Goal: Task Accomplishment & Management: Complete application form

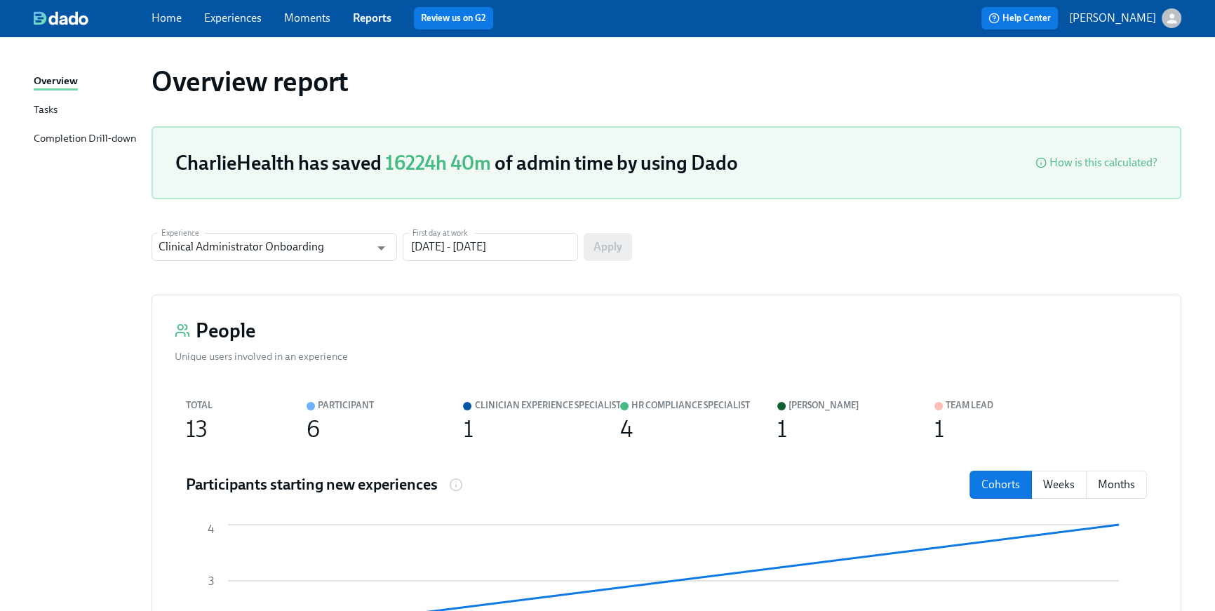
click at [167, 22] on link "Home" at bounding box center [167, 17] width 30 height 13
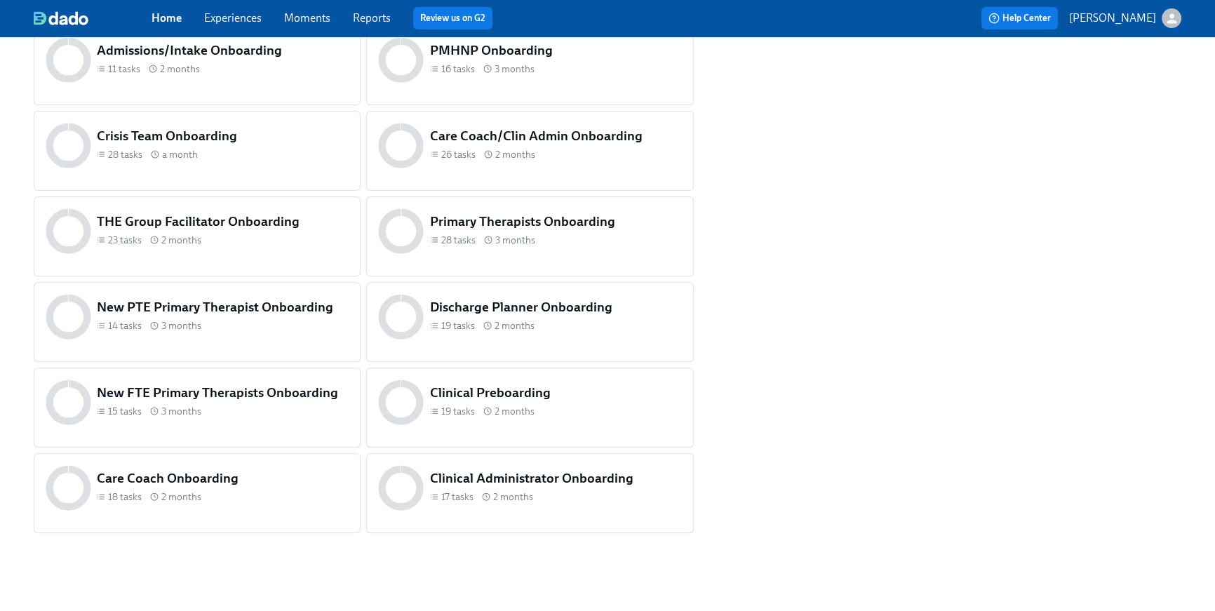
scroll to position [587, 0]
click at [297, 388] on h5 "New FTE Primary Therapists Onboarding" at bounding box center [223, 392] width 252 height 18
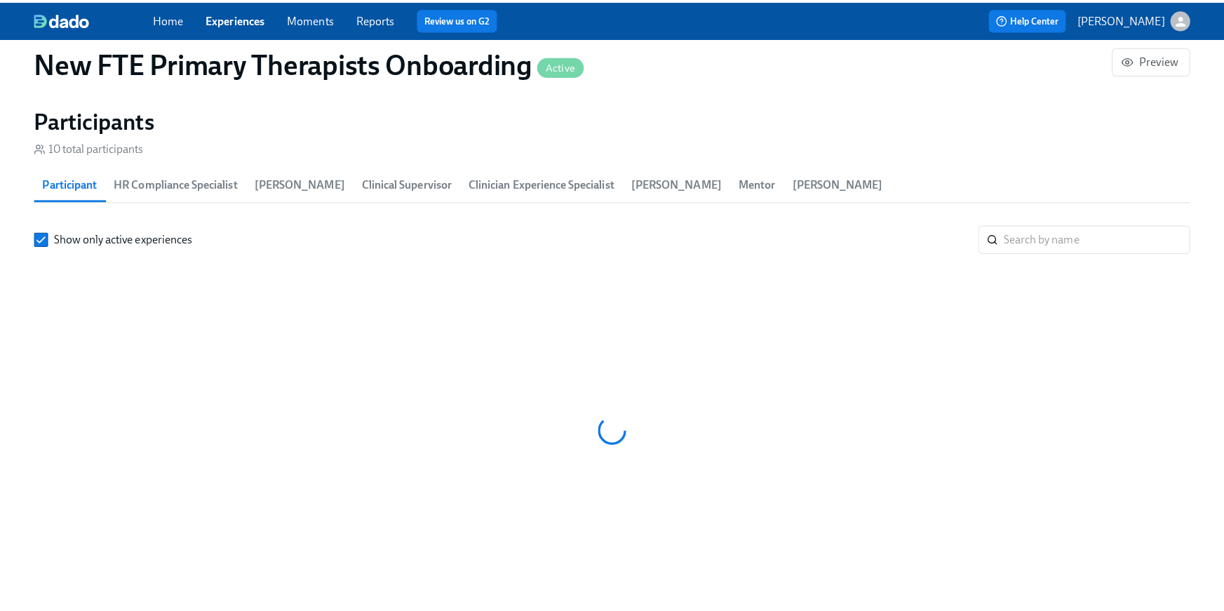
scroll to position [0, 1058]
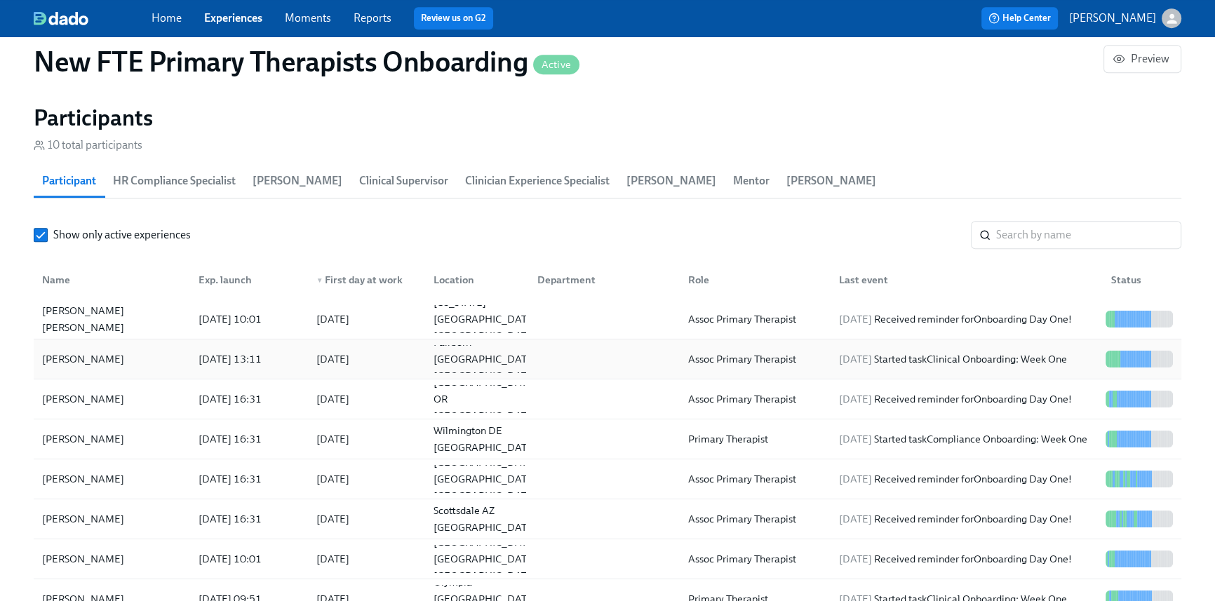
click at [643, 350] on div at bounding box center [601, 359] width 151 height 28
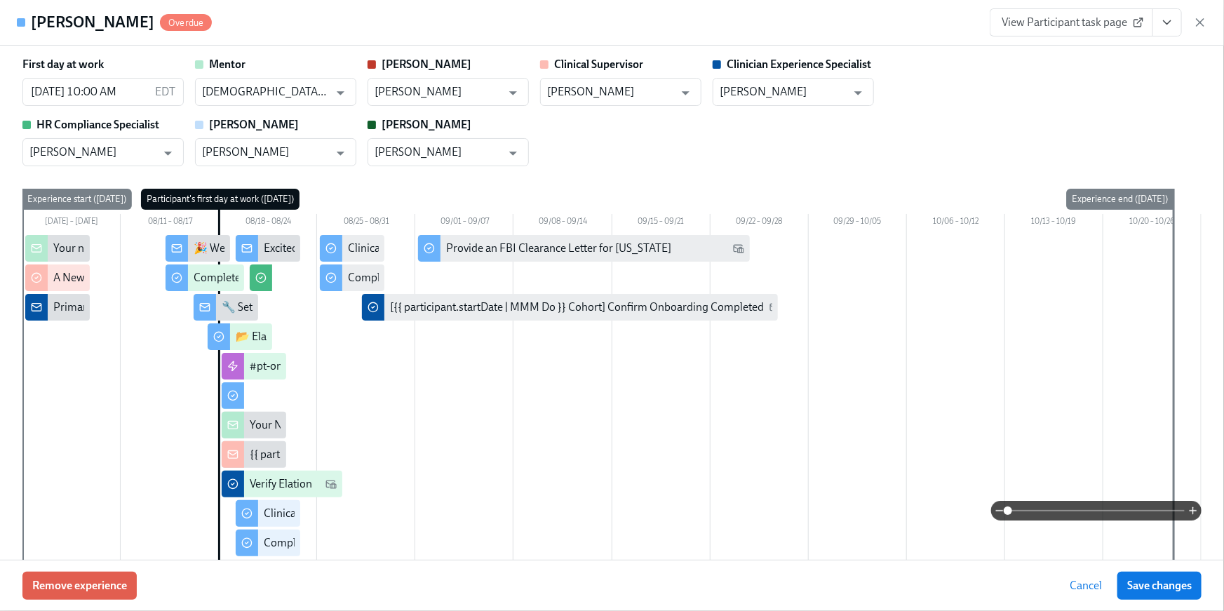
click at [1168, 23] on icon "View task page" at bounding box center [1167, 23] width 7 height 4
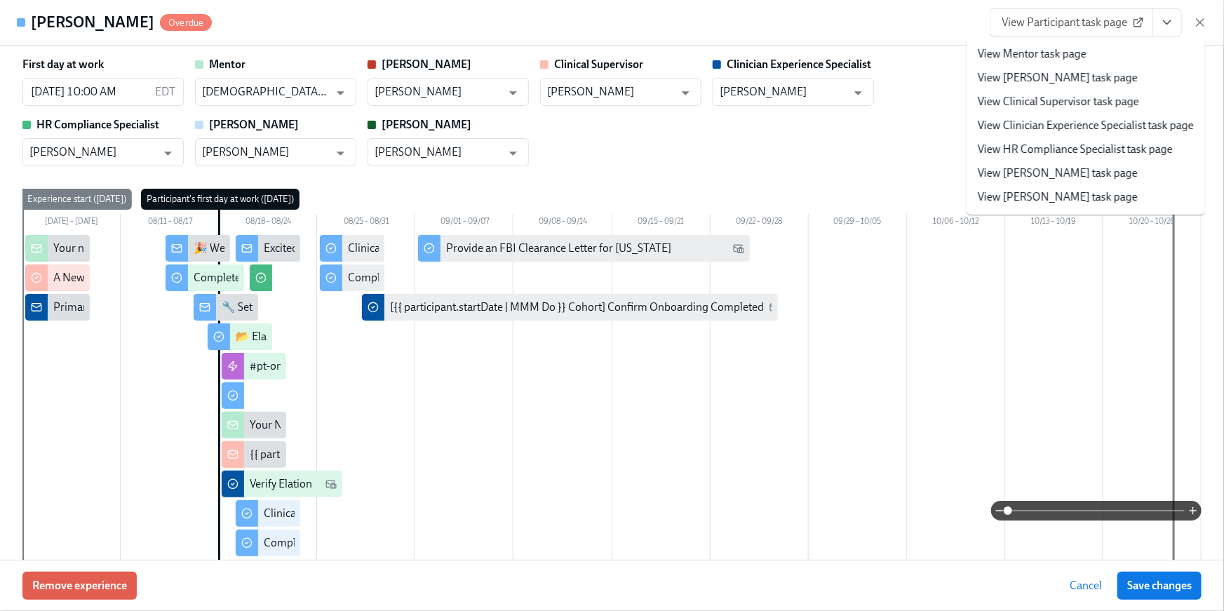
click at [1124, 142] on link "View HR Compliance Specialist task page" at bounding box center [1075, 149] width 195 height 15
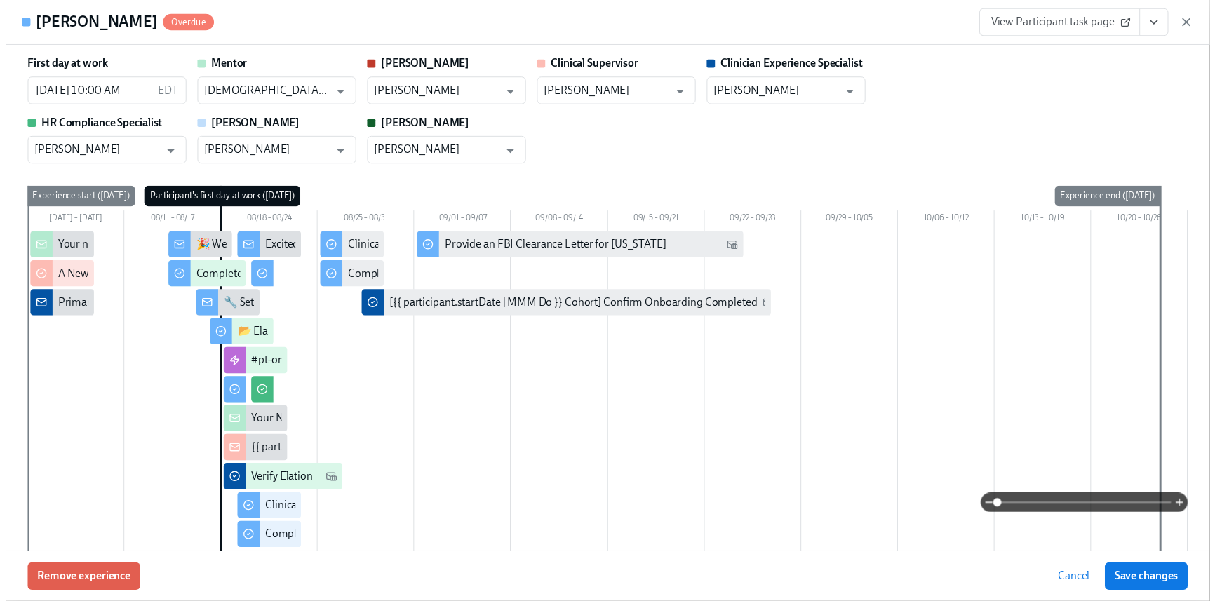
scroll to position [0, 1058]
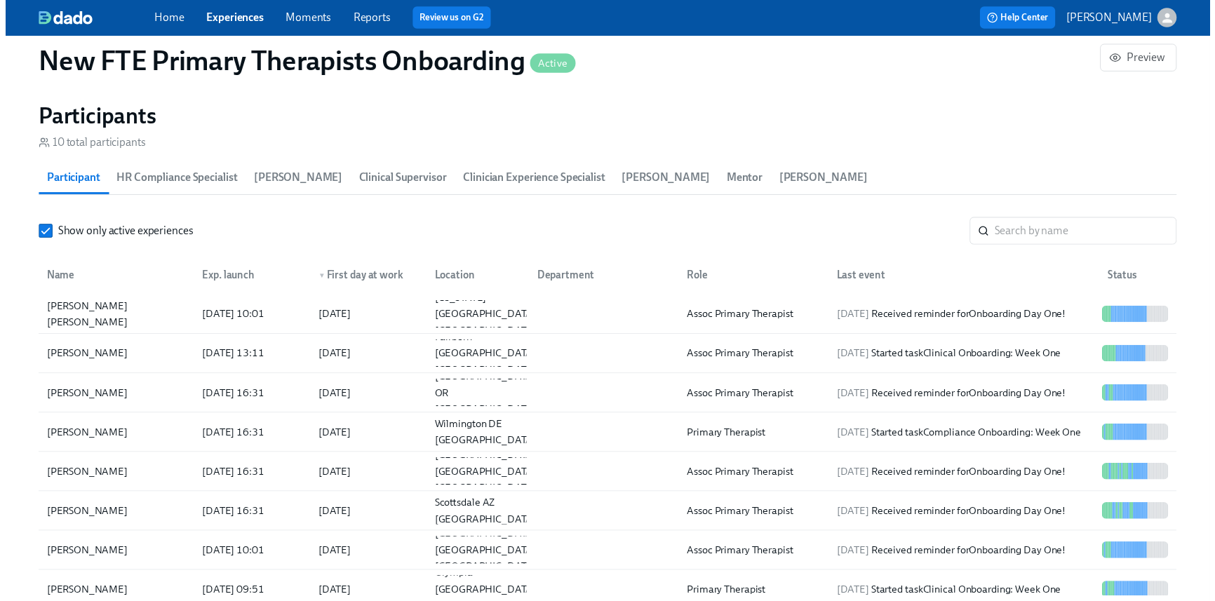
scroll to position [0, 1048]
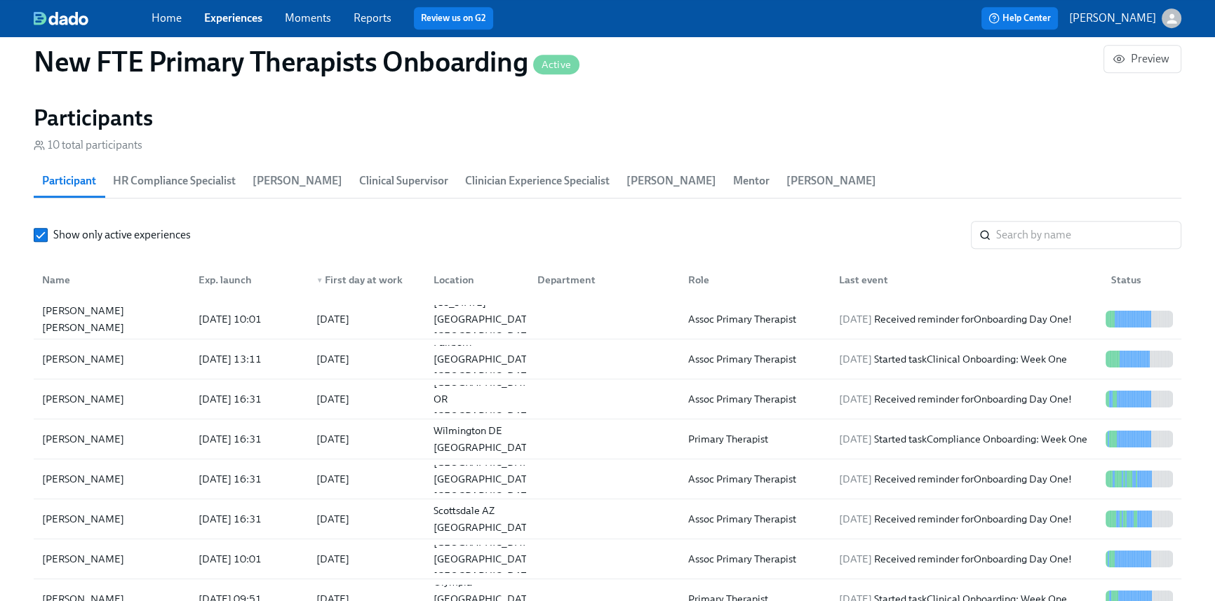
click at [177, 14] on link "Home" at bounding box center [167, 17] width 30 height 13
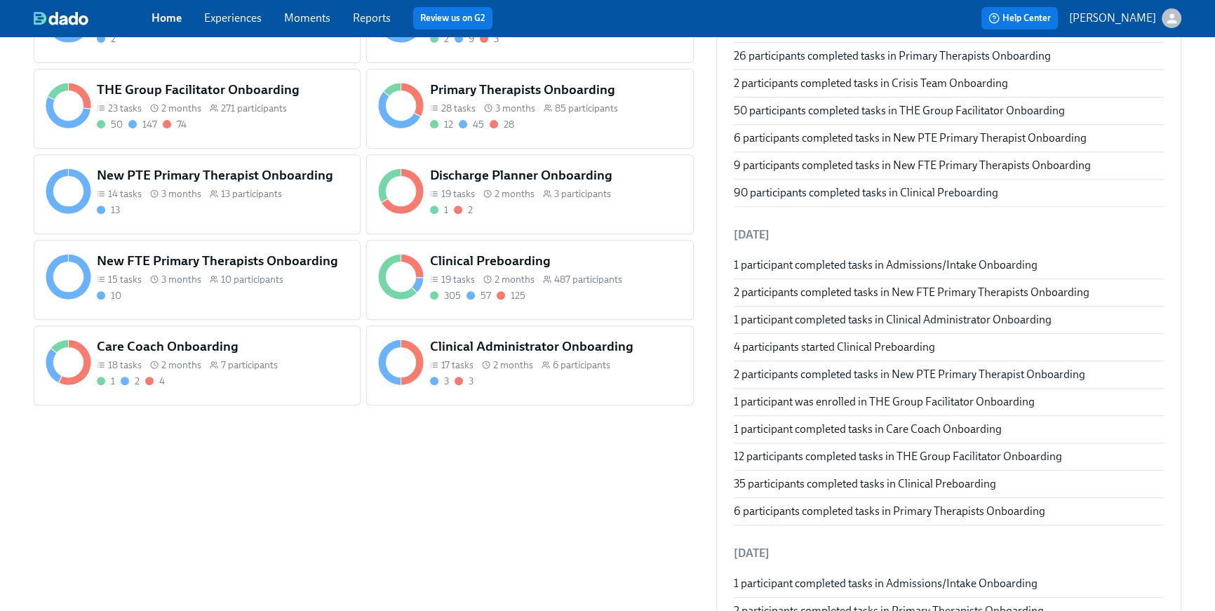
scroll to position [580, 0]
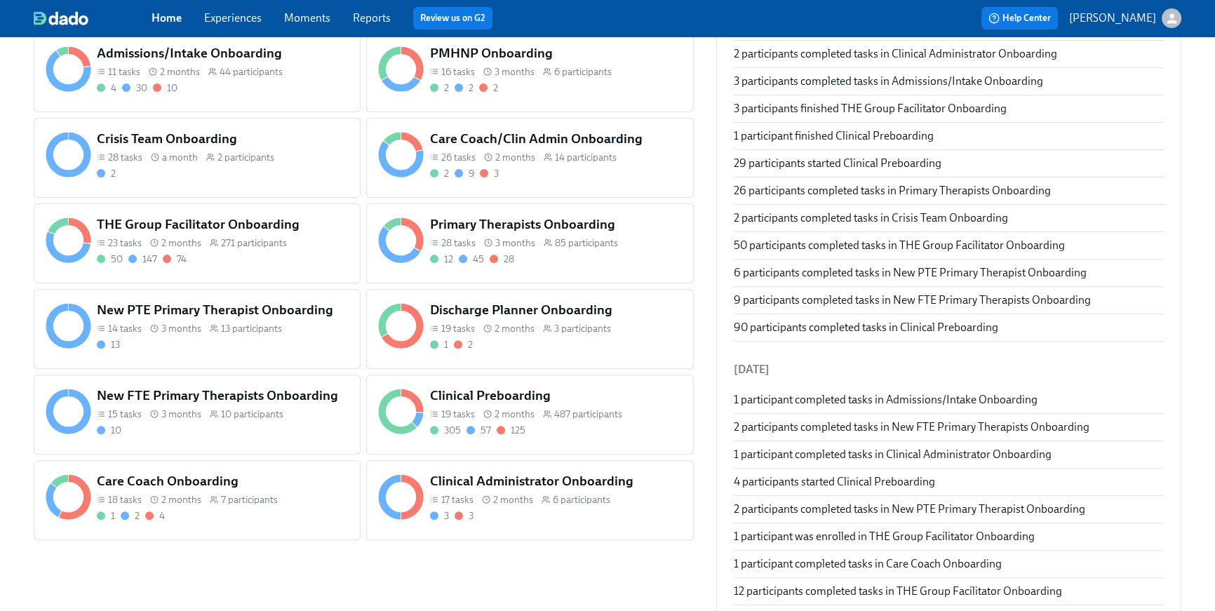
click at [241, 258] on div "50 147 74" at bounding box center [223, 259] width 252 height 13
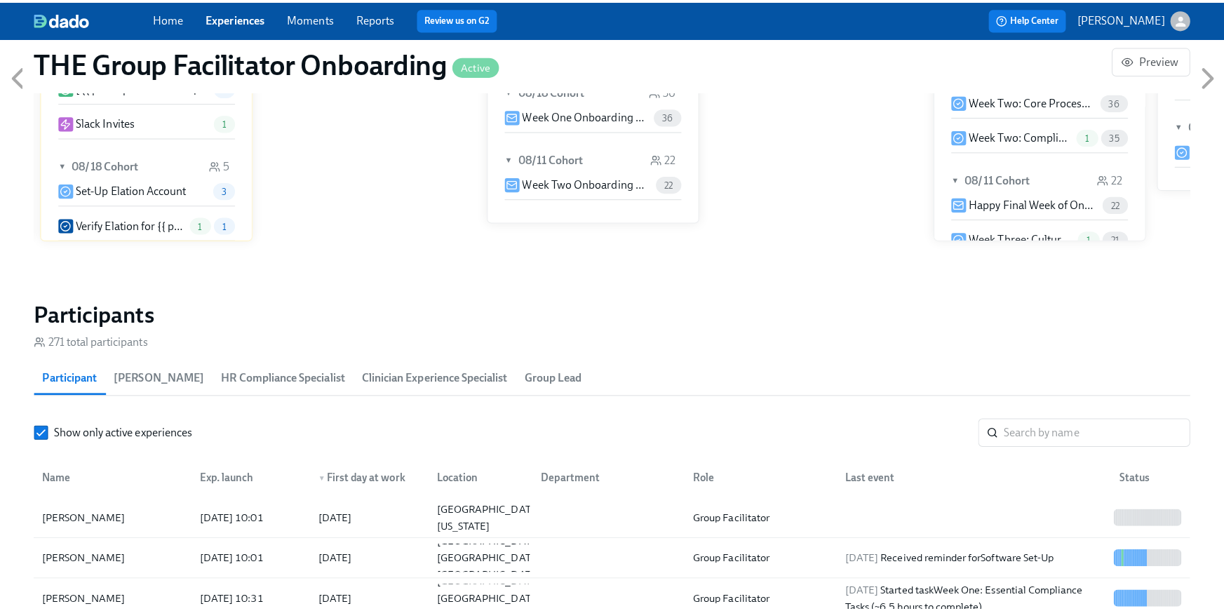
scroll to position [1026, 0]
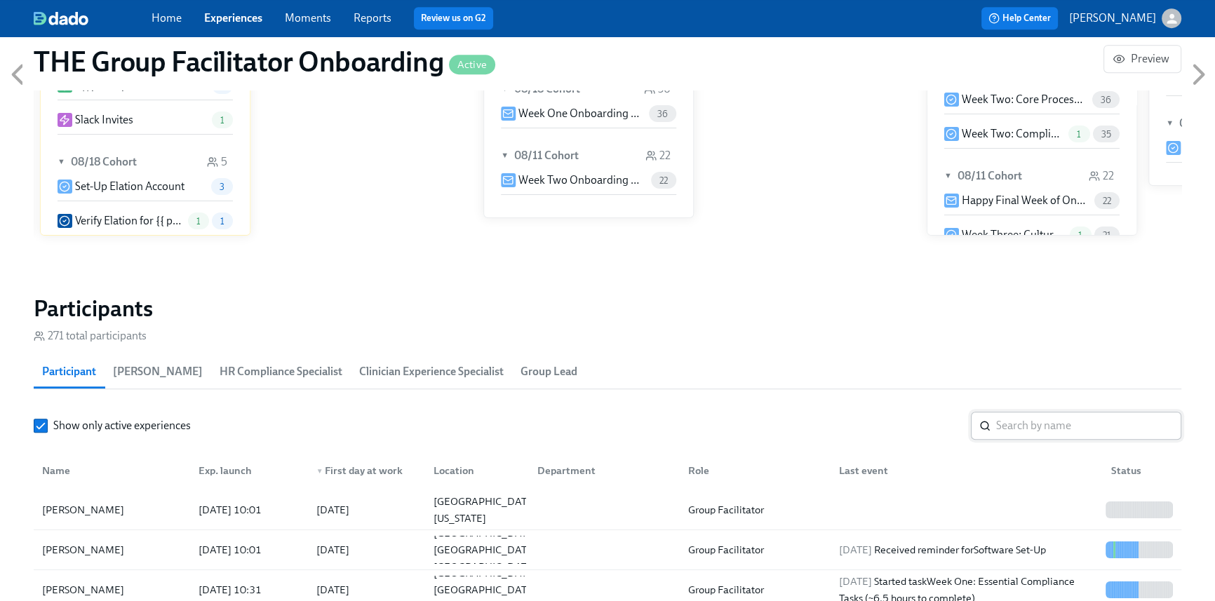
click at [1002, 431] on input "search" at bounding box center [1088, 426] width 185 height 28
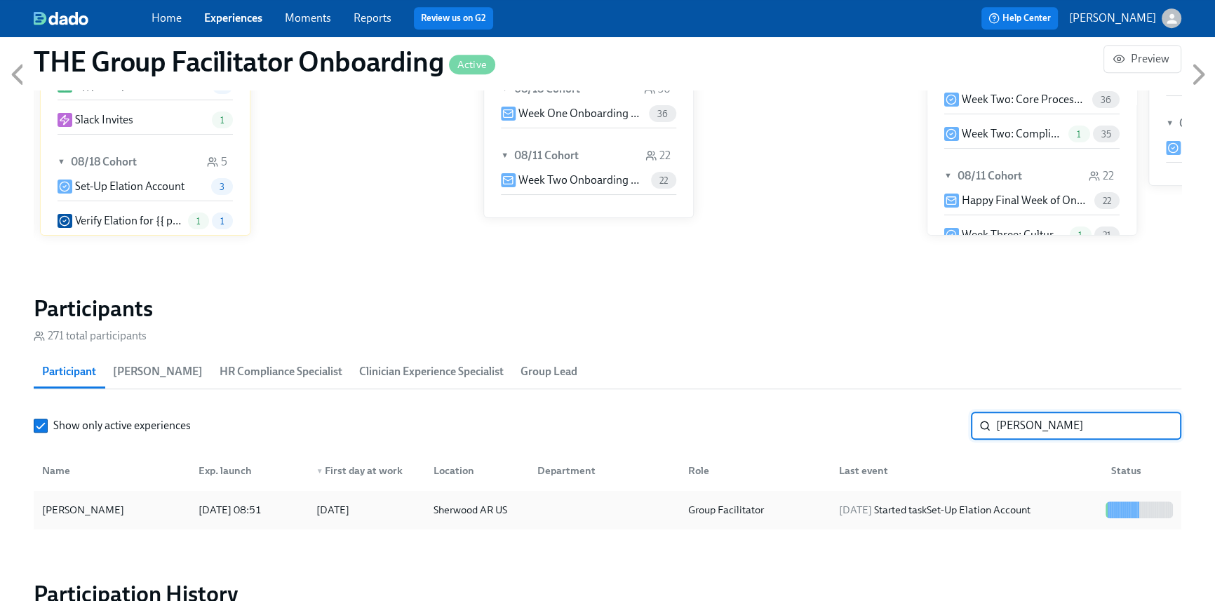
type input "Doles"
click at [954, 502] on div "2025/08/19 Started task Set-Up Elation Account" at bounding box center [935, 510] width 203 height 17
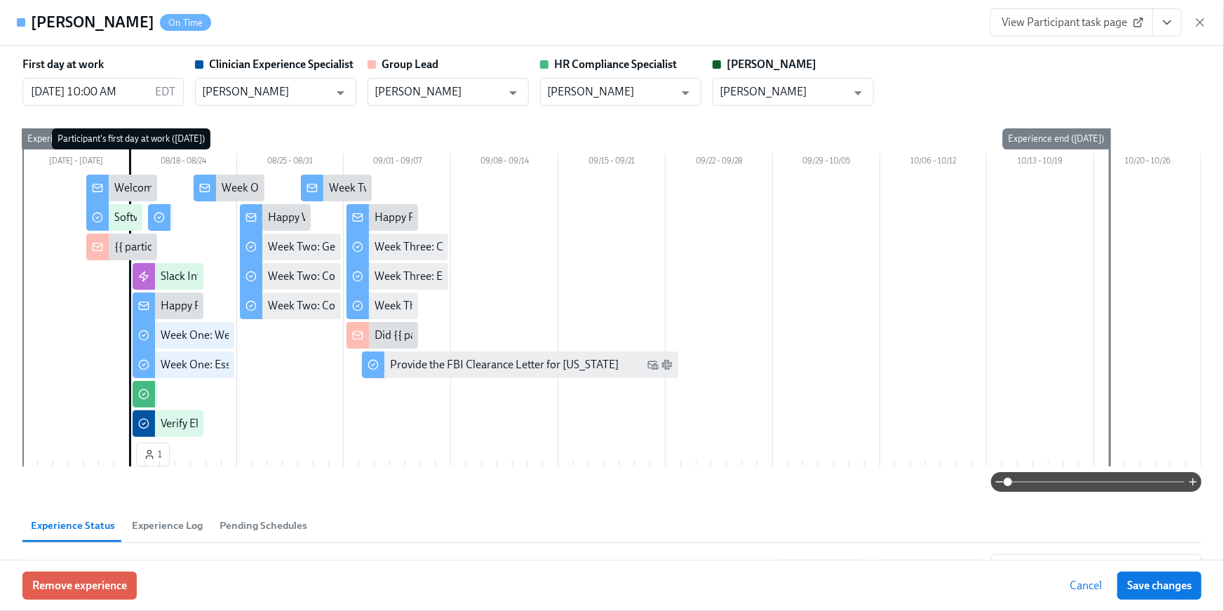
click at [1177, 18] on button "View task page" at bounding box center [1167, 22] width 29 height 28
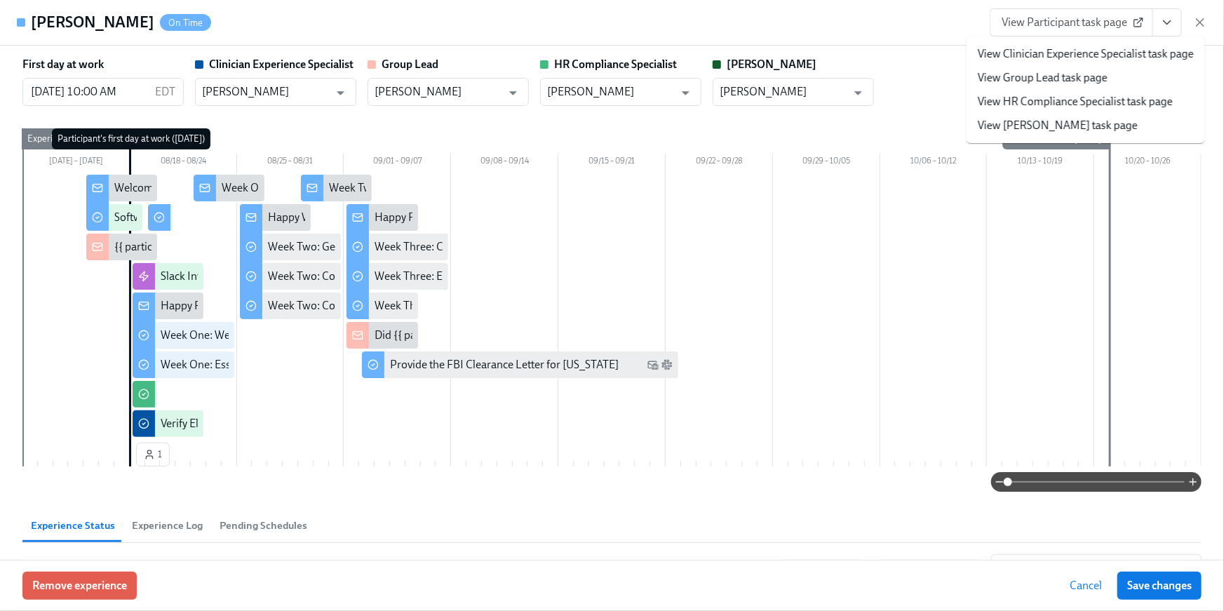
click at [1073, 103] on link "View HR Compliance Specialist task page" at bounding box center [1075, 101] width 195 height 15
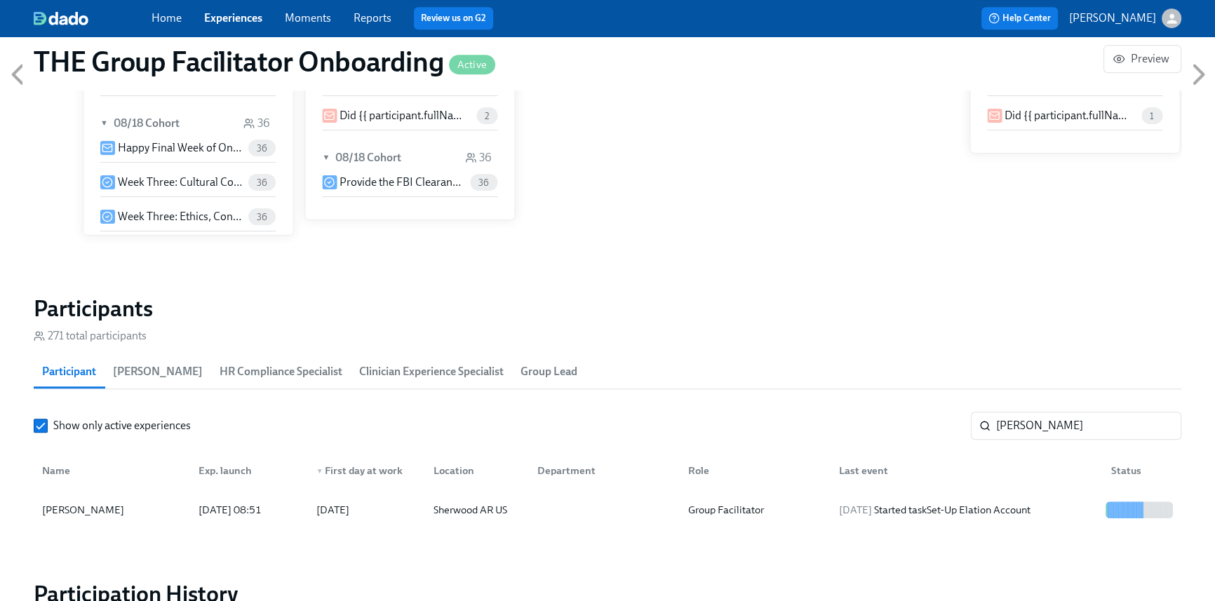
scroll to position [0, 23009]
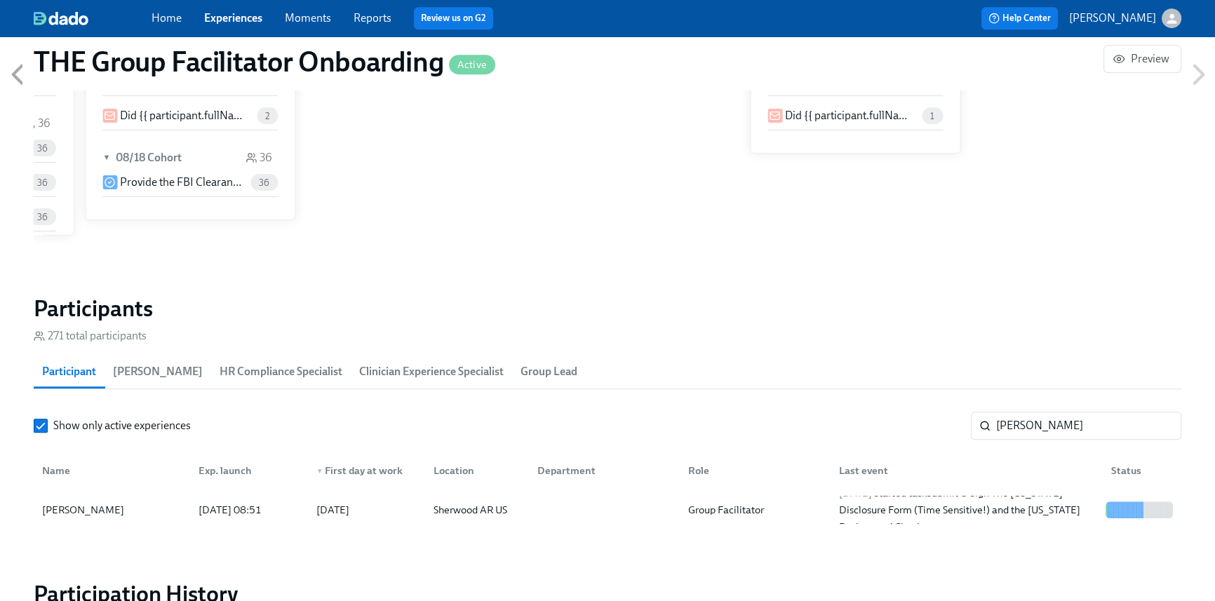
click at [171, 16] on link "Home" at bounding box center [167, 17] width 30 height 13
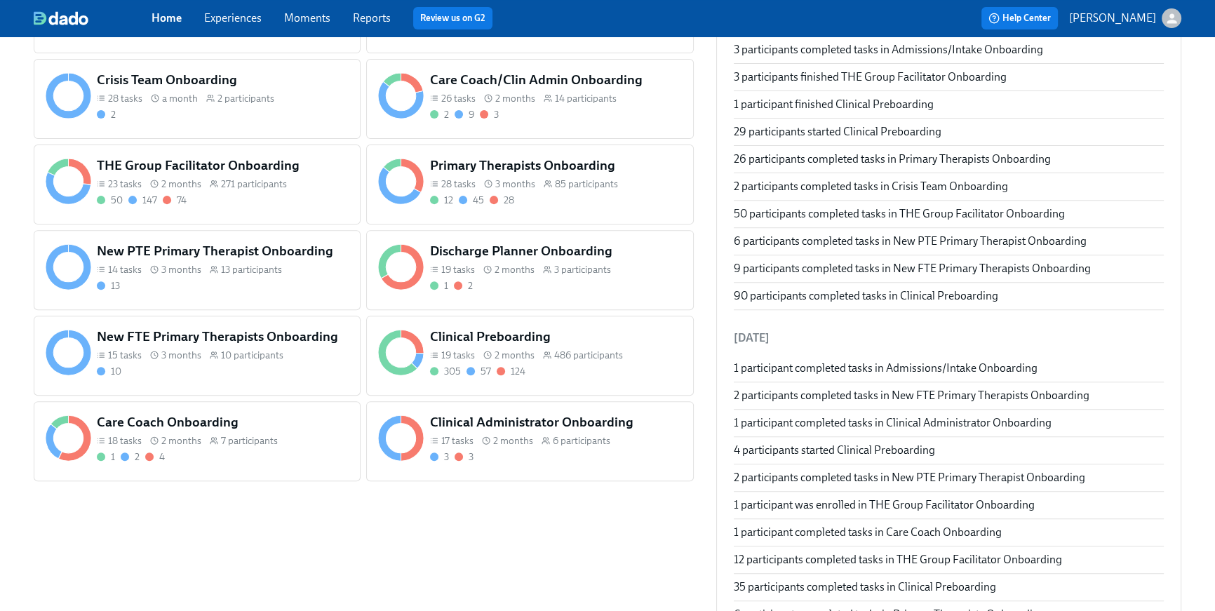
scroll to position [603, 0]
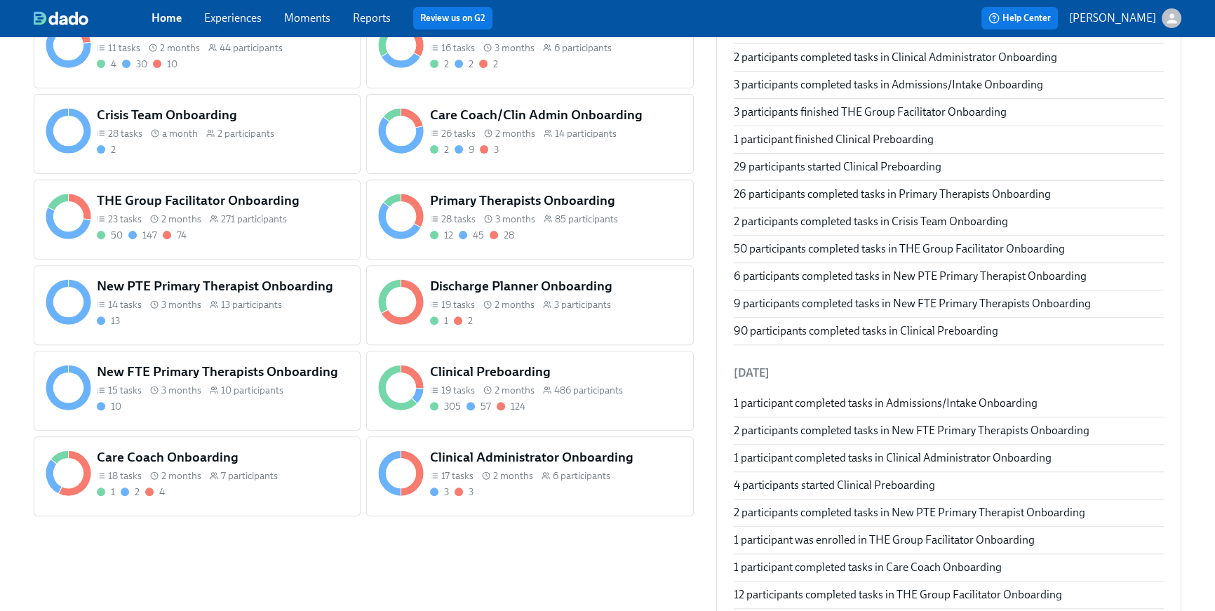
click at [172, 120] on h5 "Crisis Team Onboarding" at bounding box center [223, 115] width 252 height 18
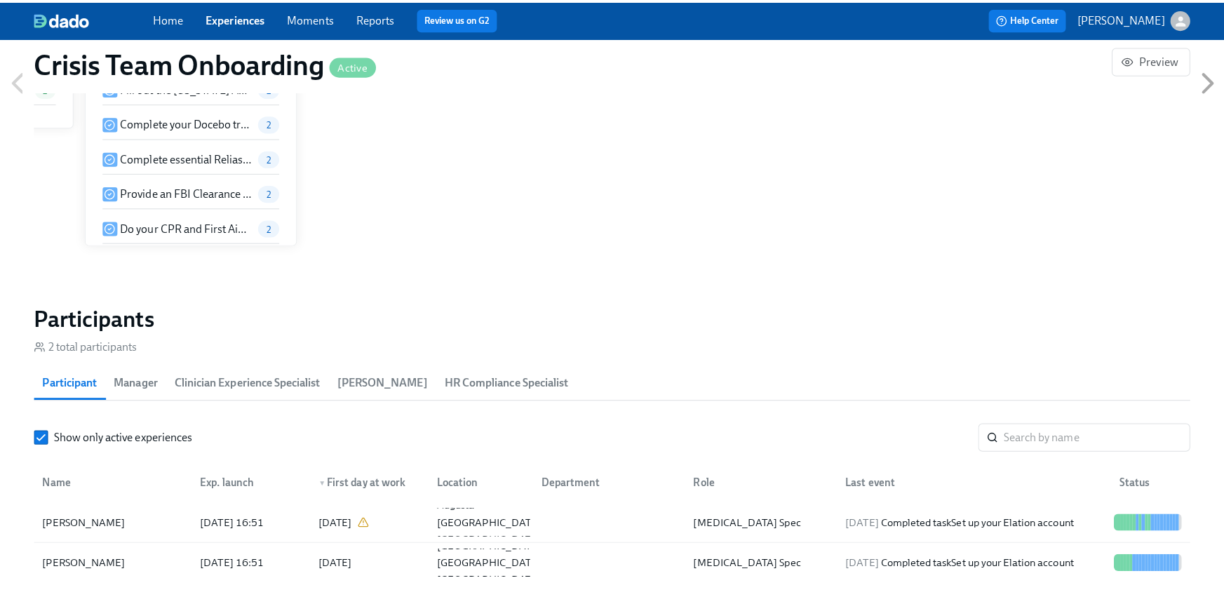
scroll to position [1502, 0]
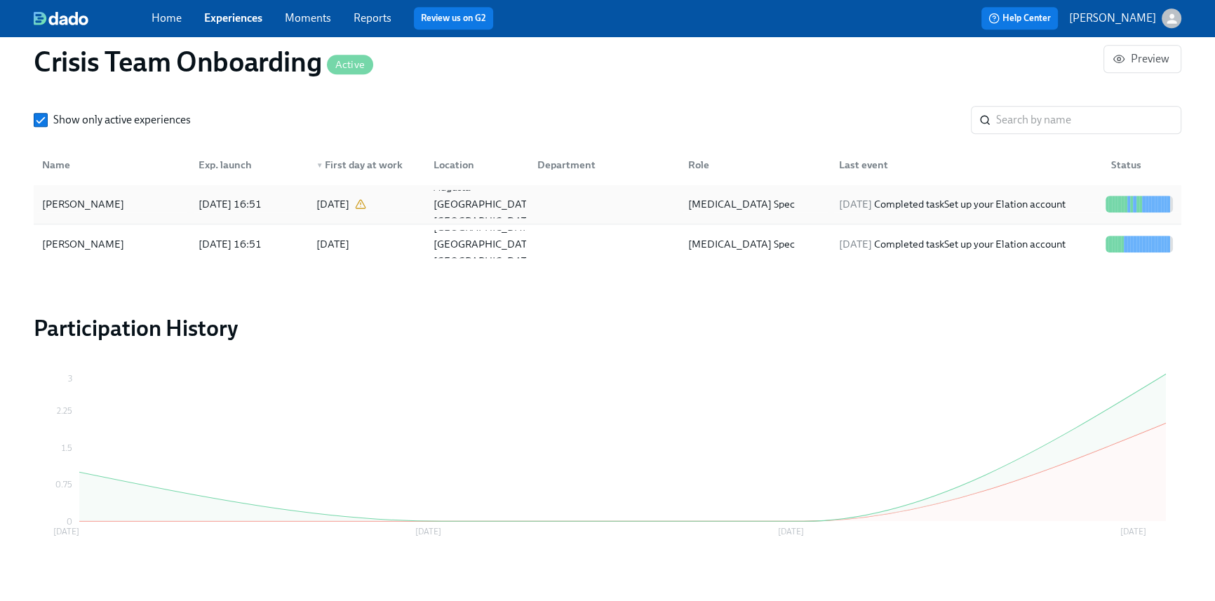
click at [510, 219] on div "Rose Dominey 2025/08/14 16:51 2025/08/18 Augusta GA US Crisis Intervention Spec…" at bounding box center [608, 205] width 1148 height 40
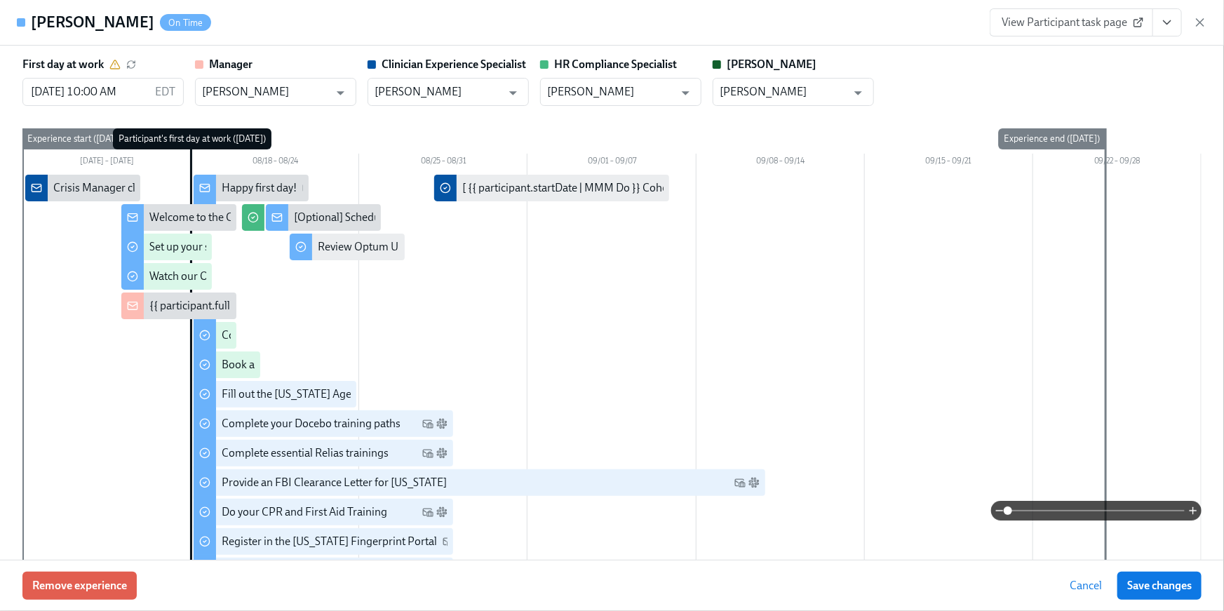
click at [1168, 35] on button "View task page" at bounding box center [1167, 22] width 29 height 28
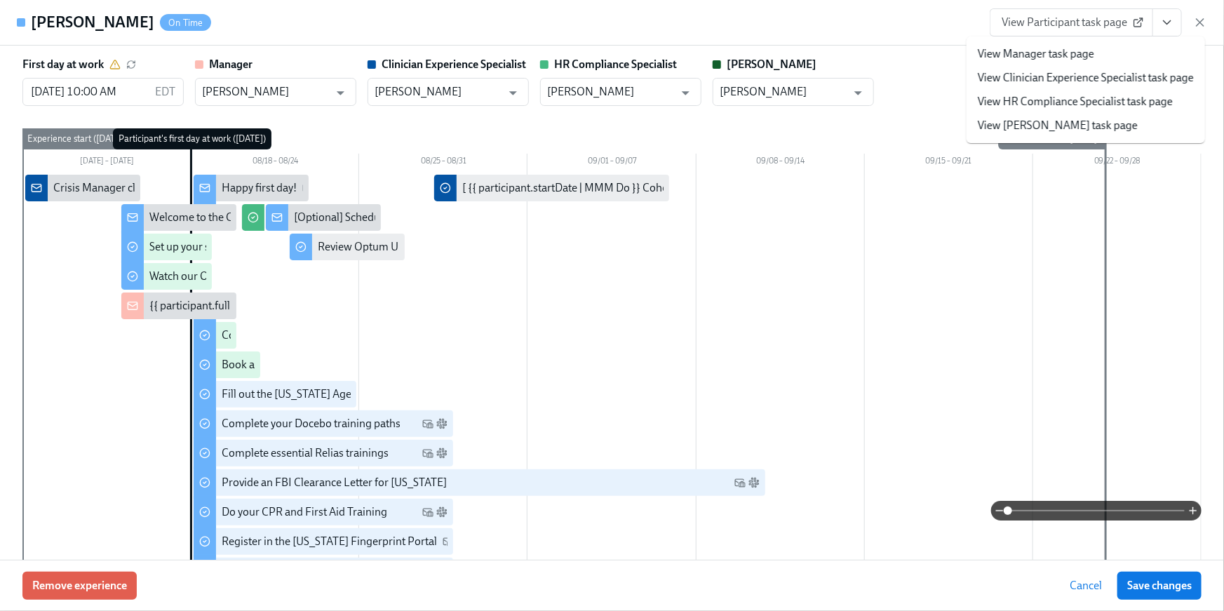
click at [1127, 96] on link "View HR Compliance Specialist task page" at bounding box center [1075, 101] width 195 height 15
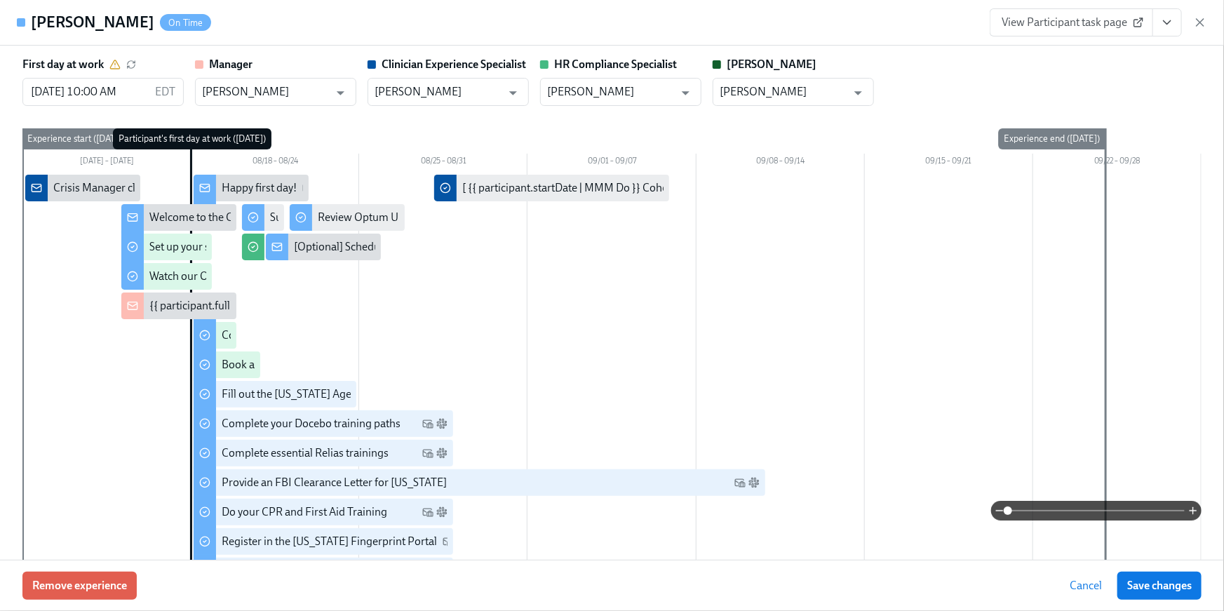
scroll to position [1463, 0]
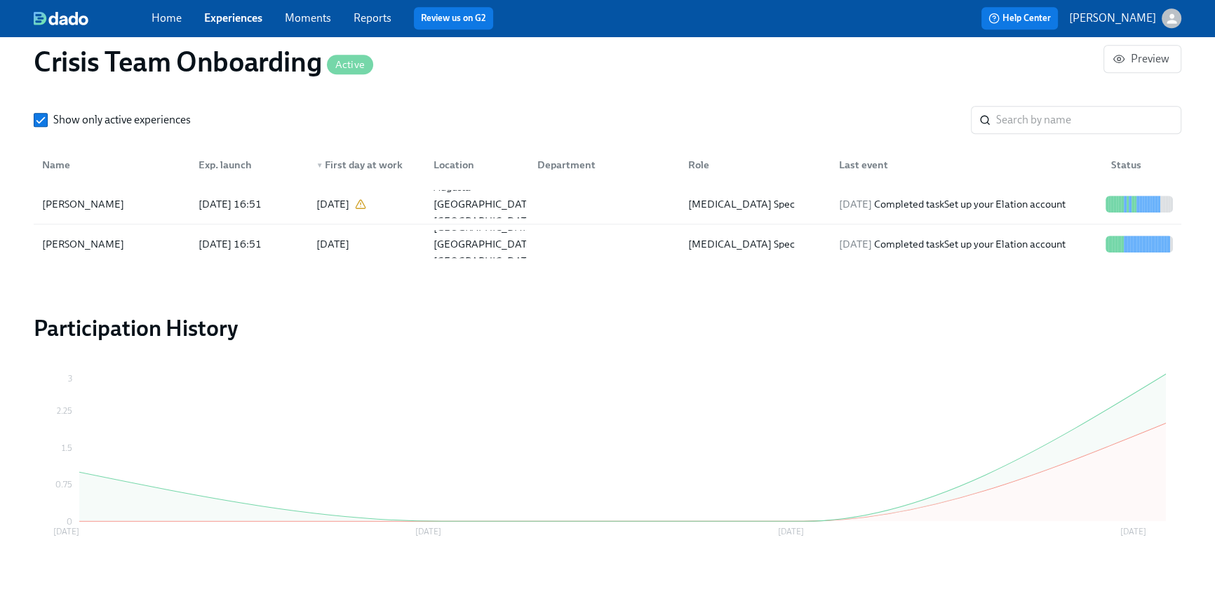
scroll to position [0, 384]
click at [159, 17] on link "Home" at bounding box center [167, 17] width 30 height 13
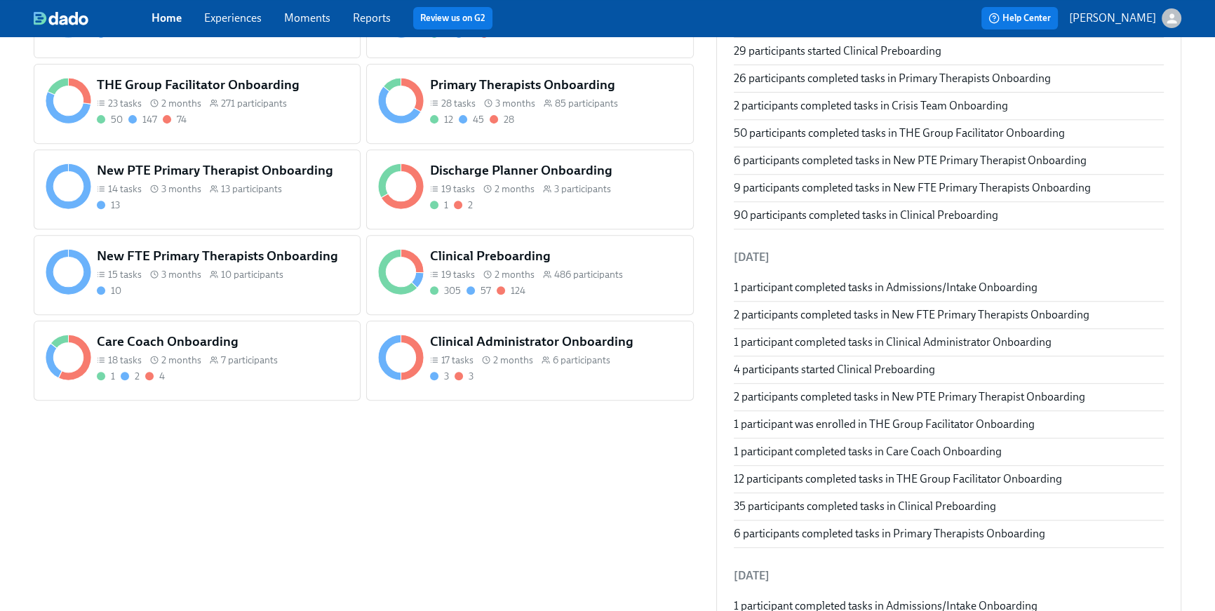
scroll to position [714, 0]
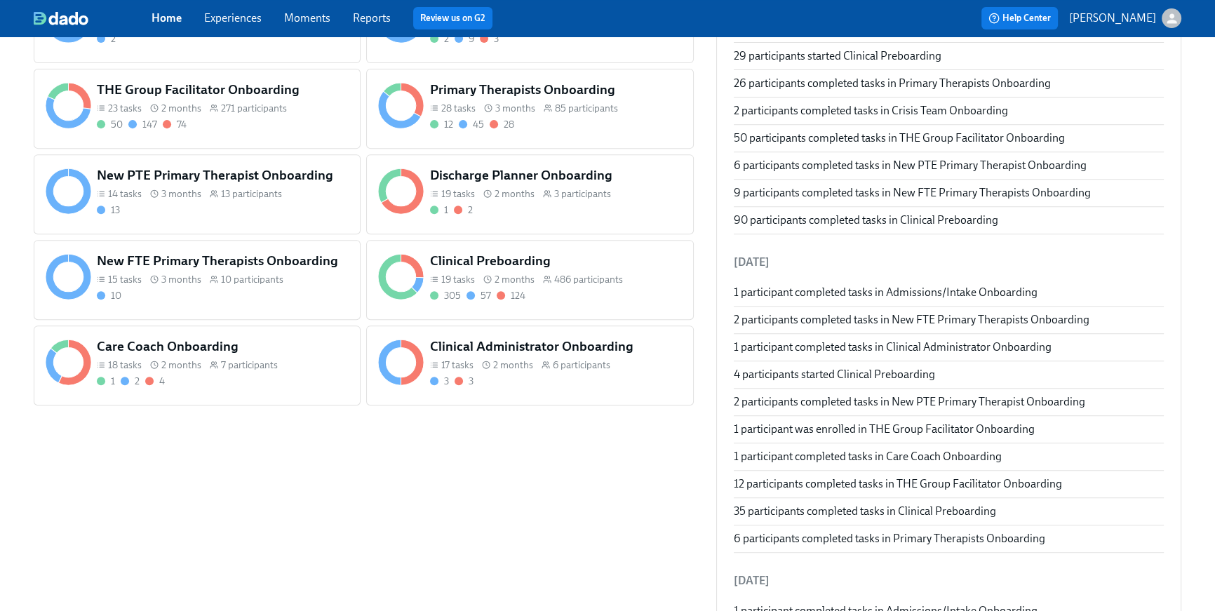
click at [173, 107] on span "2 months" at bounding box center [181, 108] width 40 height 13
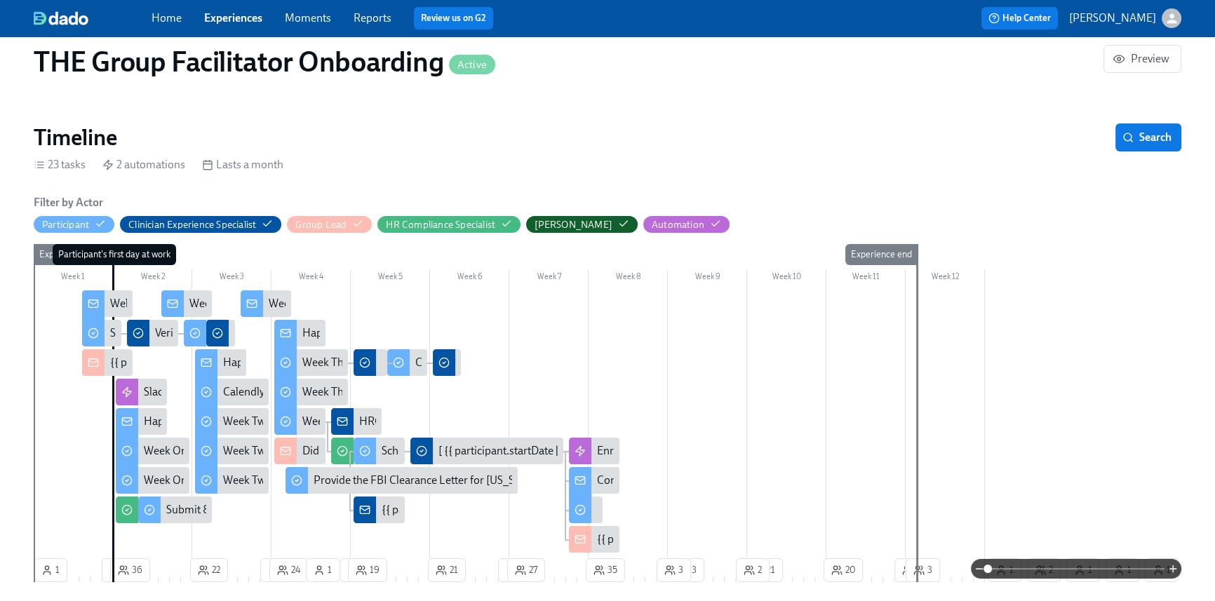
scroll to position [1095, 0]
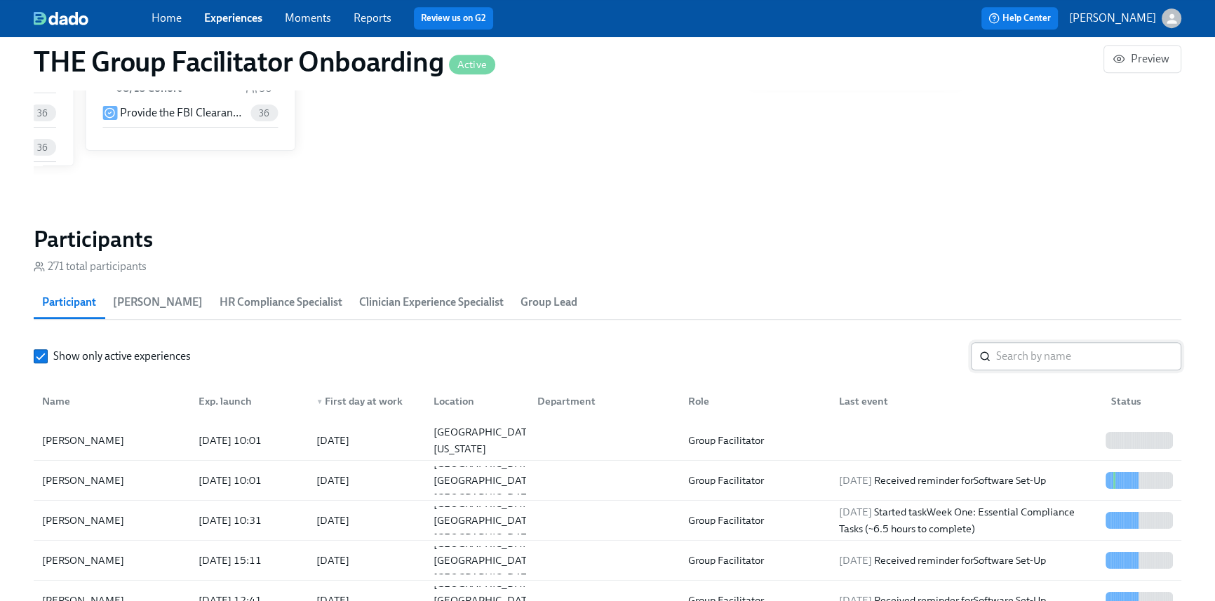
click at [1028, 366] on input "search" at bounding box center [1088, 356] width 185 height 28
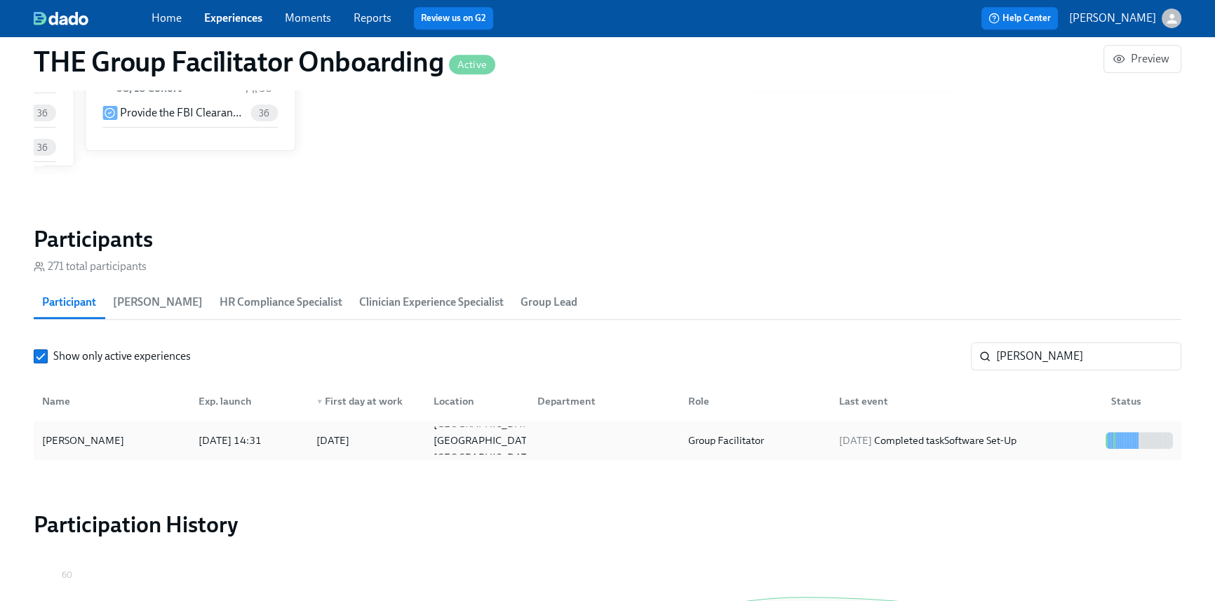
click at [872, 436] on span "2025/08/18" at bounding box center [855, 440] width 33 height 13
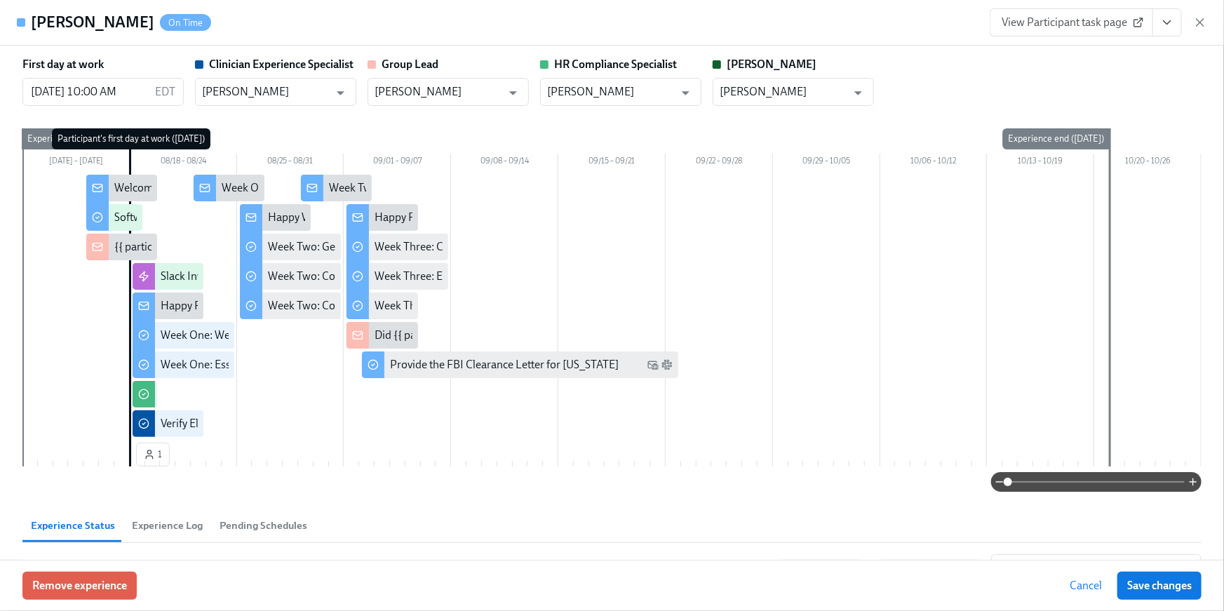
click at [1176, 19] on button "View task page" at bounding box center [1167, 22] width 29 height 28
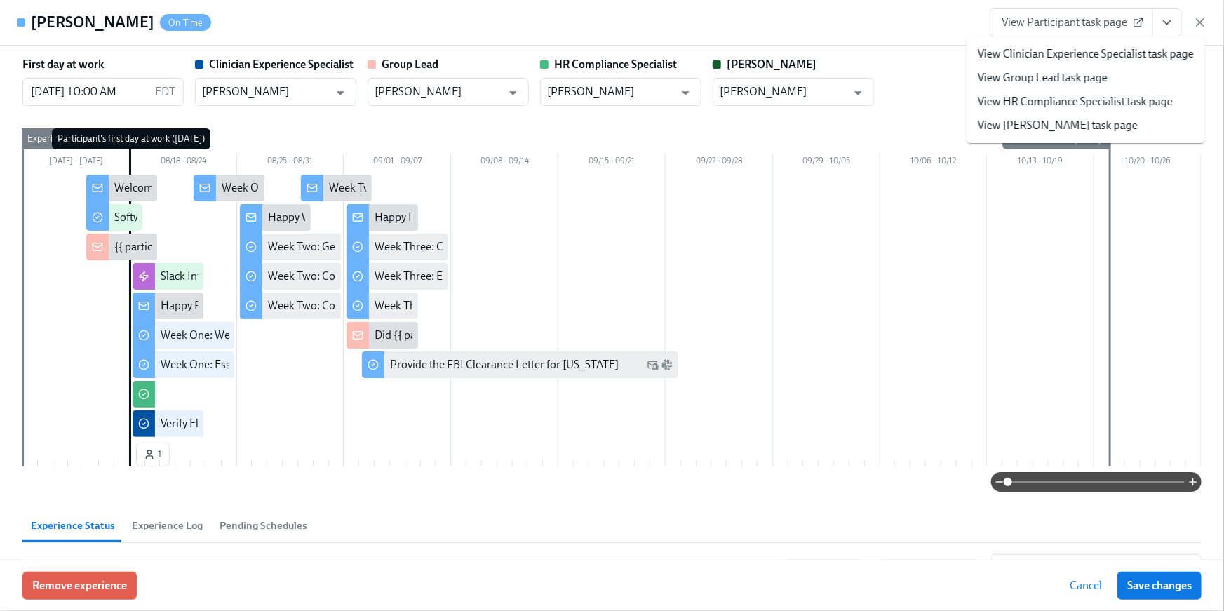
click at [1103, 100] on link "View HR Compliance Specialist task page" at bounding box center [1075, 101] width 195 height 15
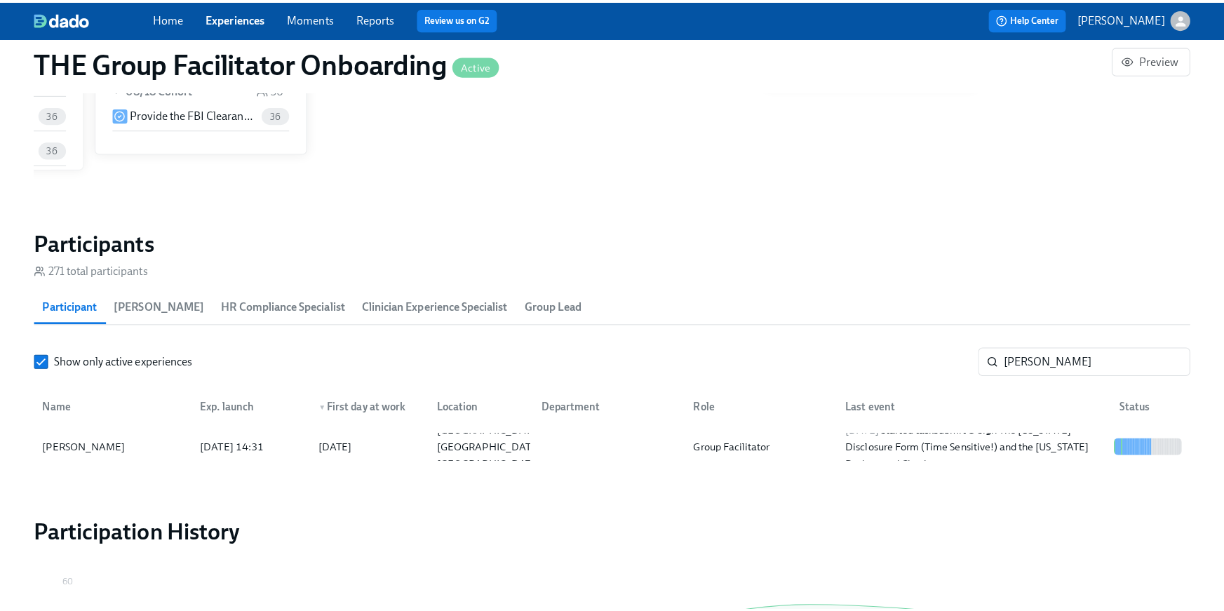
scroll to position [0, 23009]
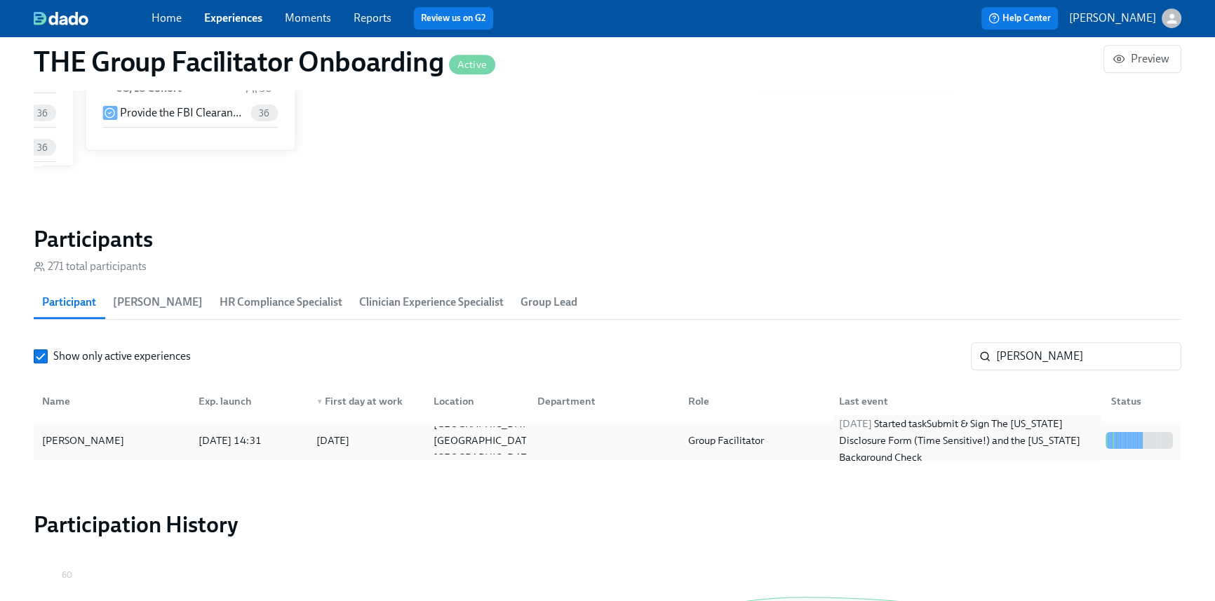
click at [845, 436] on div "2025/08/19 Started task Submit & Sign The Utah Disclosure Form (Time Sensitive!…" at bounding box center [967, 440] width 267 height 51
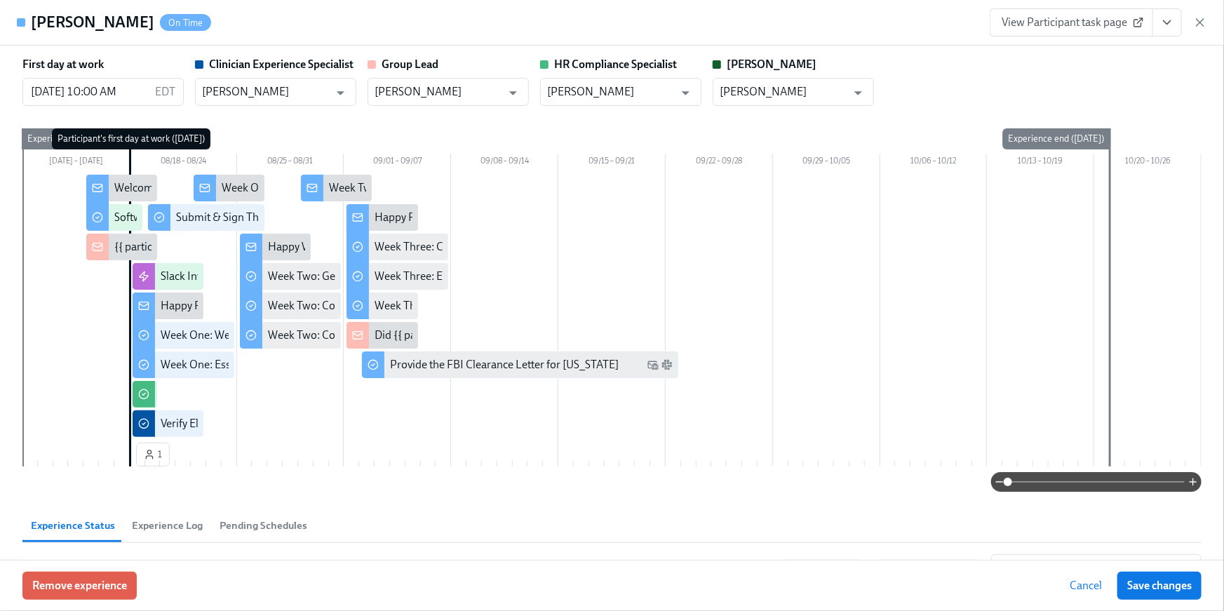
click at [1177, 19] on button "View task page" at bounding box center [1167, 22] width 29 height 28
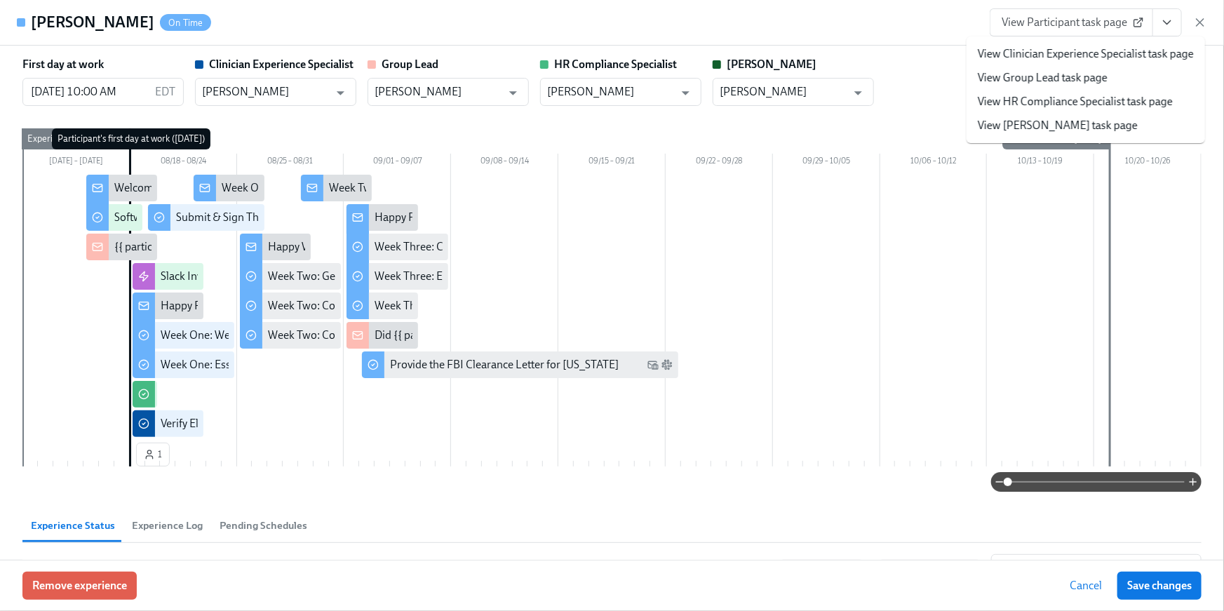
click at [1071, 107] on link "View HR Compliance Specialist task page" at bounding box center [1075, 101] width 195 height 15
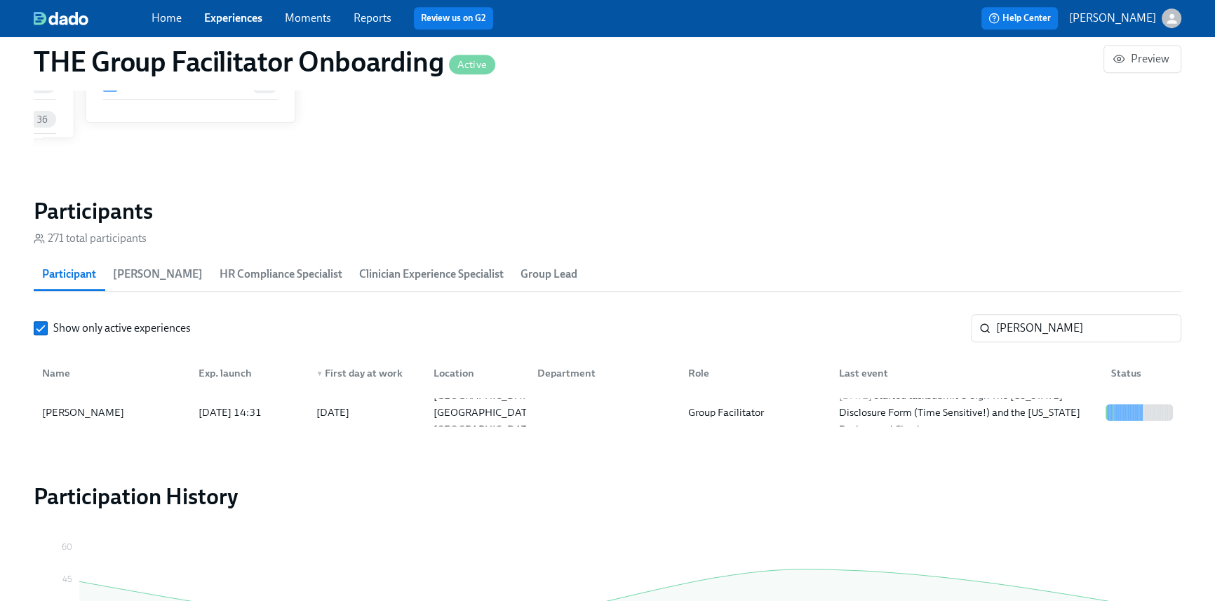
scroll to position [0, 23009]
click at [1062, 327] on input "holmes" at bounding box center [1088, 328] width 185 height 28
drag, startPoint x: 1060, startPoint y: 328, endPoint x: 912, endPoint y: 323, distance: 148.2
click at [912, 323] on div "Show only active experiences holmes ​" at bounding box center [608, 328] width 1148 height 28
click at [714, 412] on div "Group Facilitator" at bounding box center [726, 412] width 87 height 17
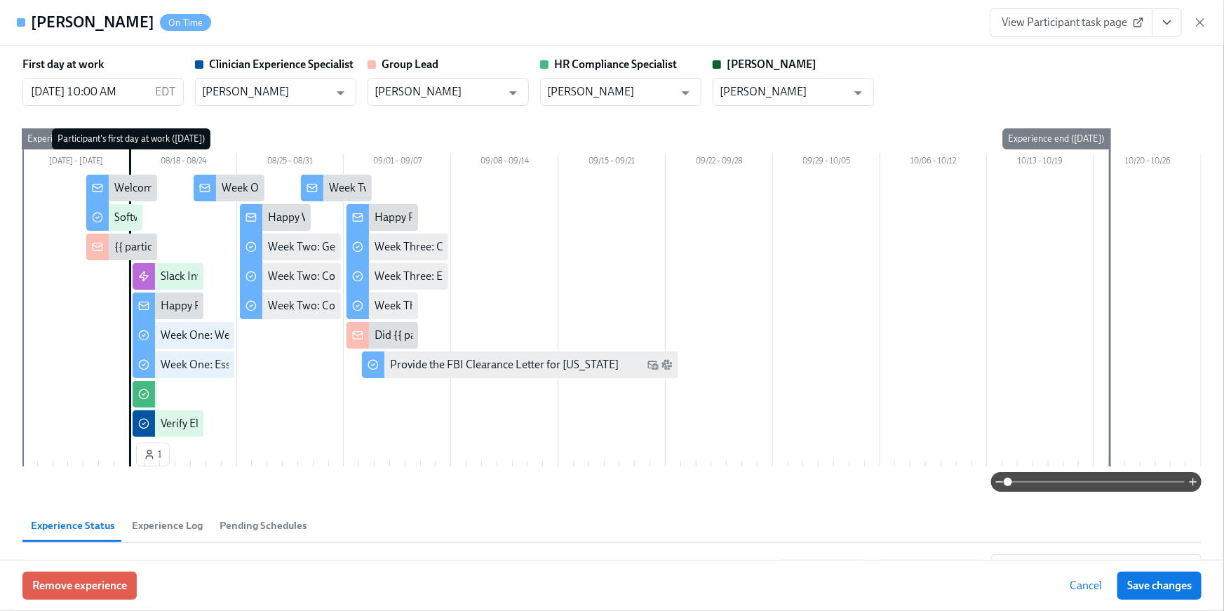
click at [1159, 23] on button "View task page" at bounding box center [1167, 22] width 29 height 28
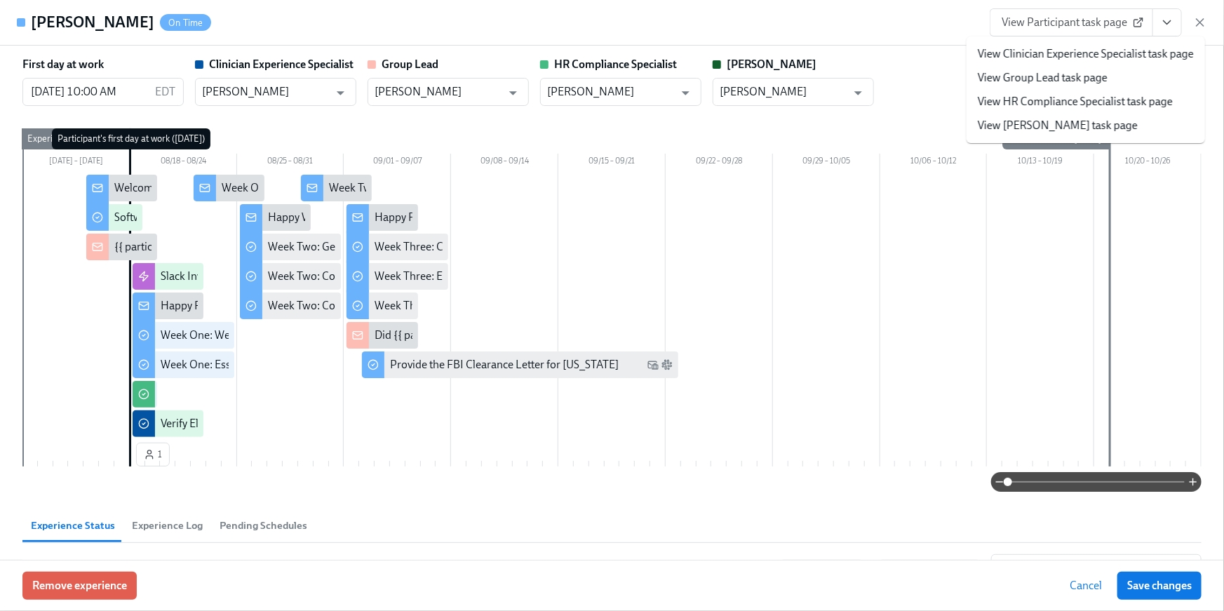
click at [1066, 100] on link "View HR Compliance Specialist task page" at bounding box center [1075, 101] width 195 height 15
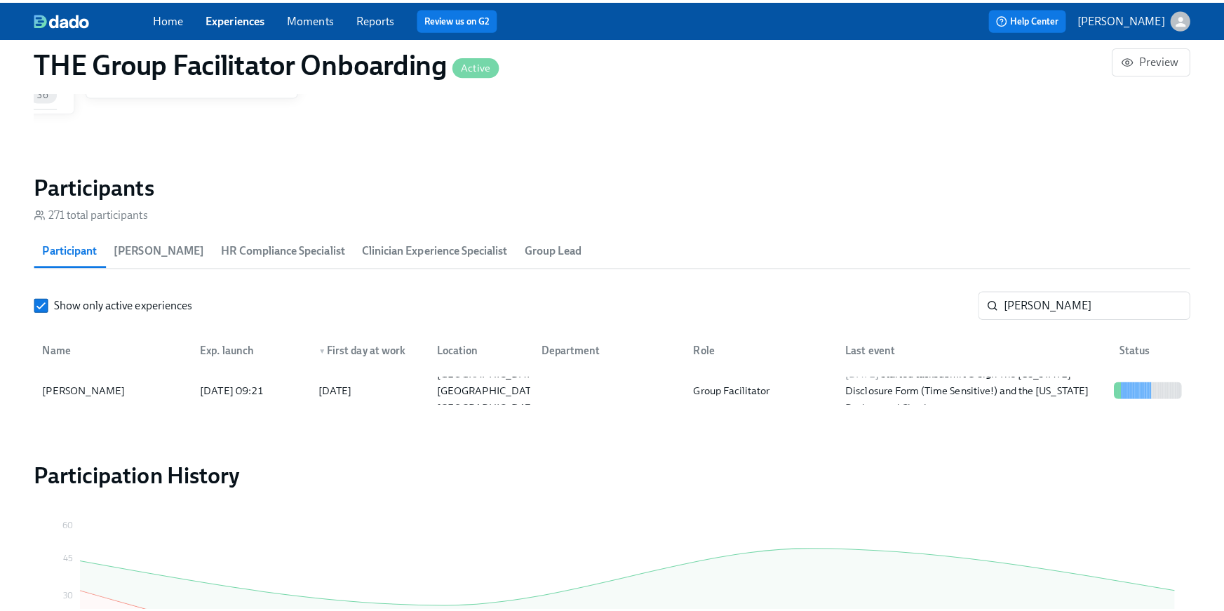
scroll to position [0, 23009]
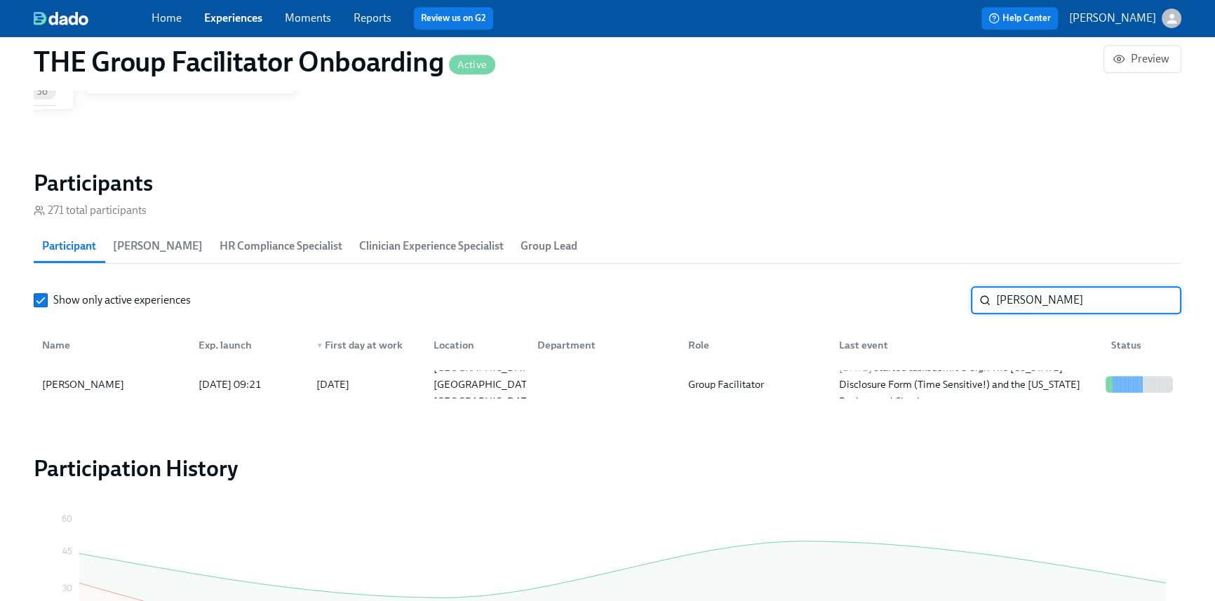
click at [1042, 286] on input "Peter" at bounding box center [1088, 300] width 185 height 28
drag, startPoint x: 1041, startPoint y: 298, endPoint x: 883, endPoint y: 287, distance: 157.5
click at [886, 287] on div "Show only active experiences Peter ​" at bounding box center [608, 300] width 1148 height 28
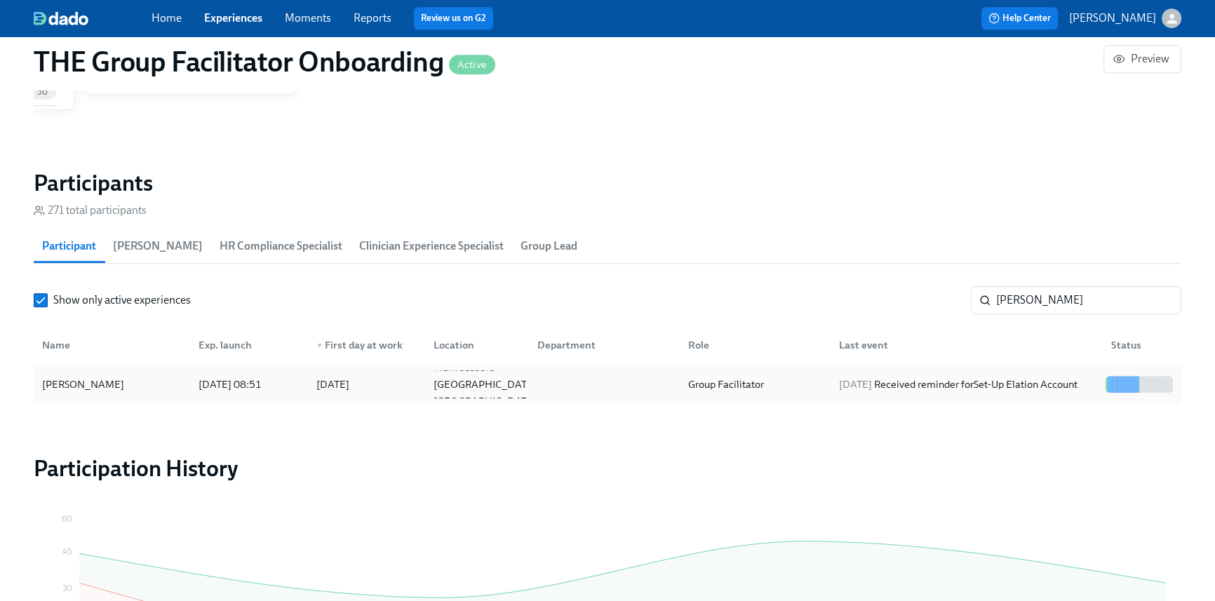
click at [545, 376] on div at bounding box center [601, 384] width 151 height 28
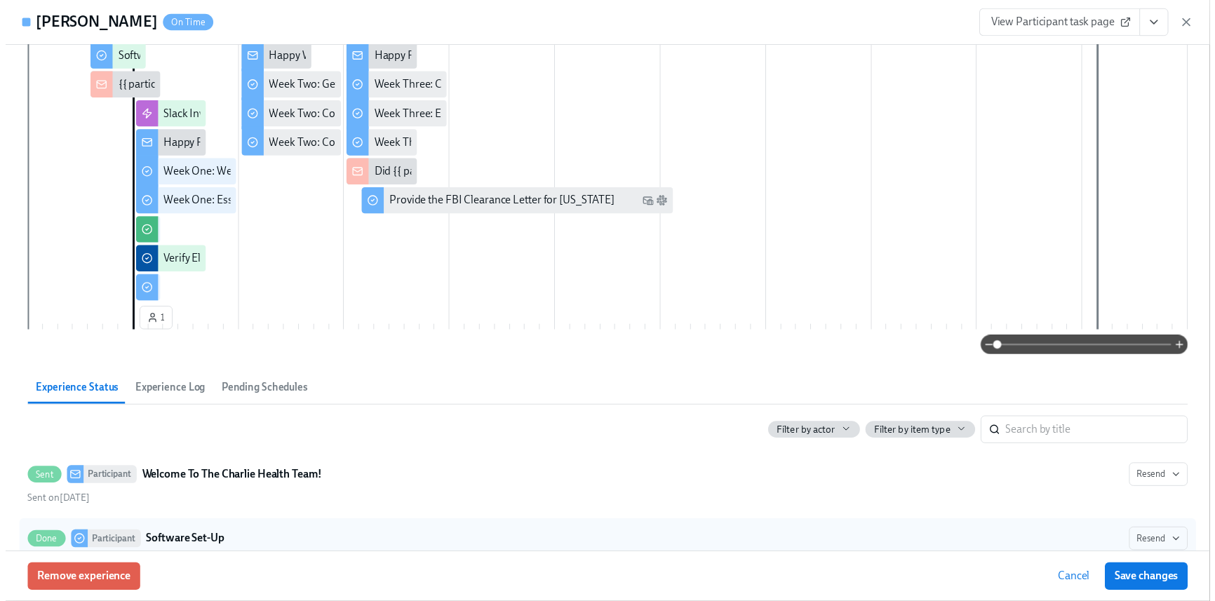
scroll to position [206, 0]
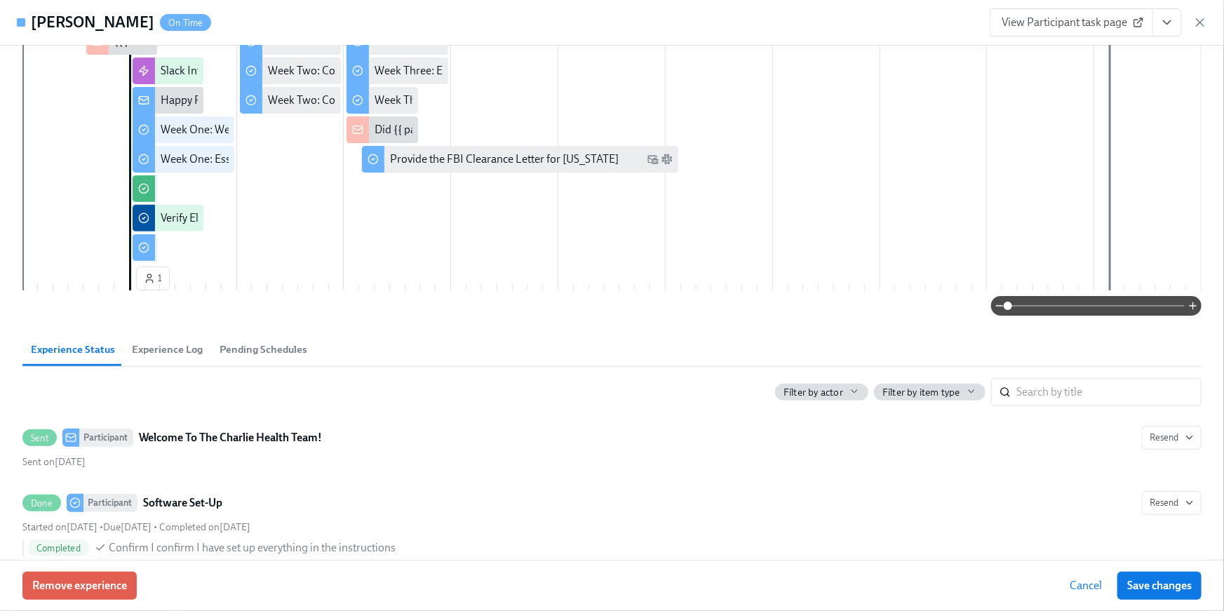
click at [1166, 18] on icon "View task page" at bounding box center [1168, 22] width 14 height 14
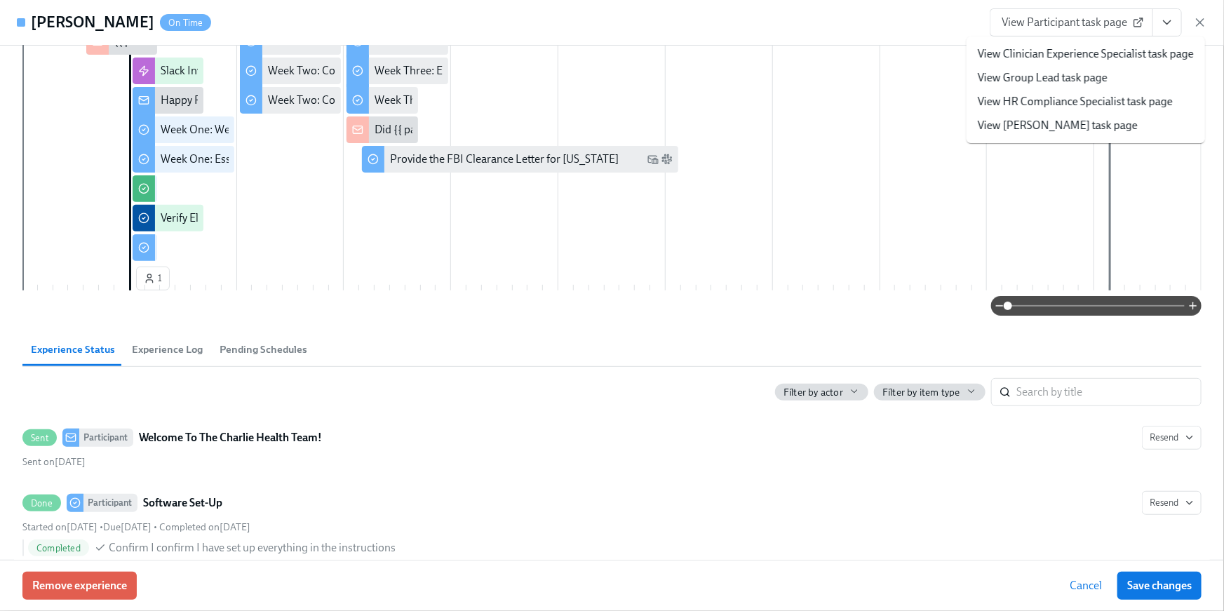
click at [1120, 93] on li "View HR Compliance Specialist task page" at bounding box center [1086, 102] width 239 height 24
click at [1061, 106] on link "View HR Compliance Specialist task page" at bounding box center [1075, 101] width 195 height 15
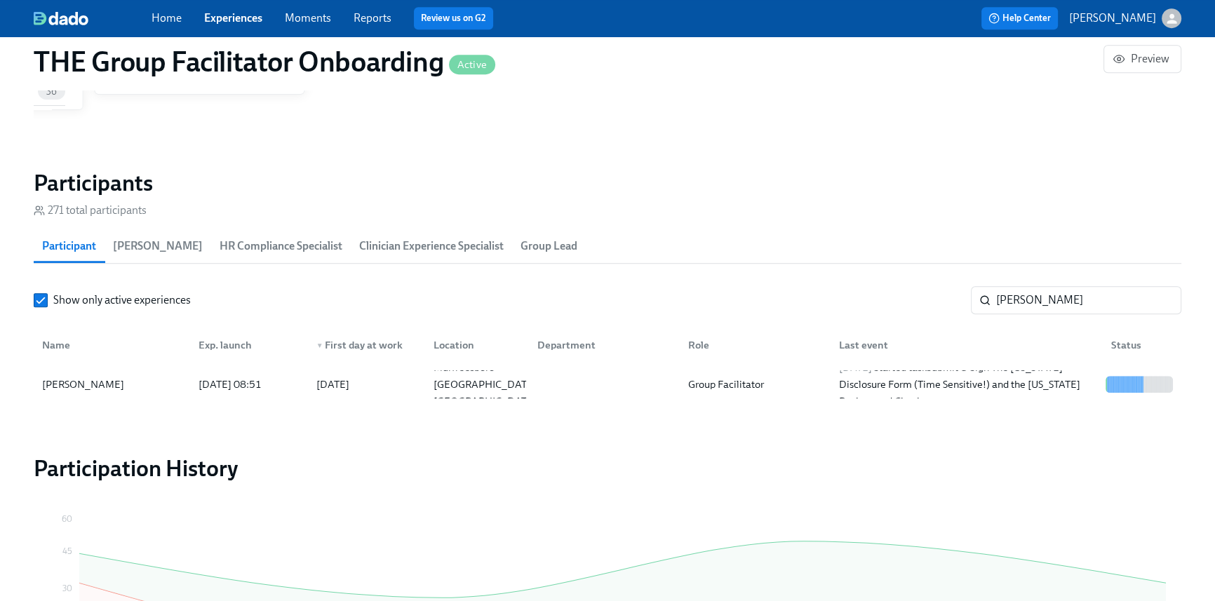
scroll to position [0, 23009]
click at [1041, 303] on input "Glori" at bounding box center [1088, 300] width 185 height 28
drag, startPoint x: 1032, startPoint y: 302, endPoint x: 891, endPoint y: 269, distance: 144.7
click at [896, 270] on section "Participants 271 total participants Participant Paige Eber HR Compliance Specia…" at bounding box center [608, 289] width 1148 height 241
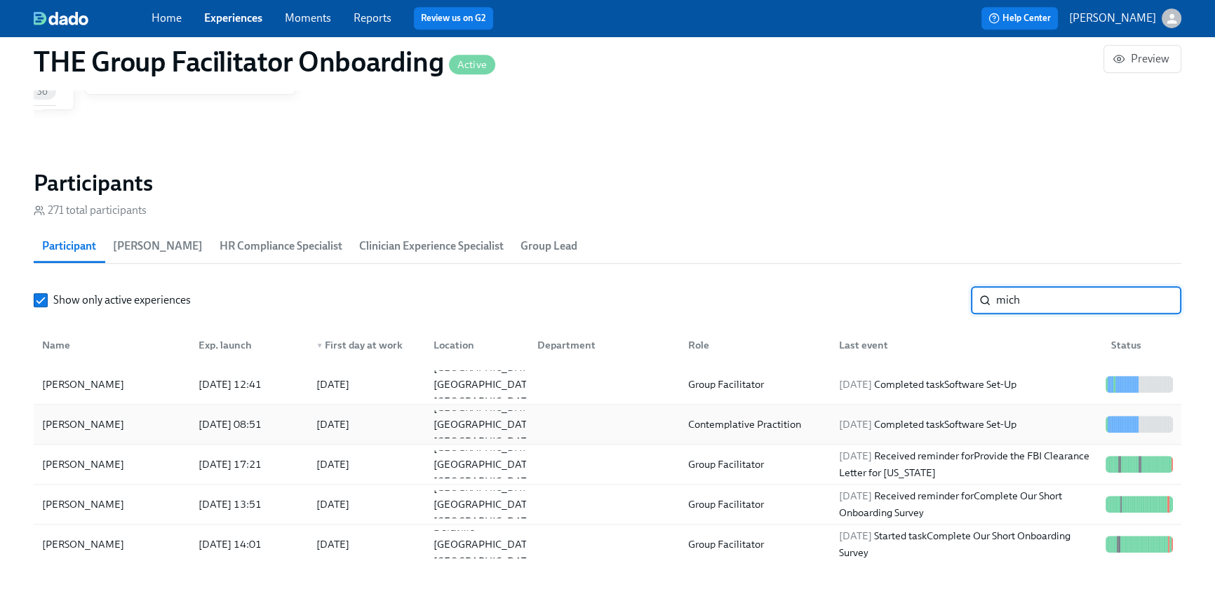
click at [324, 429] on div "2025/08/18" at bounding box center [332, 424] width 33 height 17
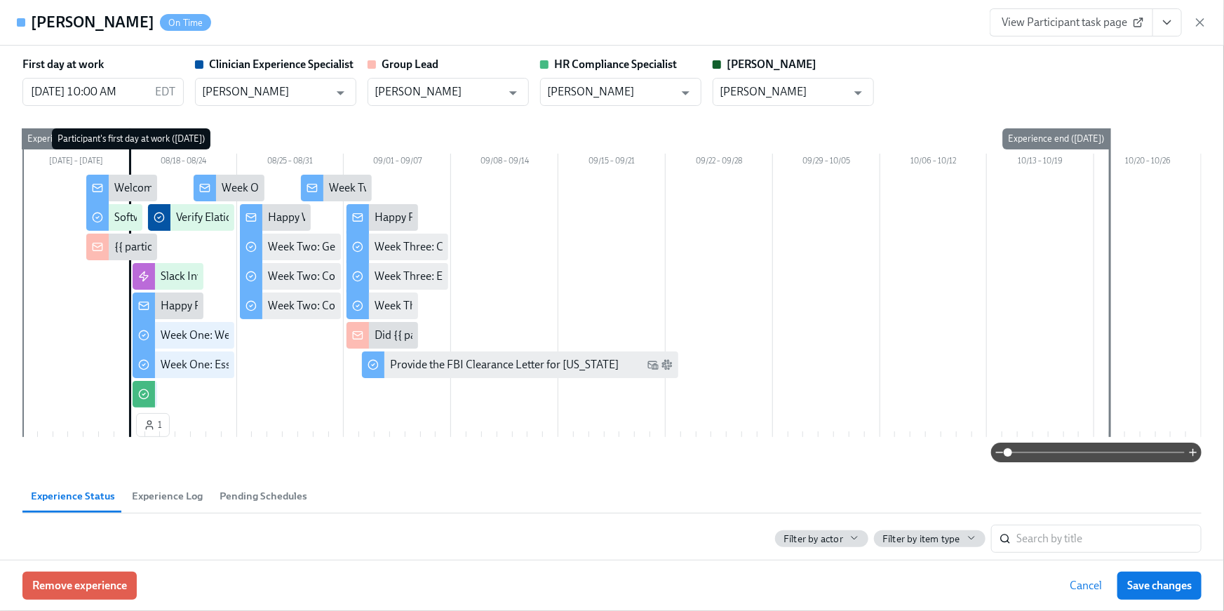
click at [1180, 20] on button "View task page" at bounding box center [1167, 22] width 29 height 28
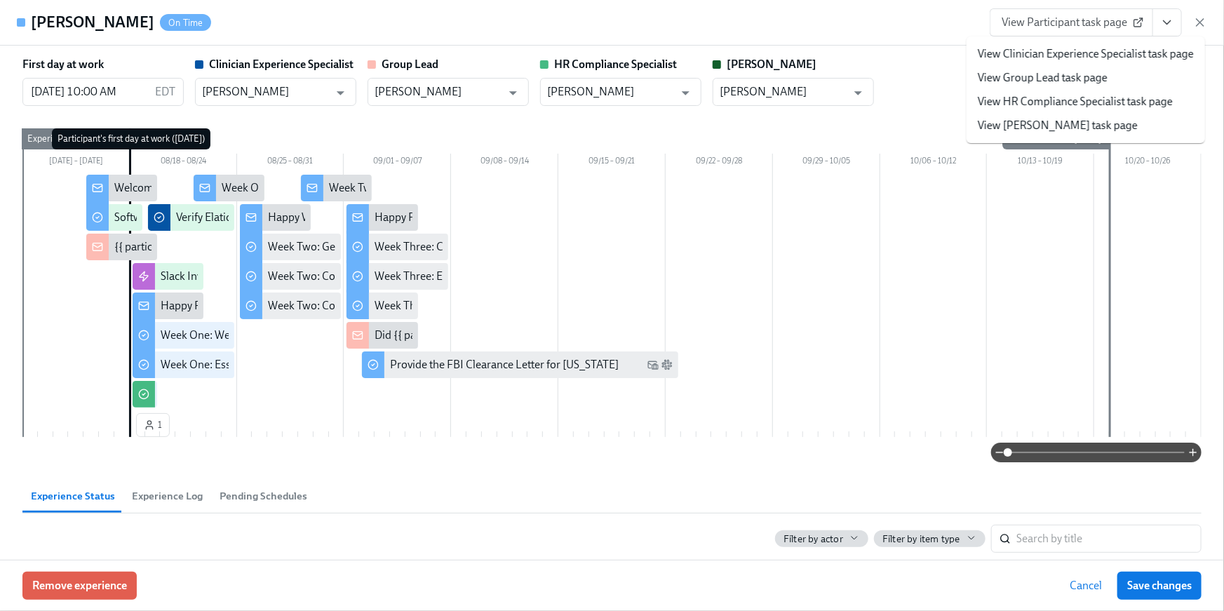
click at [1128, 98] on link "View HR Compliance Specialist task page" at bounding box center [1075, 101] width 195 height 15
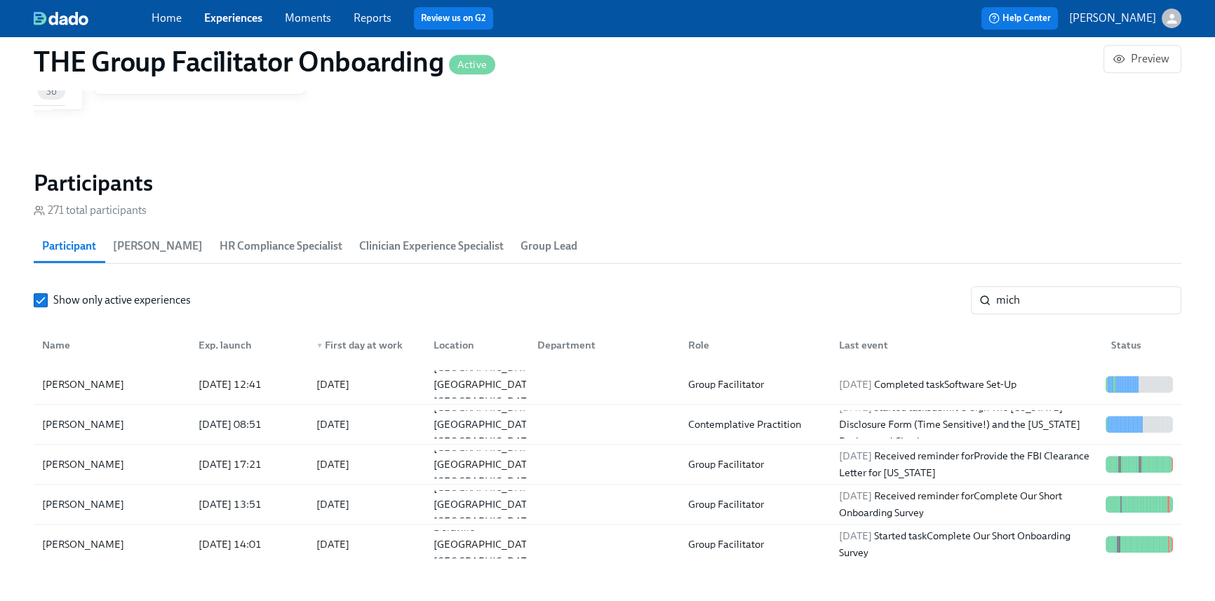
scroll to position [0, 23009]
click at [923, 298] on div "Show only active experiences mich ​" at bounding box center [608, 300] width 1148 height 28
click at [1029, 299] on input "mich" at bounding box center [1088, 300] width 185 height 28
click at [993, 300] on div "mich ​" at bounding box center [1076, 300] width 211 height 28
click at [1019, 298] on input "mich" at bounding box center [1088, 300] width 185 height 28
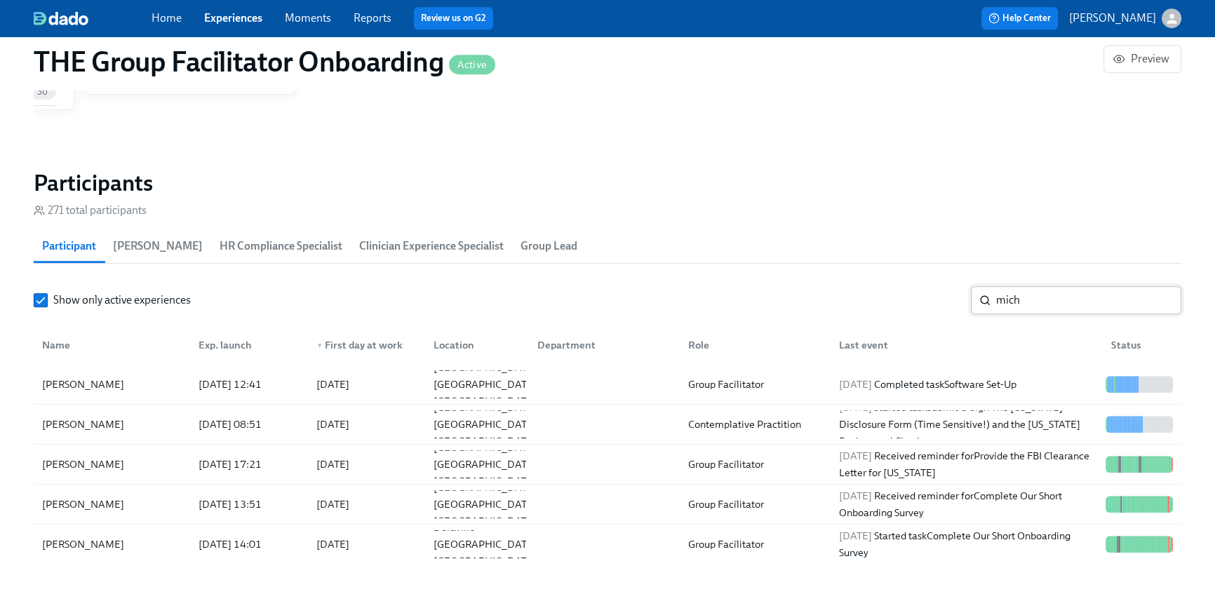
click at [1025, 298] on input "mich" at bounding box center [1088, 300] width 185 height 28
click at [1025, 299] on input "mich" at bounding box center [1088, 300] width 185 height 28
click at [1025, 300] on input "mich" at bounding box center [1088, 300] width 185 height 28
click at [897, 286] on div "Show only active experiences mich ​" at bounding box center [608, 300] width 1148 height 28
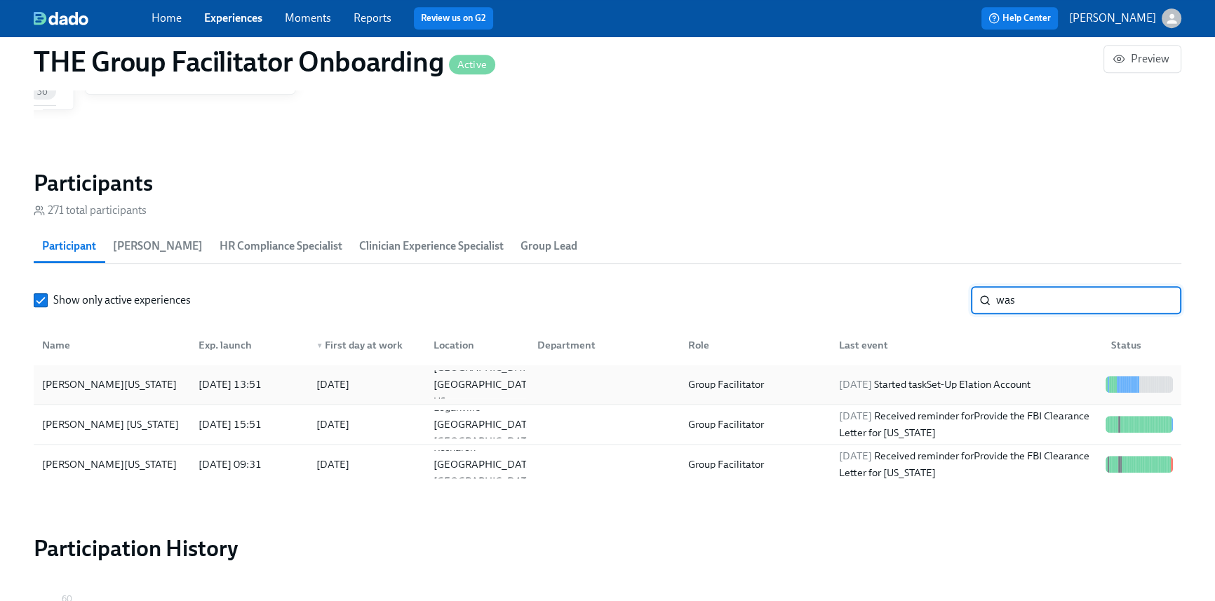
type input "was"
click at [526, 387] on div at bounding box center [601, 384] width 151 height 28
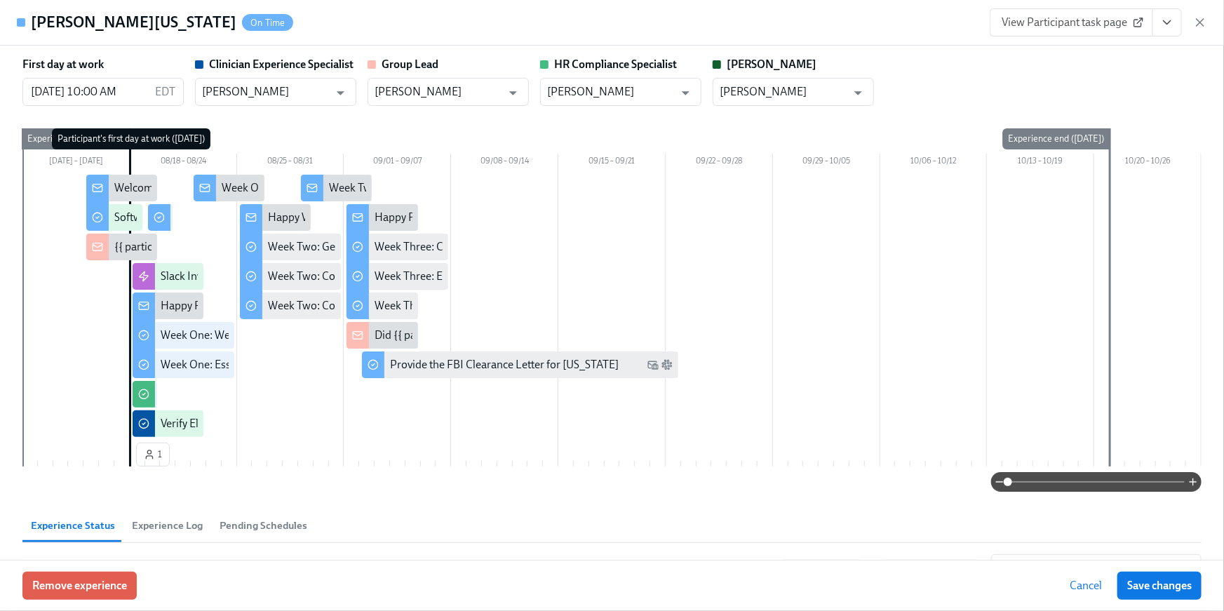
click at [1163, 32] on button "View task page" at bounding box center [1167, 22] width 29 height 28
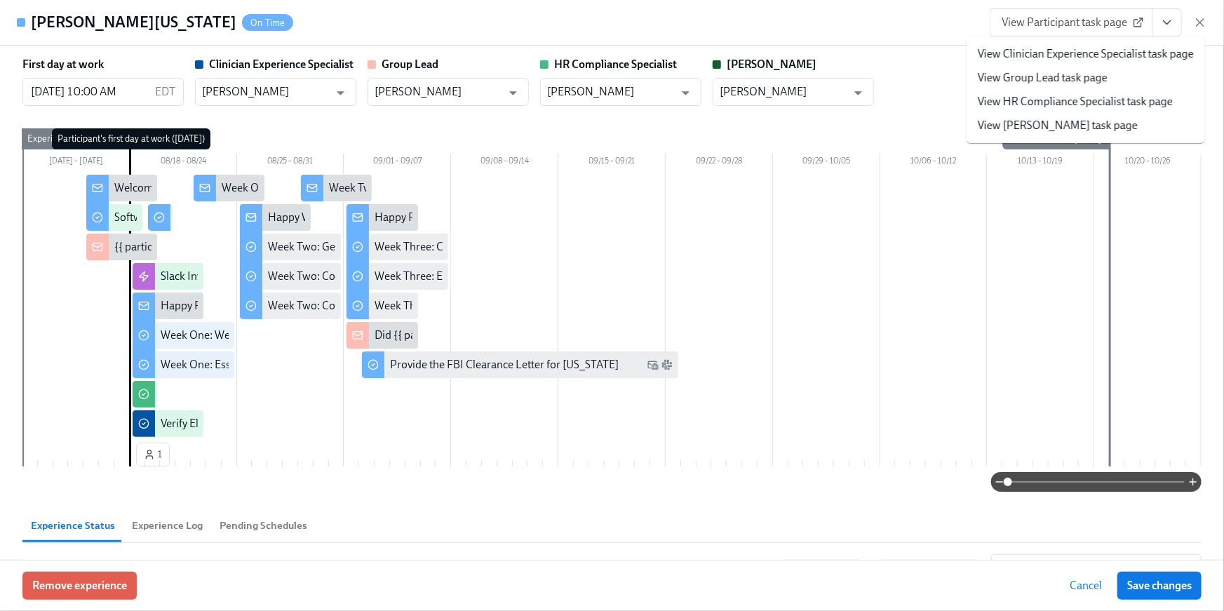
click at [1142, 106] on link "View HR Compliance Specialist task page" at bounding box center [1075, 101] width 195 height 15
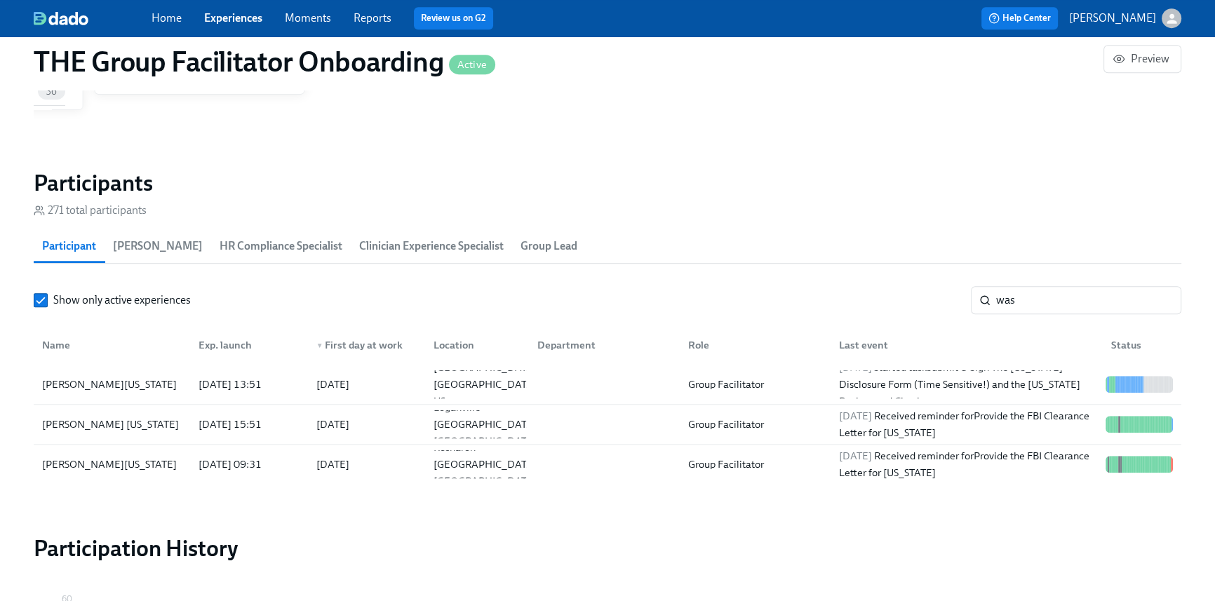
scroll to position [0, 23009]
click at [154, 18] on link "Home" at bounding box center [167, 17] width 30 height 13
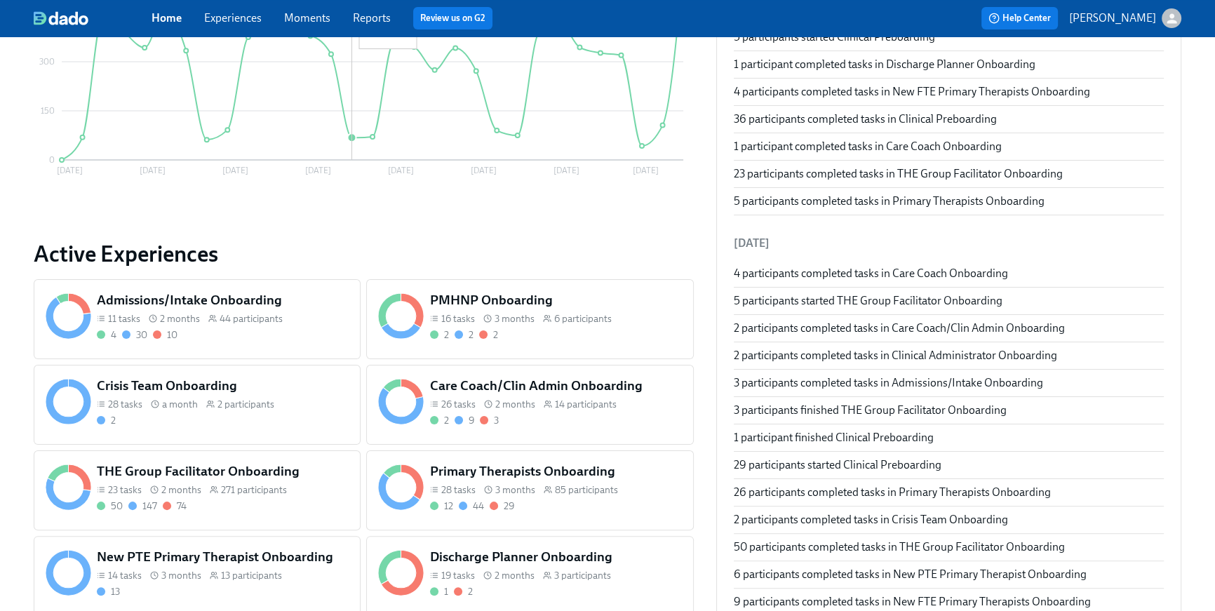
scroll to position [352, 0]
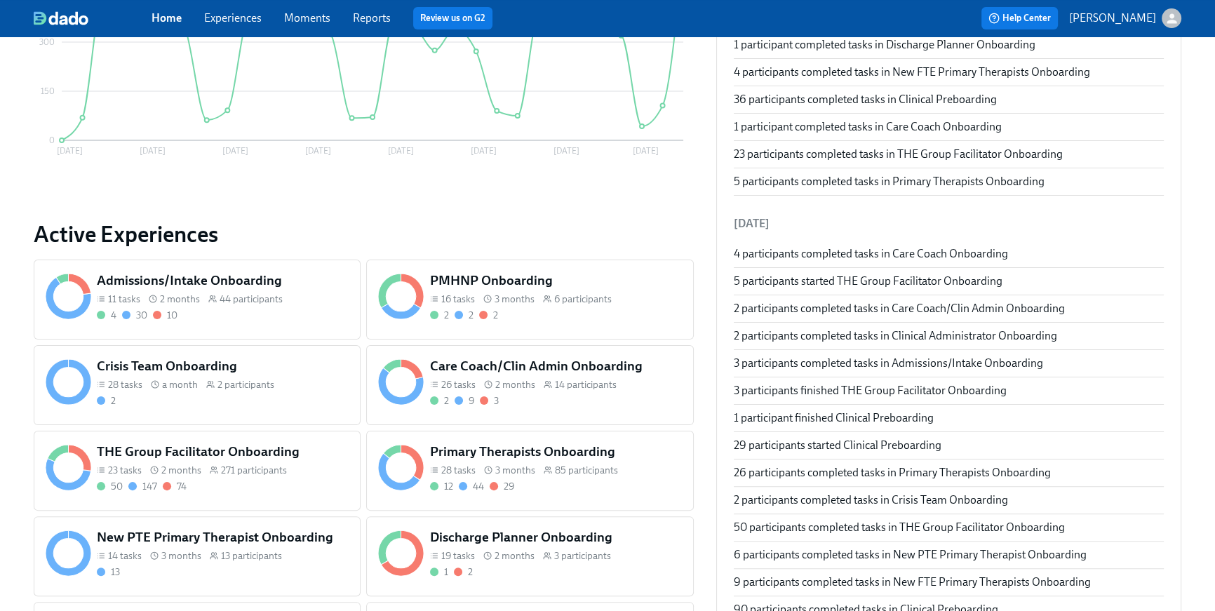
click at [559, 306] on div "PMHNP Onboarding 16 tasks 3 months 6 participants 2 2 2" at bounding box center [556, 297] width 258 height 56
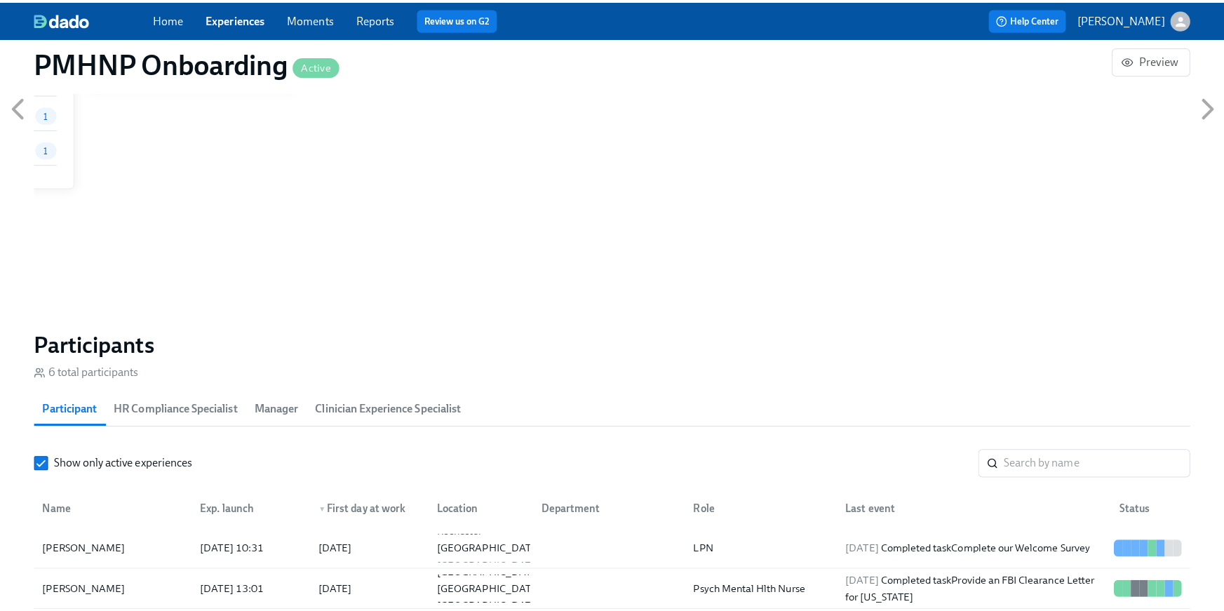
scroll to position [1163, 0]
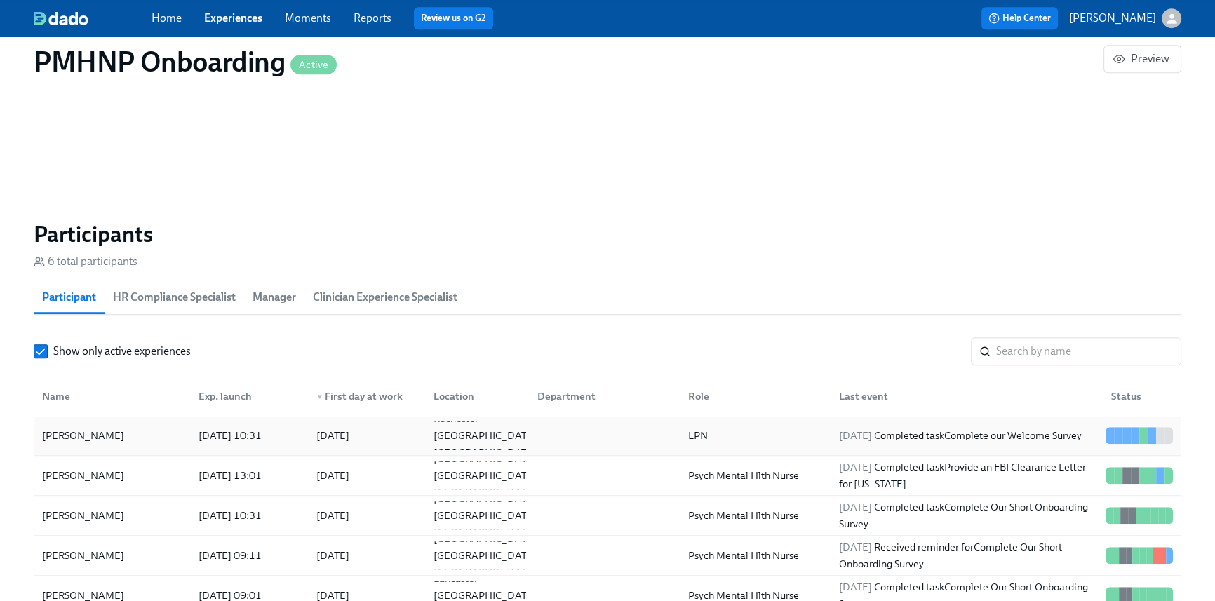
click at [836, 444] on div "2025/08/19 Completed task Complete our Welcome Survey" at bounding box center [961, 435] width 254 height 17
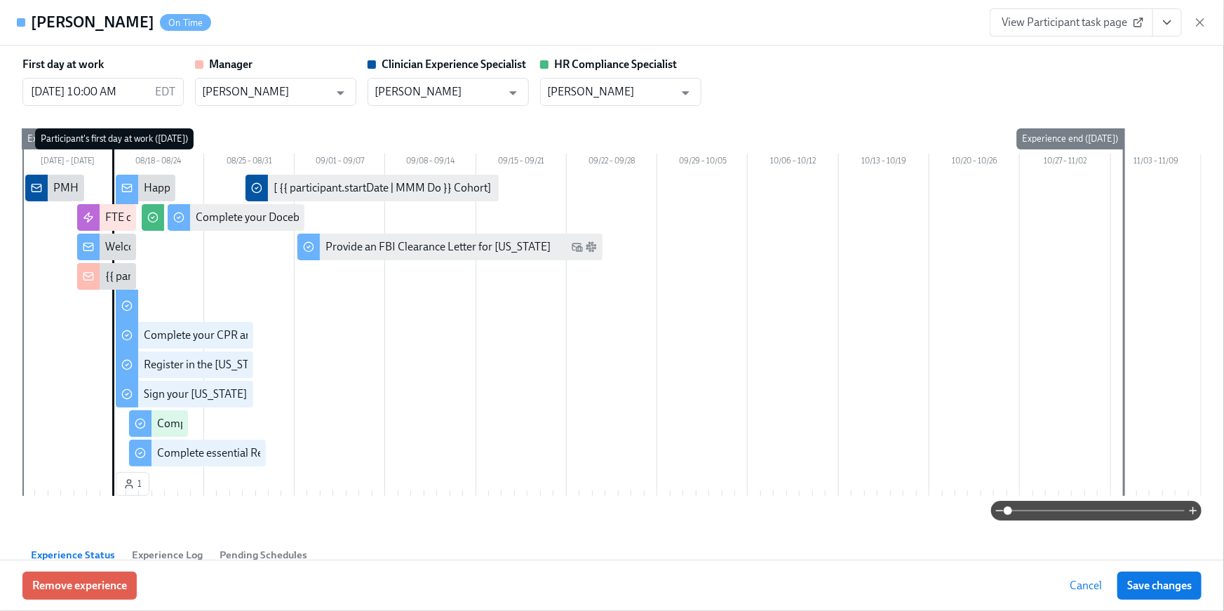
click at [1165, 15] on icon "View task page" at bounding box center [1168, 22] width 14 height 14
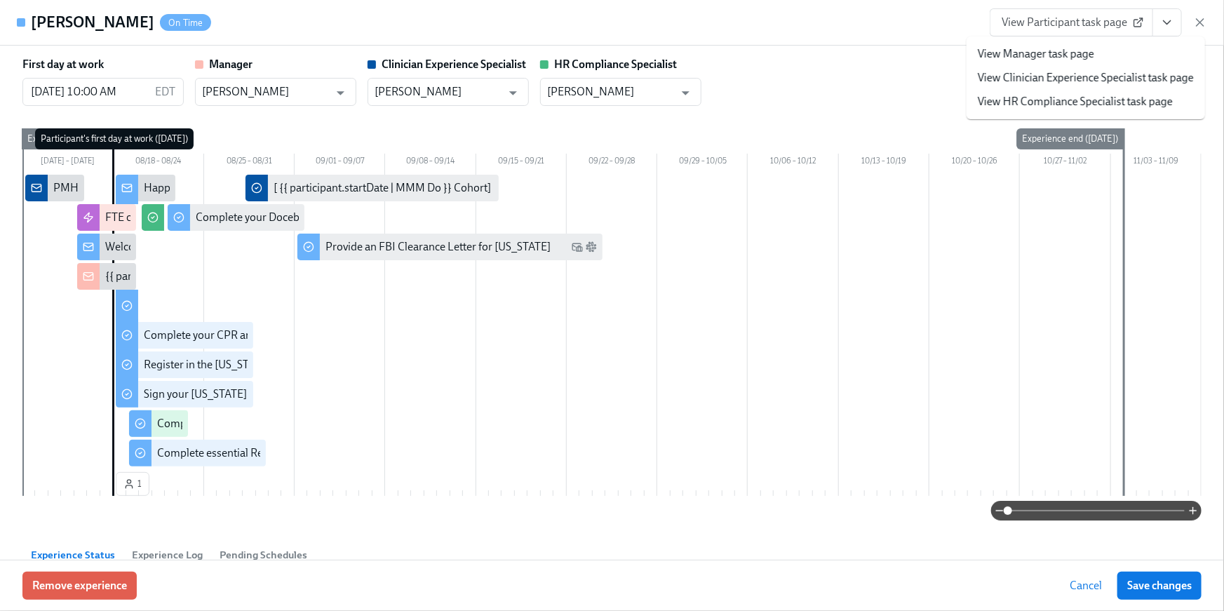
click at [1094, 100] on link "View HR Compliance Specialist task page" at bounding box center [1075, 101] width 195 height 15
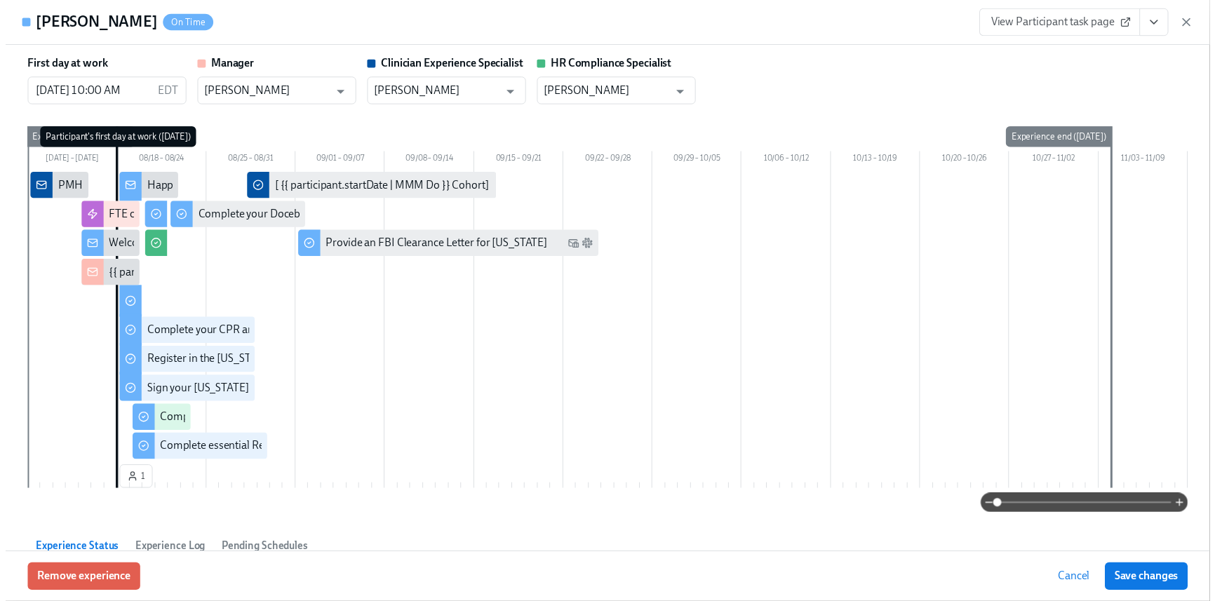
scroll to position [0, 7488]
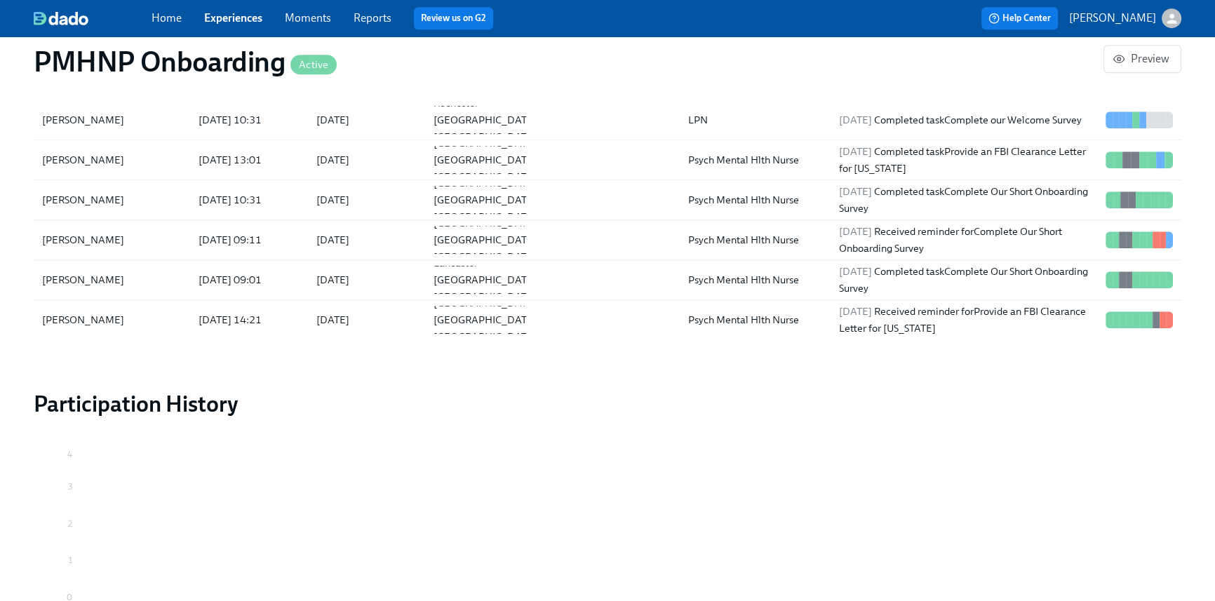
scroll to position [1476, 0]
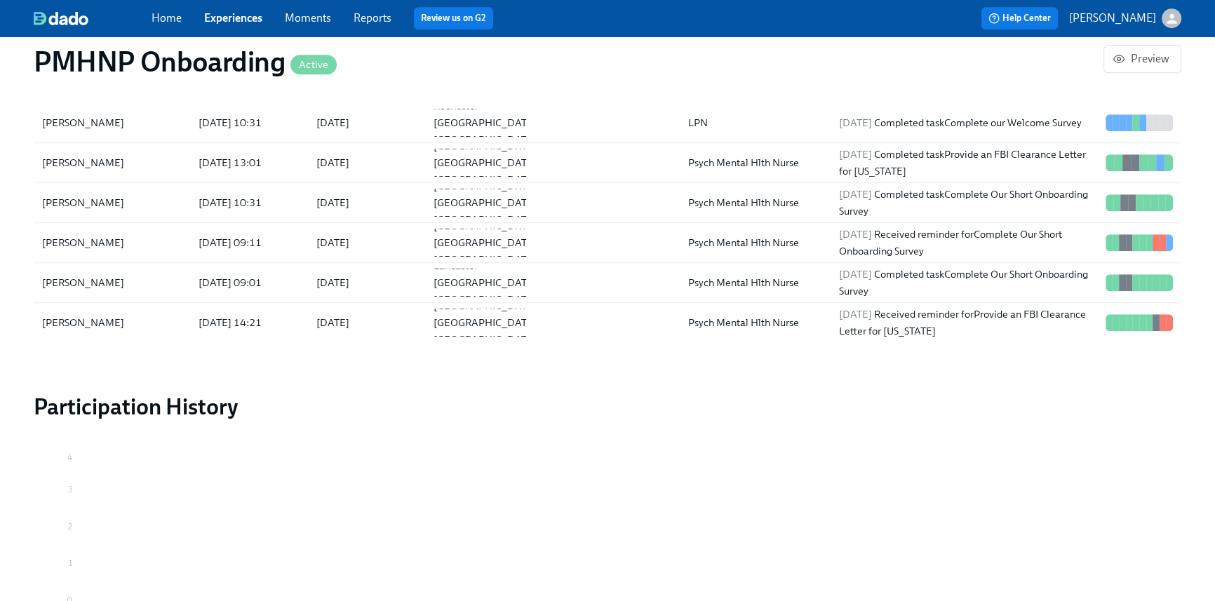
click at [159, 16] on link "Home" at bounding box center [167, 17] width 30 height 13
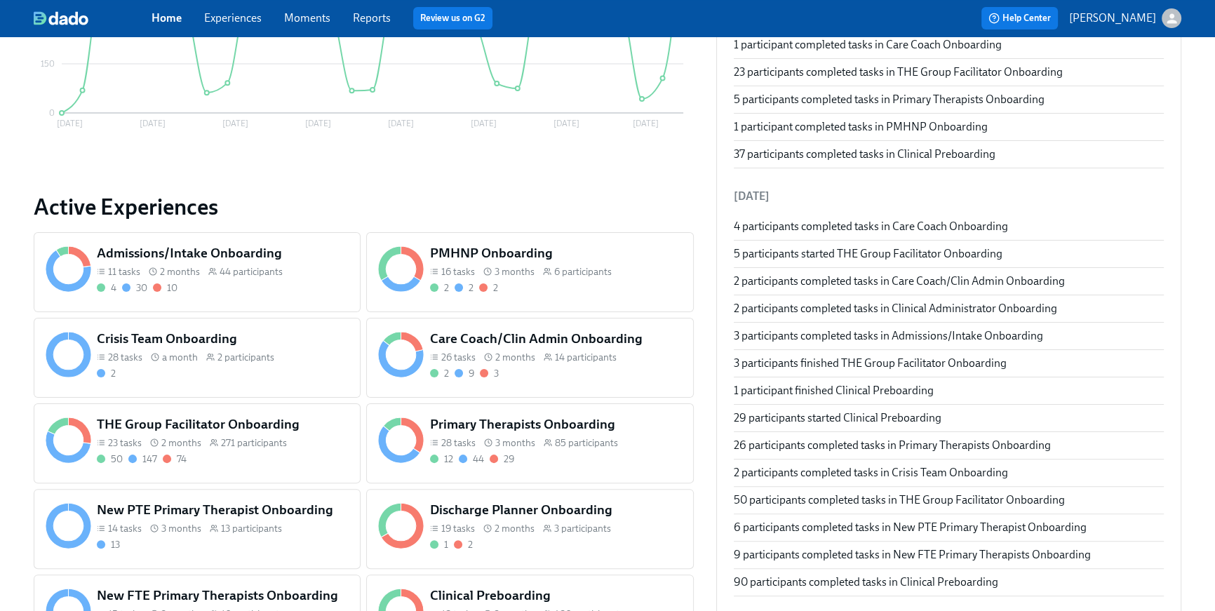
scroll to position [382, 0]
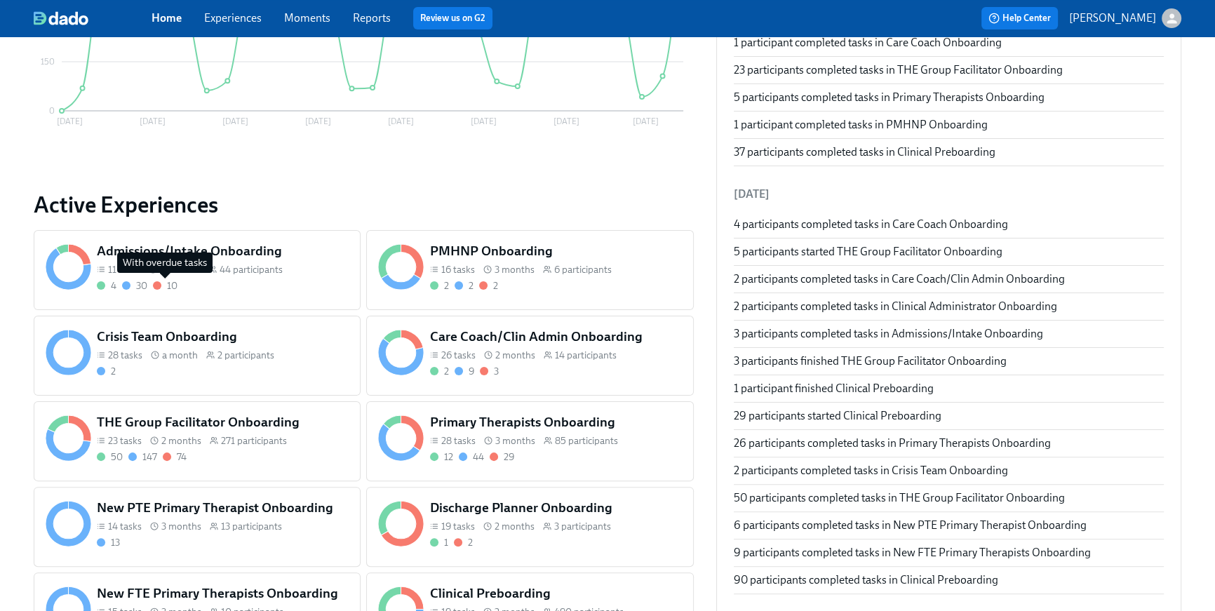
click at [168, 279] on div "10" at bounding box center [172, 285] width 11 height 13
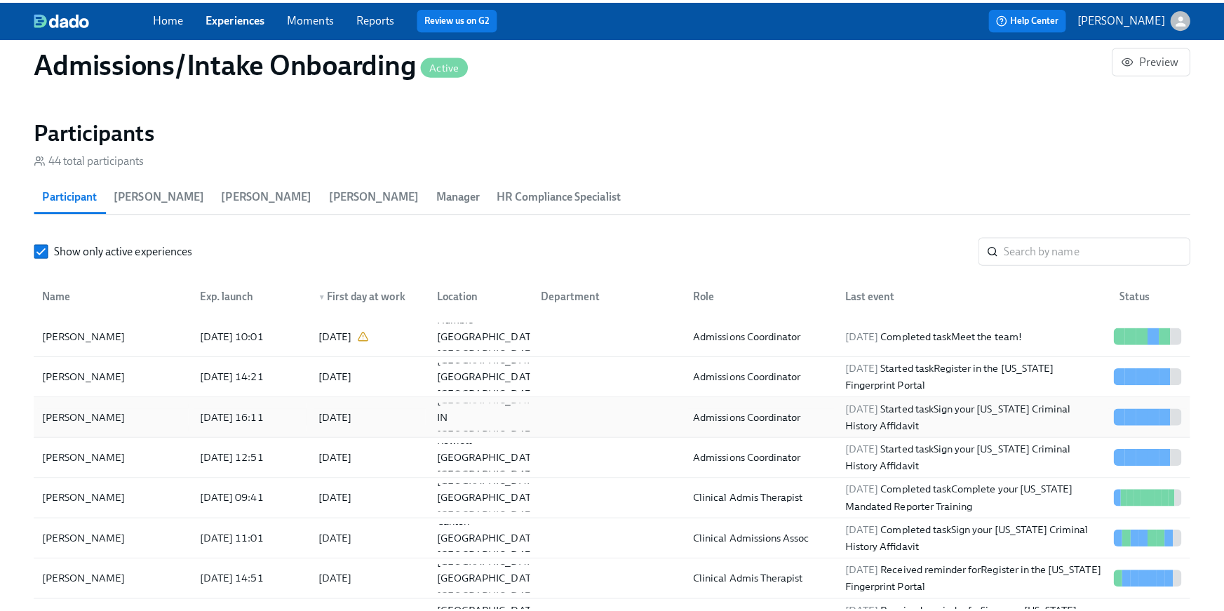
scroll to position [1194, 0]
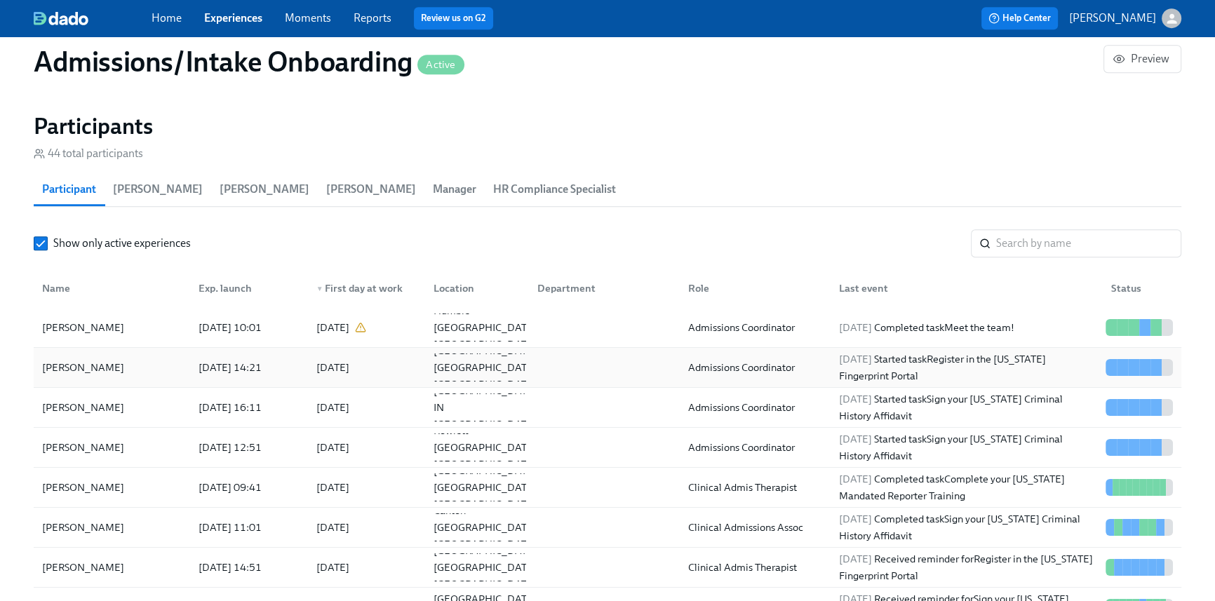
click at [168, 360] on div "Paul Poydras" at bounding box center [111, 368] width 151 height 28
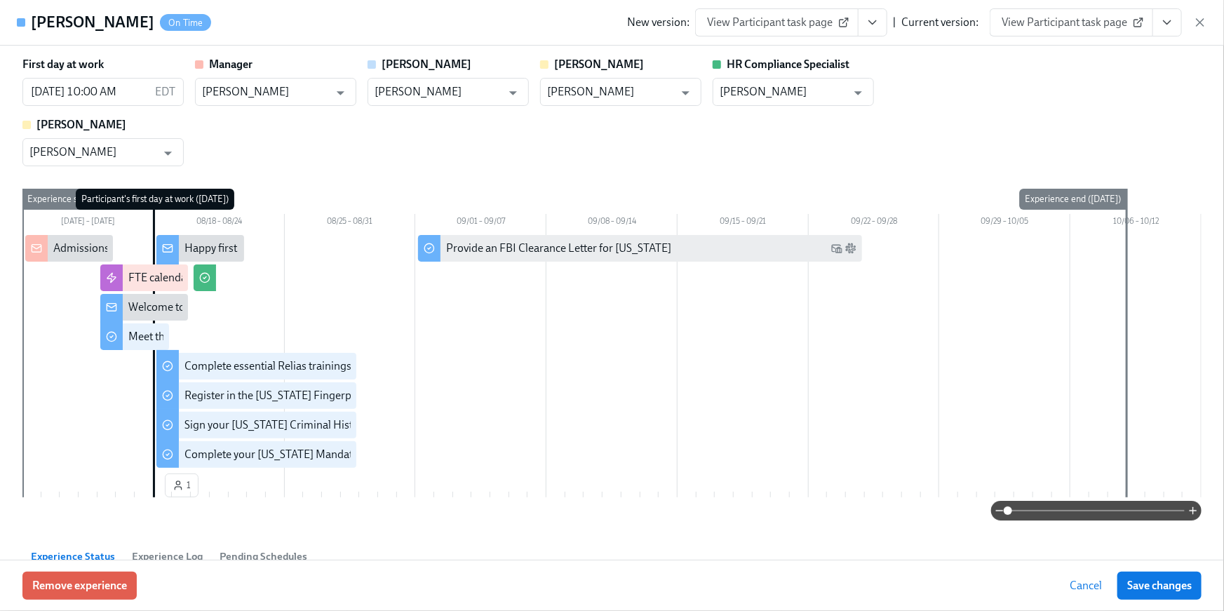
click at [1168, 22] on icon "View task page" at bounding box center [1167, 23] width 7 height 4
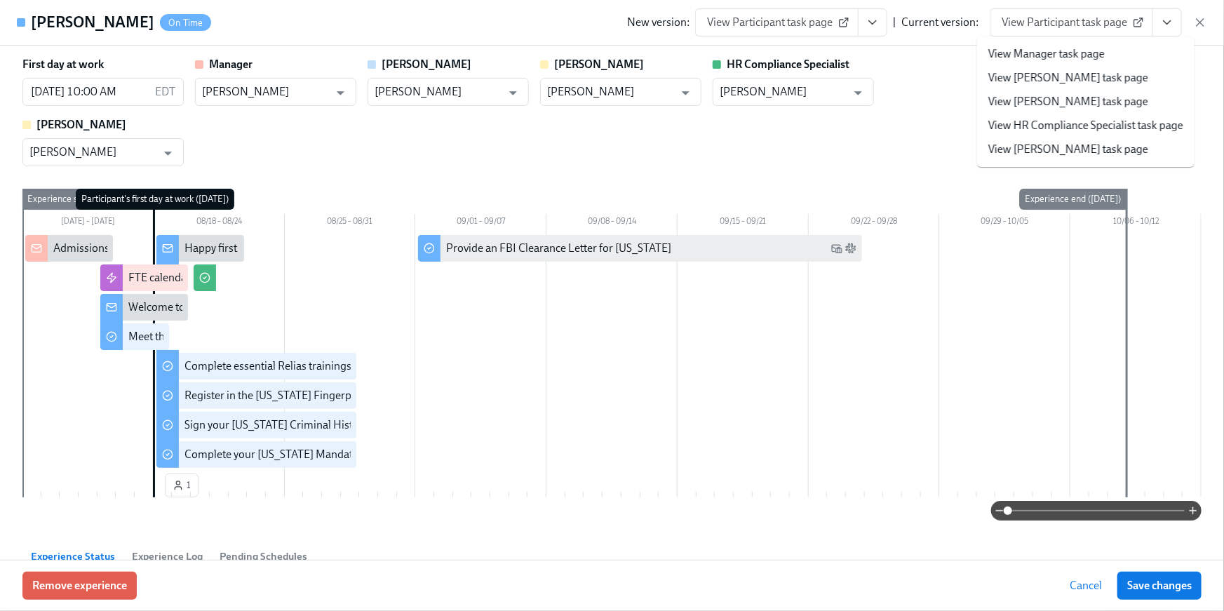
click at [1060, 119] on link "View HR Compliance Specialist task page" at bounding box center [1086, 125] width 195 height 15
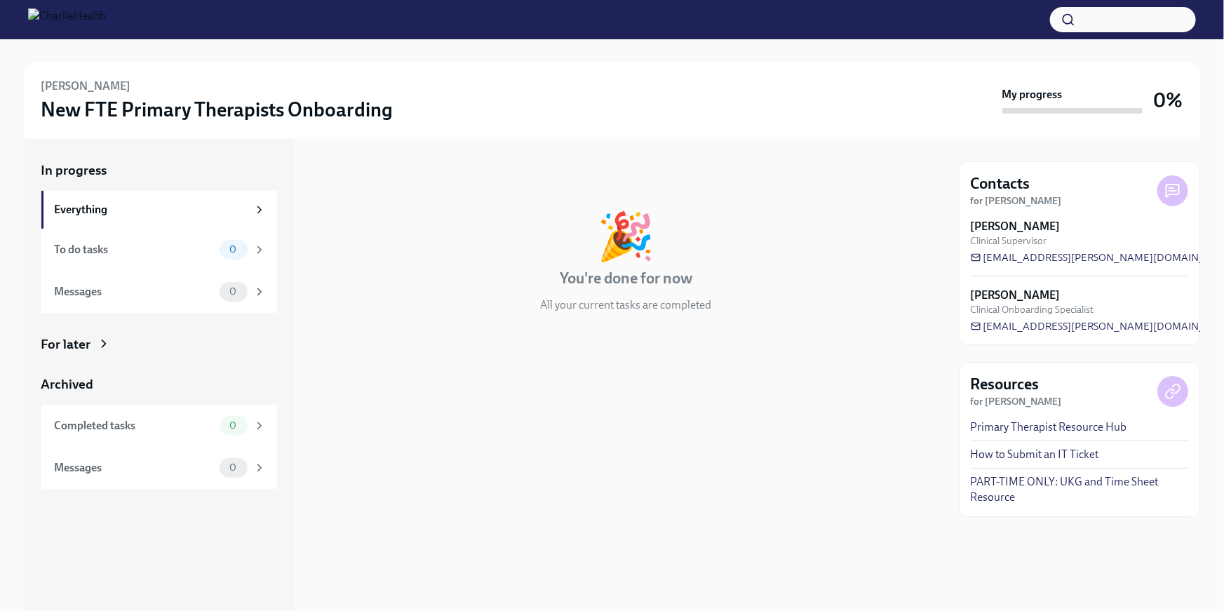
click at [64, 346] on div "For later" at bounding box center [66, 344] width 50 height 18
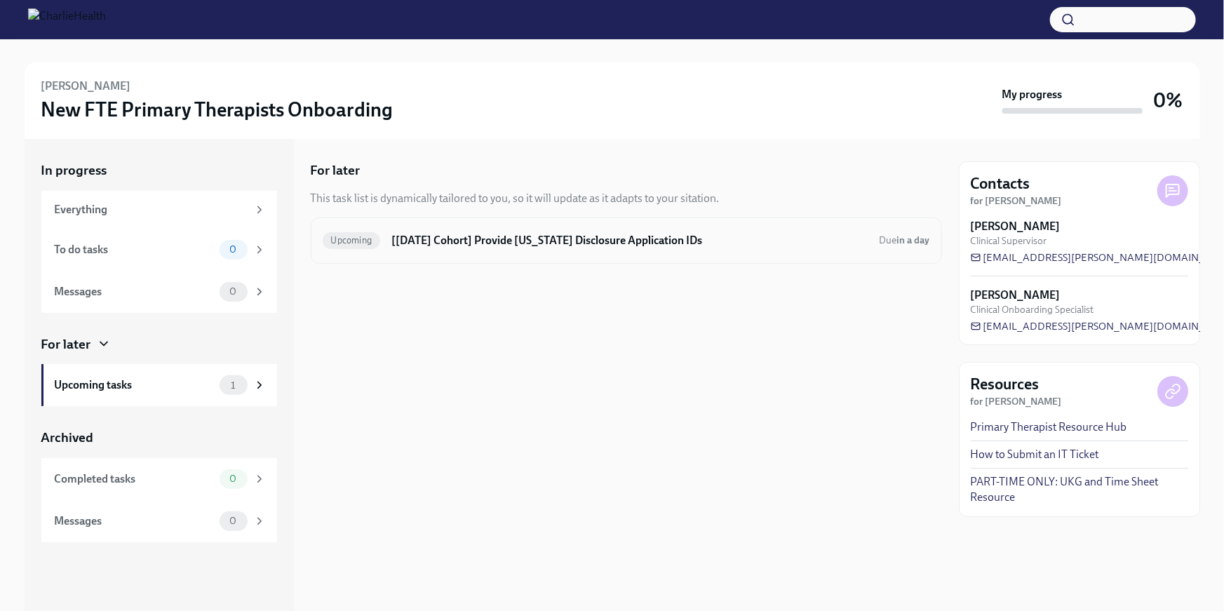
click at [450, 250] on div "Upcoming [Aug 18th Cohort] Provide Utah Disclosure Application IDs Due in a day" at bounding box center [627, 240] width 608 height 22
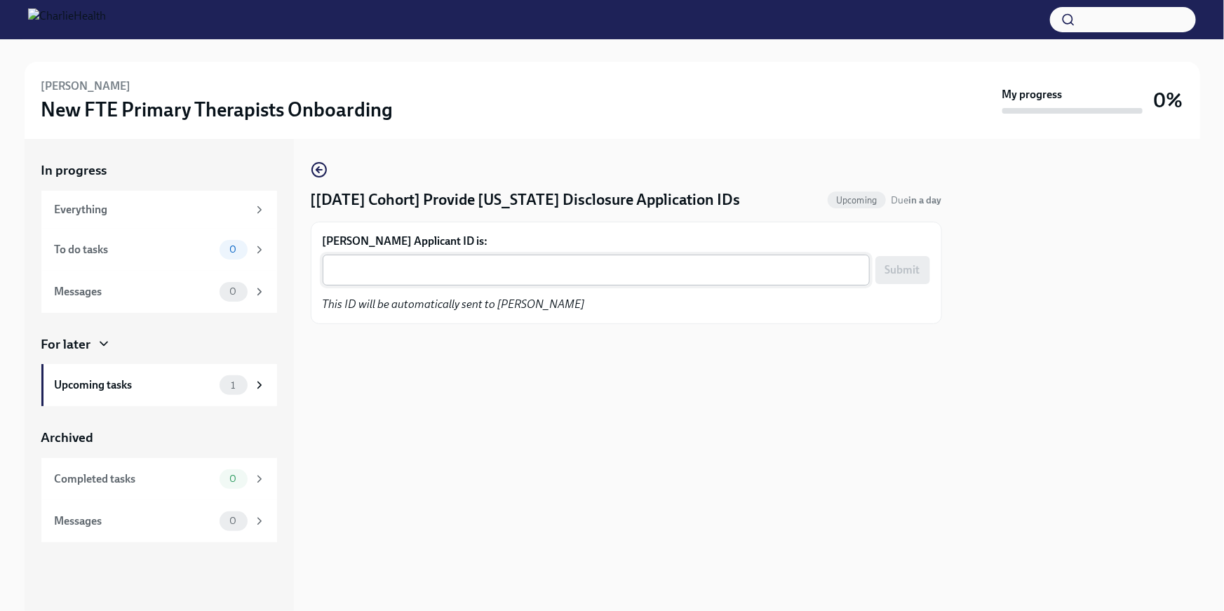
click at [431, 259] on div "x ​" at bounding box center [596, 270] width 547 height 31
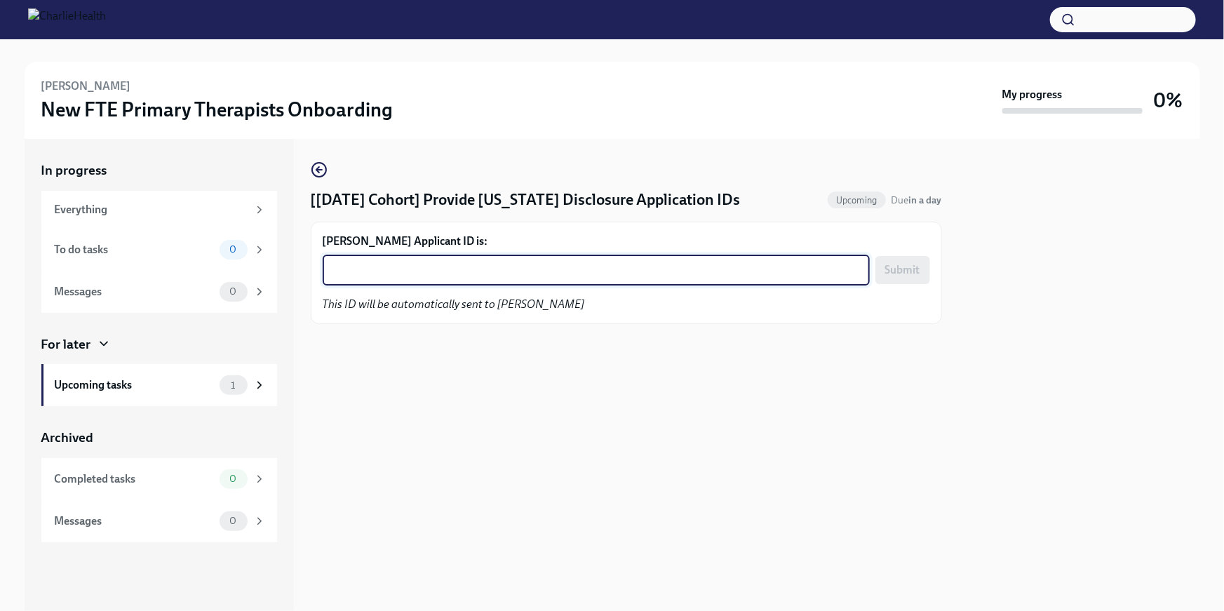
click at [349, 277] on textarea "Zachary Porter's Applicant ID is:" at bounding box center [596, 270] width 530 height 17
paste textarea "1242281"
type textarea "1242281"
click at [885, 279] on button "Submit" at bounding box center [903, 270] width 55 height 28
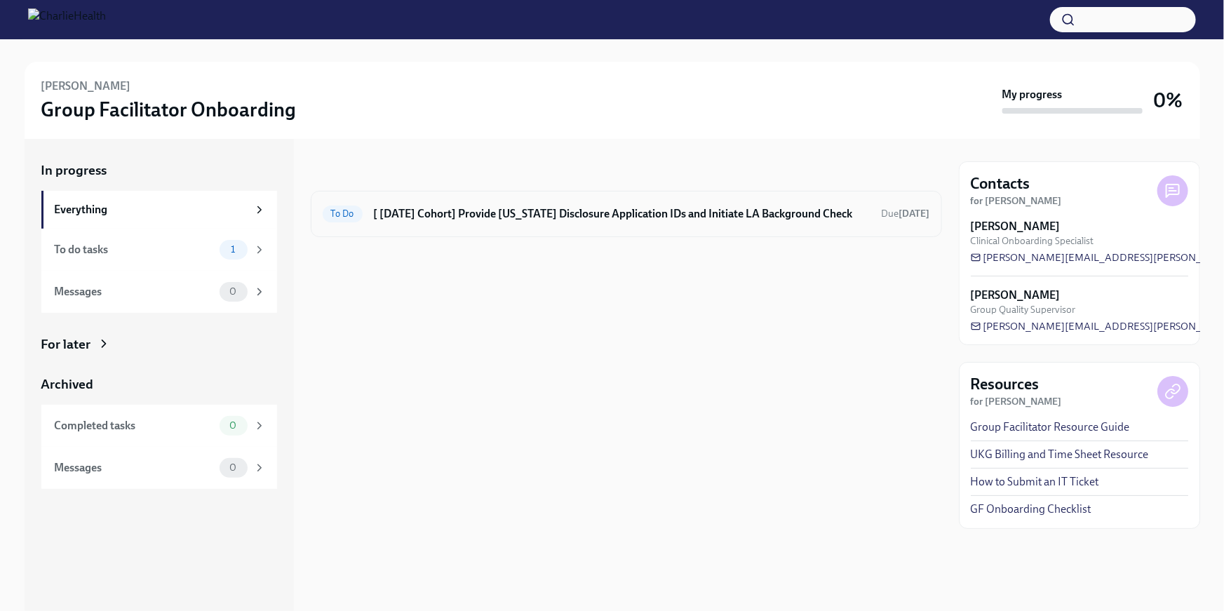
click at [499, 213] on h6 "[ [DATE] Cohort] Provide [US_STATE] Disclosure Application IDs and Initiate LA …" at bounding box center [622, 213] width 497 height 15
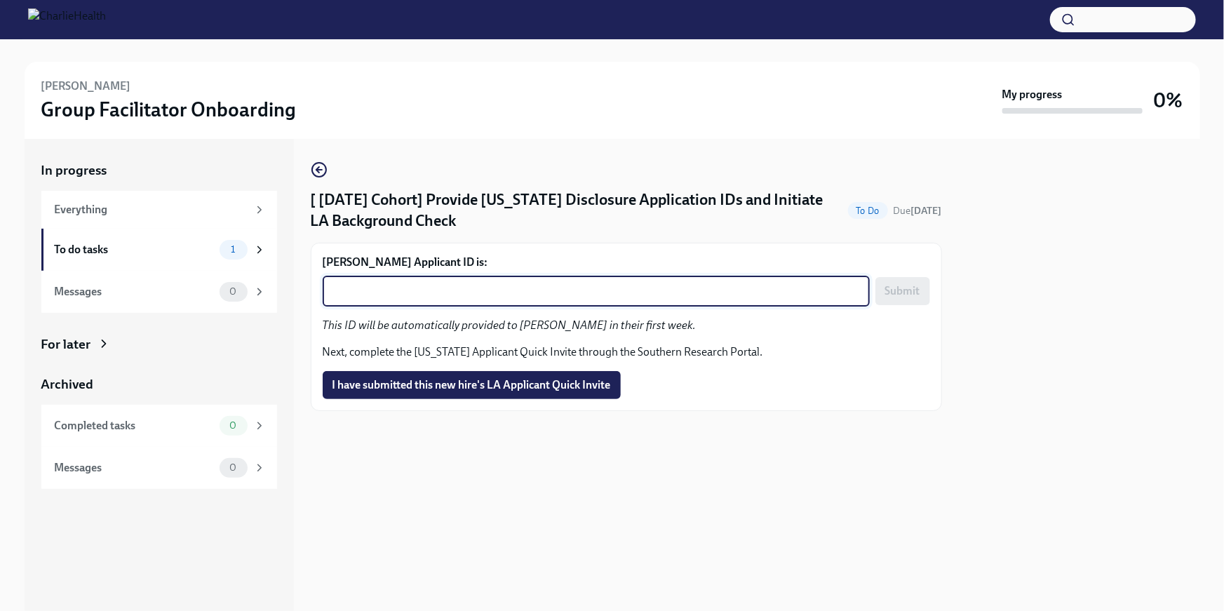
click at [467, 288] on textarea "Taylor Doles's Applicant ID is:" at bounding box center [596, 291] width 530 height 17
paste textarea "1242289"
type textarea "1242289"
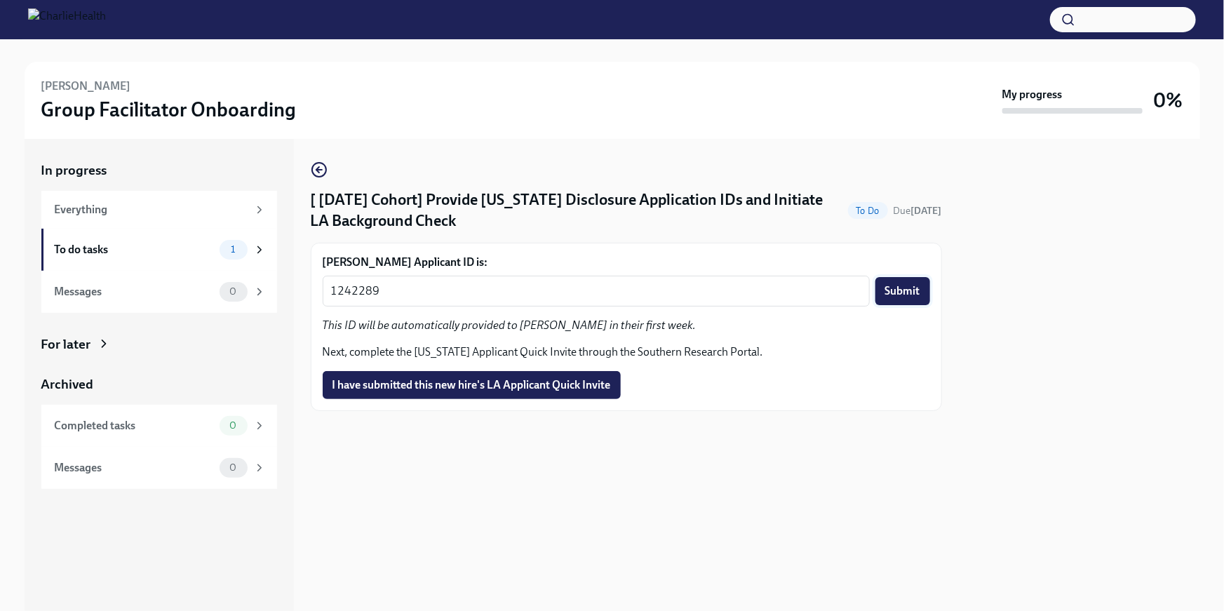
click at [914, 292] on span "Submit" at bounding box center [903, 291] width 35 height 14
click at [585, 389] on span "I have submitted this new hire's LA Applicant Quick Invite" at bounding box center [472, 385] width 279 height 14
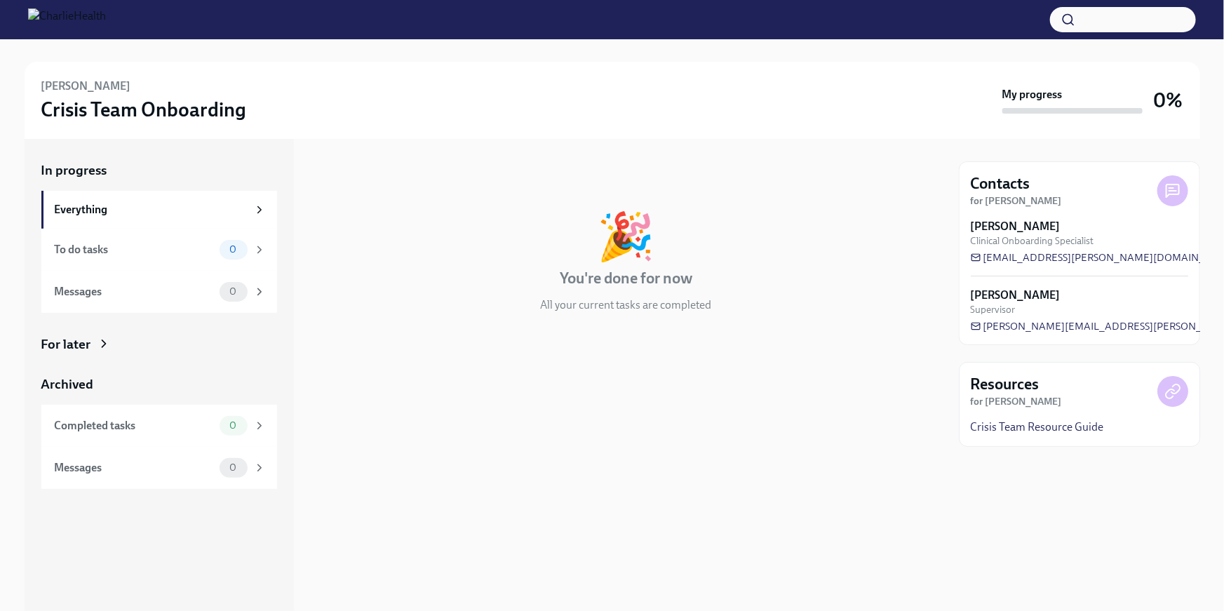
click at [127, 347] on div "For later" at bounding box center [159, 344] width 236 height 18
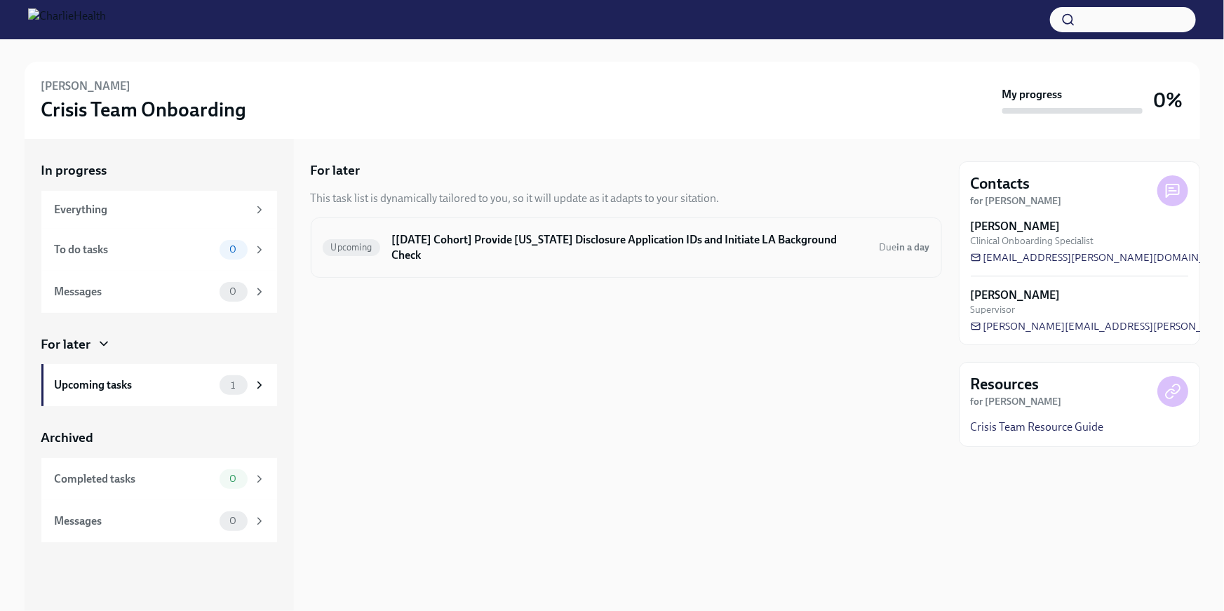
click at [522, 223] on div "Upcoming [[DATE] Cohort] Provide [US_STATE] Disclosure Application IDs and Init…" at bounding box center [627, 248] width 632 height 60
click at [528, 247] on h6 "[[DATE] Cohort] Provide [US_STATE] Disclosure Application IDs and Initiate LA B…" at bounding box center [630, 247] width 476 height 31
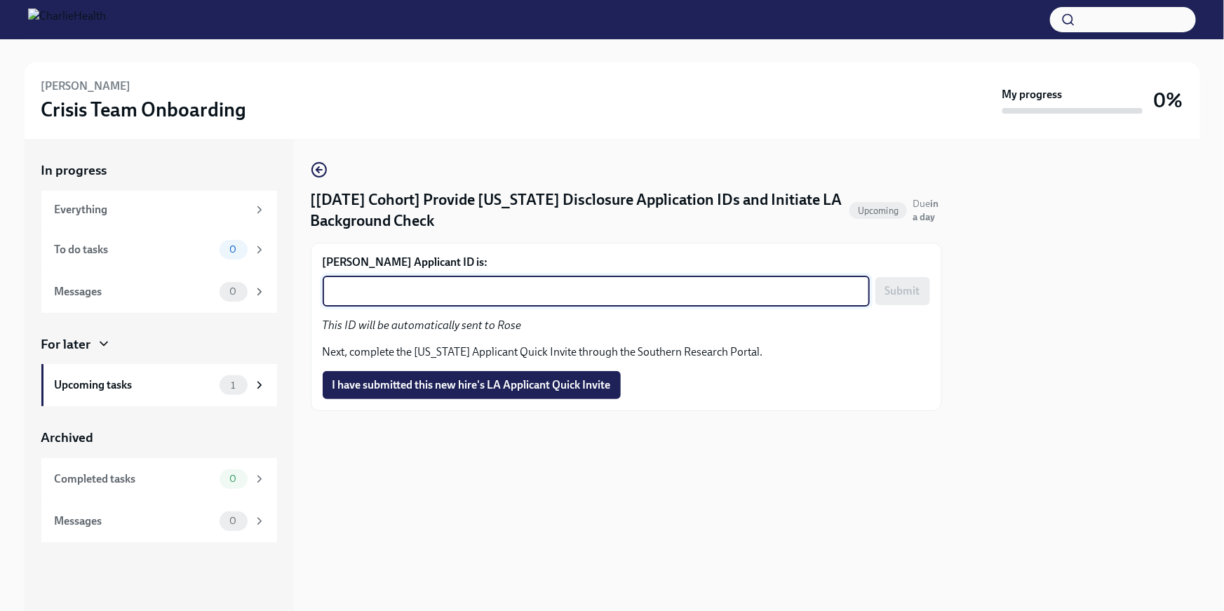
click at [429, 295] on textarea "Rose Dominey's Applicant ID is:" at bounding box center [596, 291] width 530 height 17
paste textarea "1242292"
type textarea "1242292"
click at [901, 295] on span "Submit" at bounding box center [903, 291] width 35 height 14
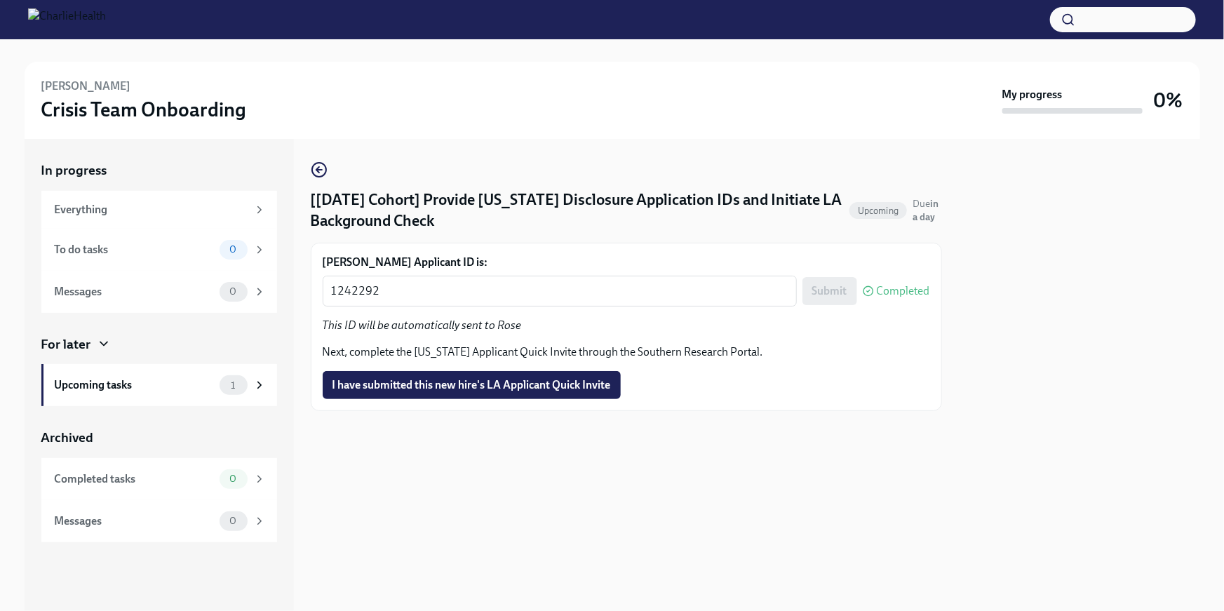
click at [575, 384] on span "I have submitted this new hire's LA Applicant Quick Invite" at bounding box center [472, 385] width 279 height 14
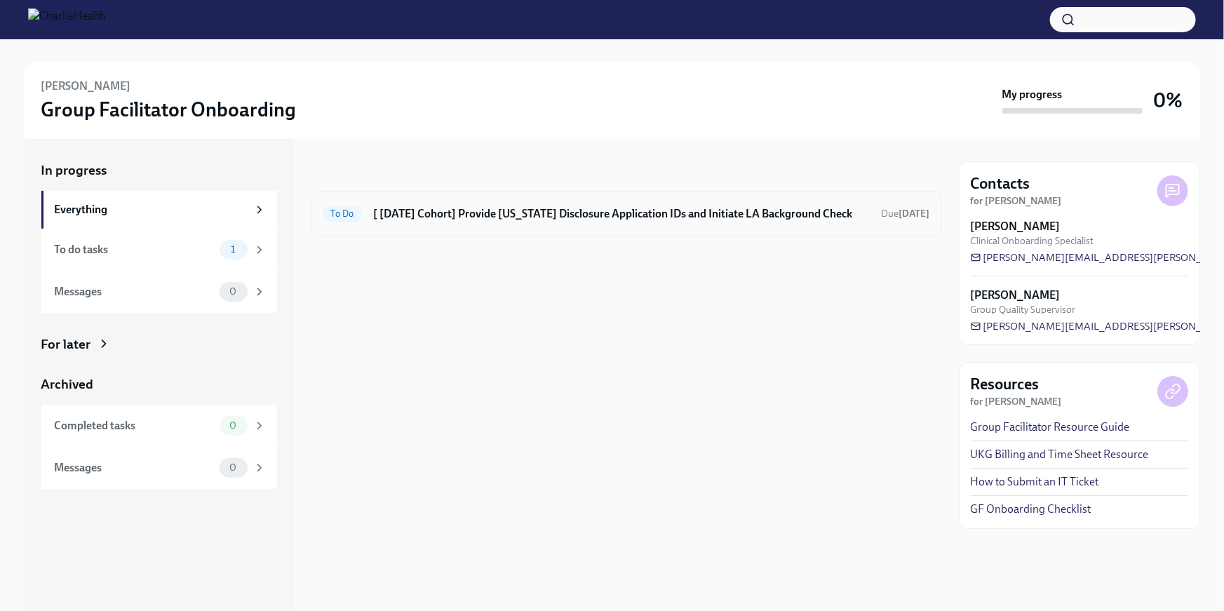
click at [694, 211] on h6 "[ [DATE] Cohort] Provide [US_STATE] Disclosure Application IDs and Initiate LA …" at bounding box center [622, 213] width 497 height 15
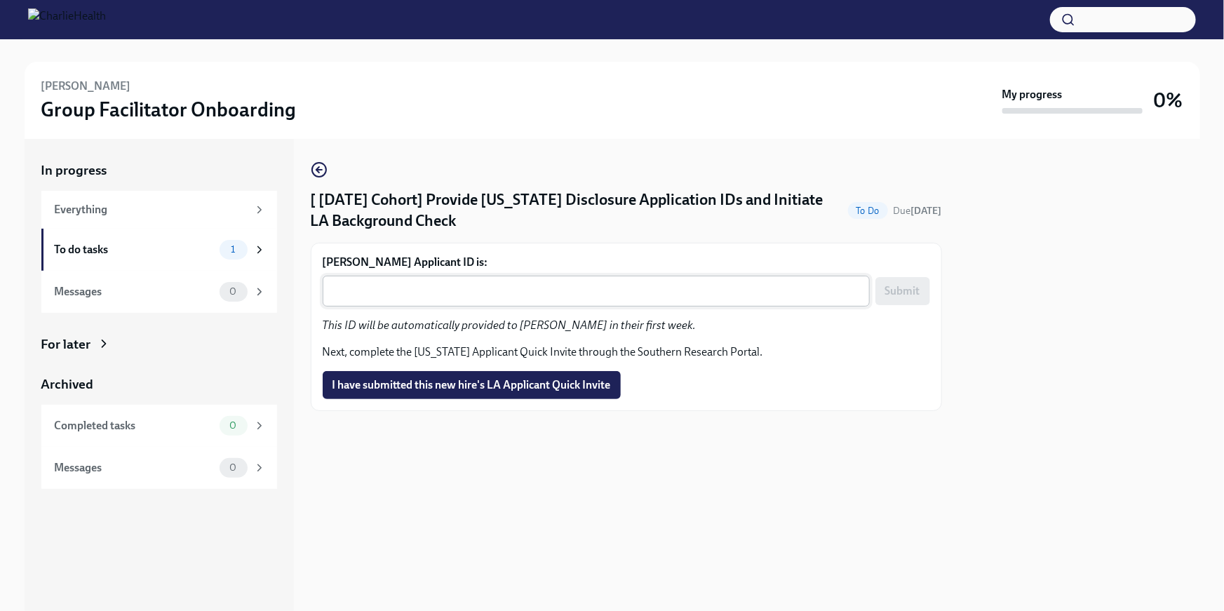
click at [445, 292] on textarea "LaKisha Holmes's Applicant ID is:" at bounding box center [596, 291] width 530 height 17
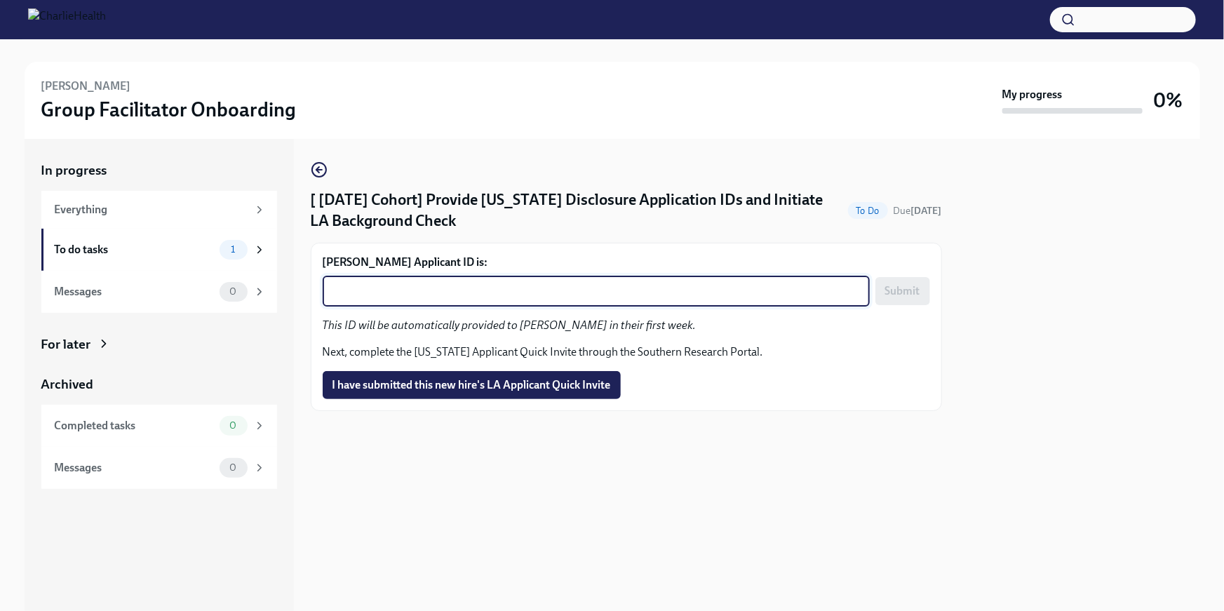
paste textarea "1242301"
type textarea "1242301"
drag, startPoint x: 897, startPoint y: 294, endPoint x: 892, endPoint y: 302, distance: 9.7
click at [898, 294] on span "Submit" at bounding box center [903, 291] width 35 height 14
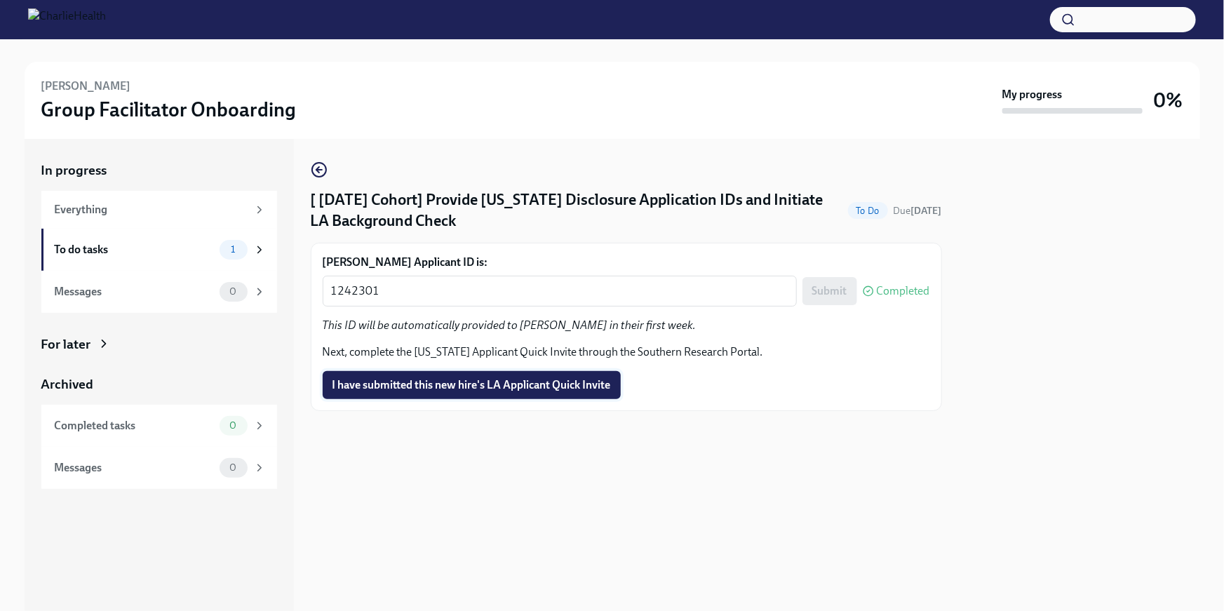
click at [548, 380] on span "I have submitted this new hire's LA Applicant Quick Invite" at bounding box center [472, 385] width 279 height 14
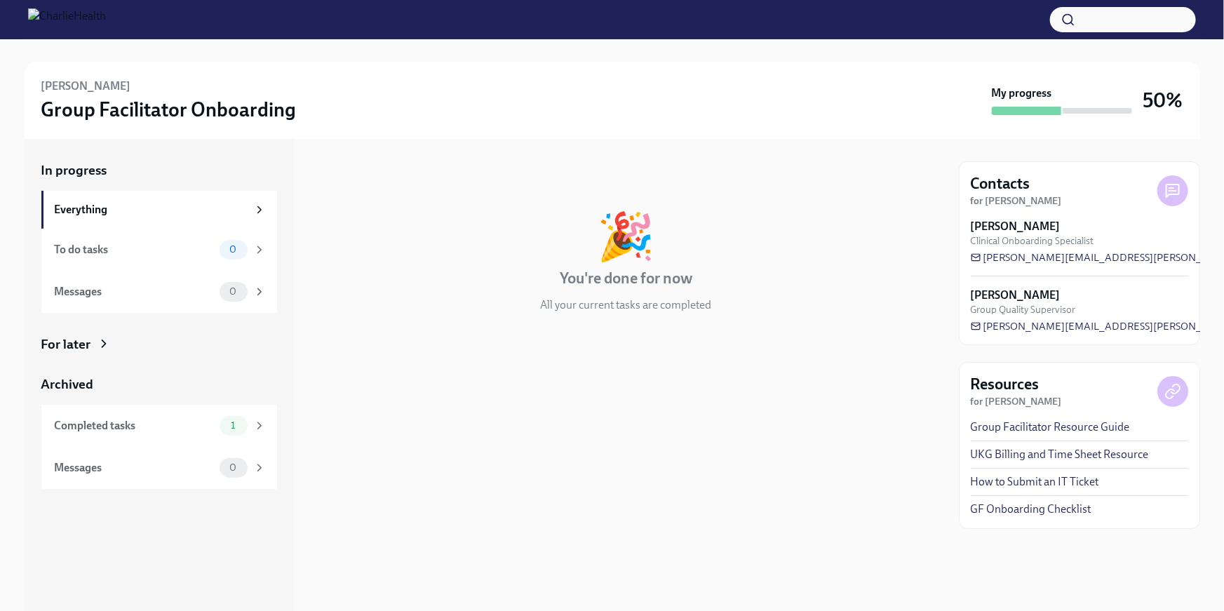
click at [121, 348] on div "For later" at bounding box center [159, 344] width 236 height 18
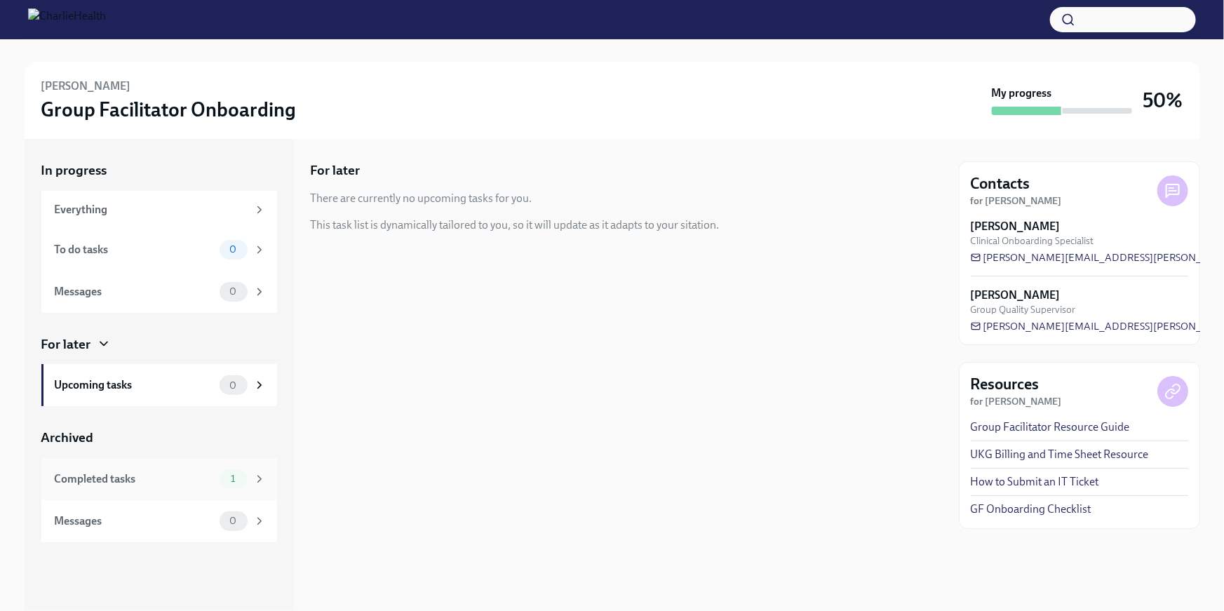
click at [165, 474] on div "Completed tasks" at bounding box center [134, 479] width 159 height 15
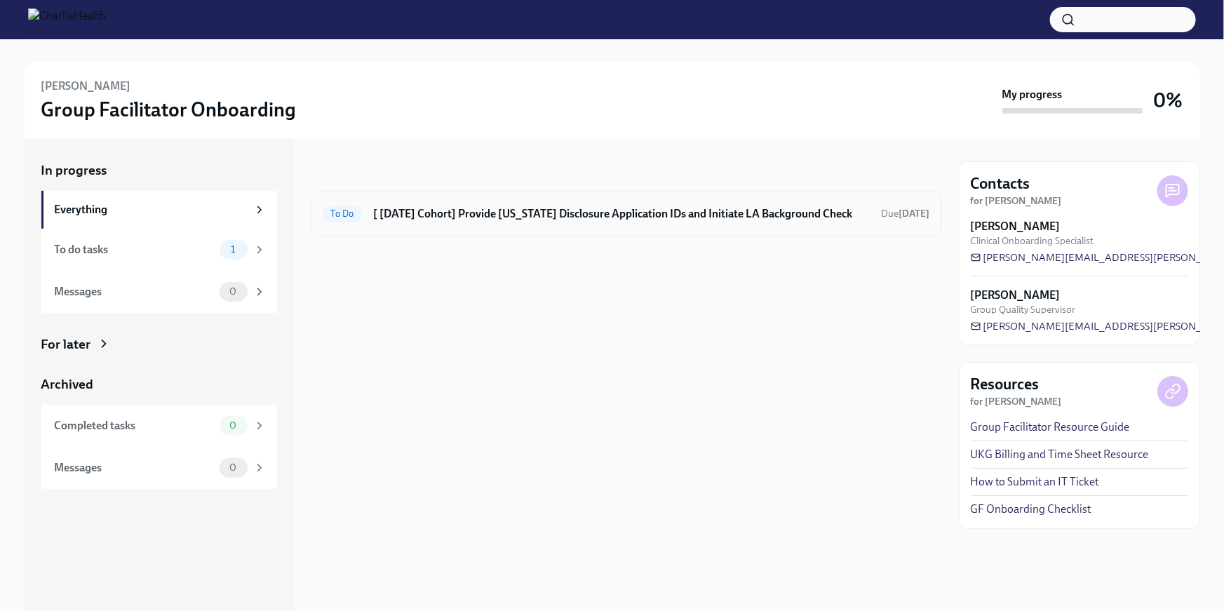
click at [465, 216] on h6 "[ [DATE] Cohort] Provide [US_STATE] Disclosure Application IDs and Initiate LA …" at bounding box center [622, 213] width 497 height 15
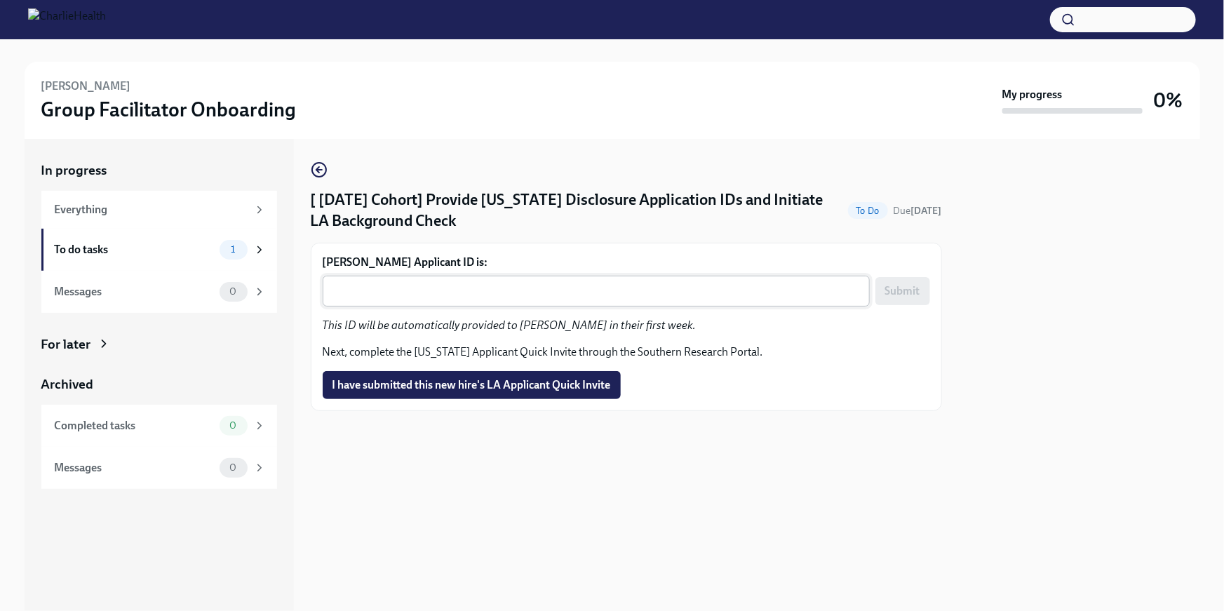
click at [462, 287] on textarea "[PERSON_NAME] Applicant ID is:" at bounding box center [596, 291] width 530 height 17
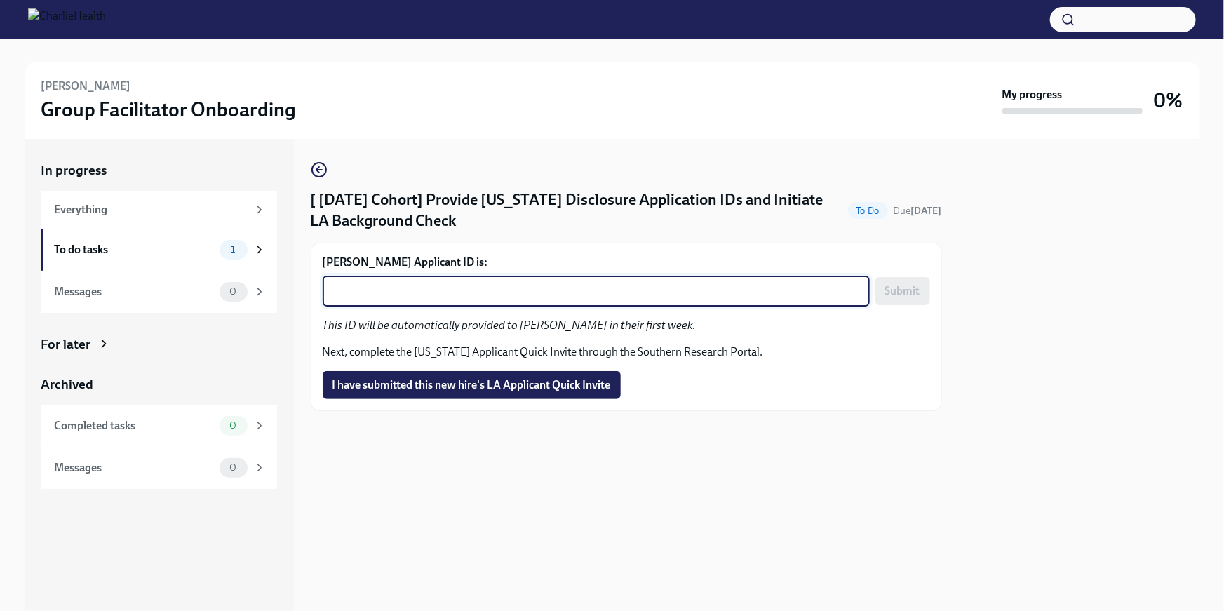
paste textarea "1242337"
type textarea "1242337"
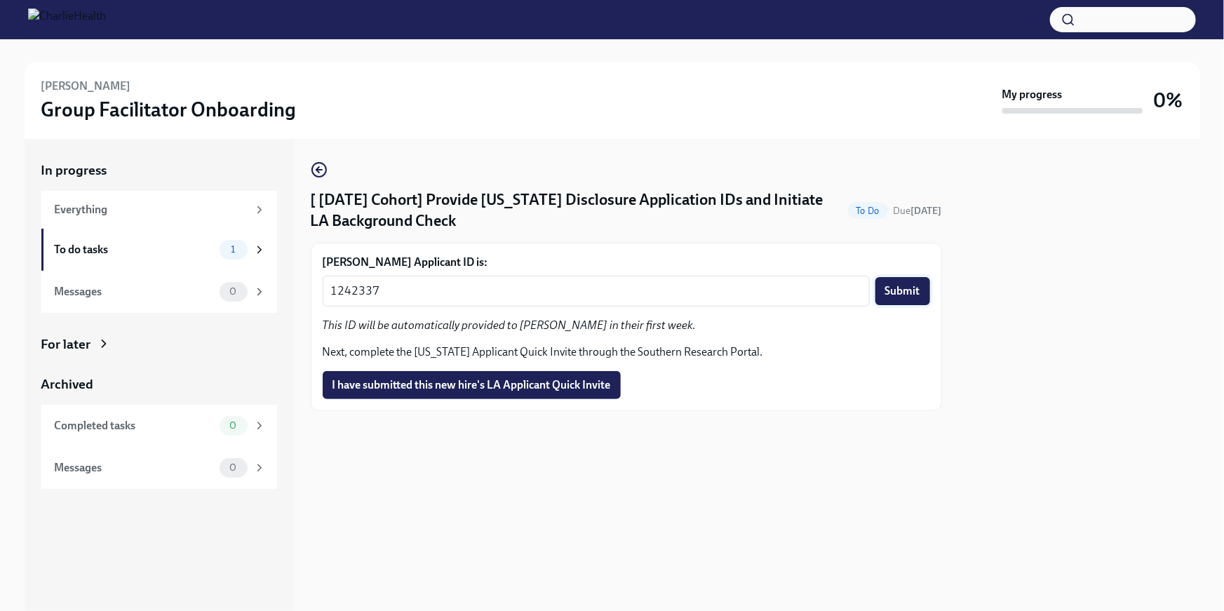
click at [903, 300] on button "Submit" at bounding box center [903, 291] width 55 height 28
click at [548, 378] on span "I have submitted this new hire's LA Applicant Quick Invite" at bounding box center [472, 385] width 279 height 14
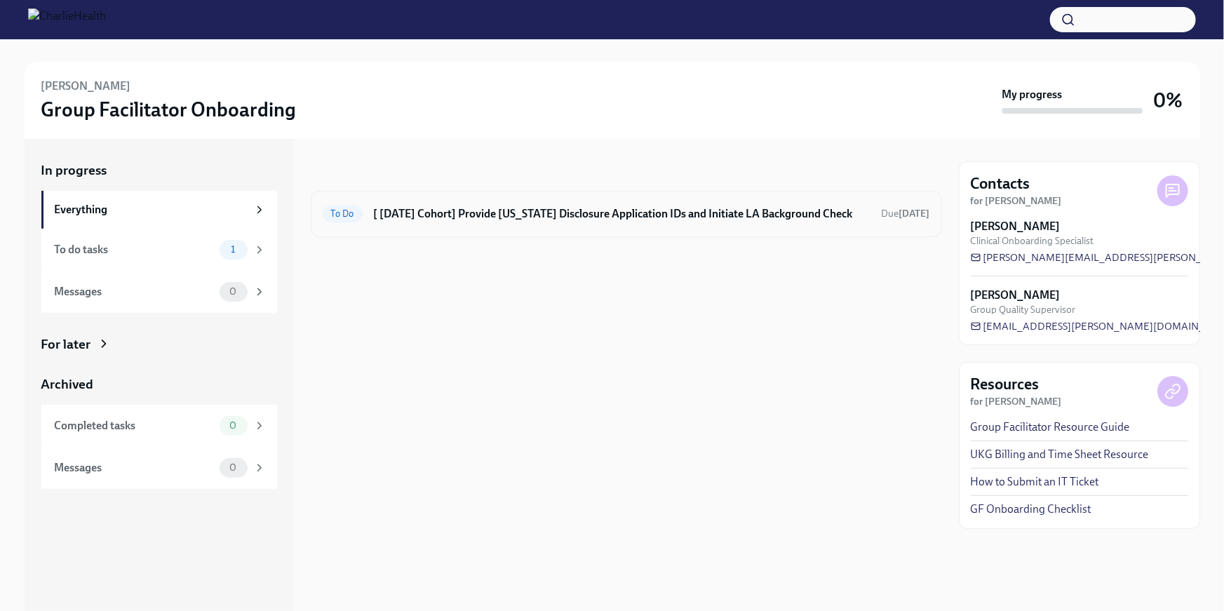
click at [529, 227] on div "To Do [ [DATE] Cohort] Provide [US_STATE] Disclosure Application IDs and Initia…" at bounding box center [627, 214] width 632 height 46
click at [473, 203] on div "To Do [ [DATE] Cohort] Provide [US_STATE] Disclosure Application IDs and Initia…" at bounding box center [627, 214] width 608 height 22
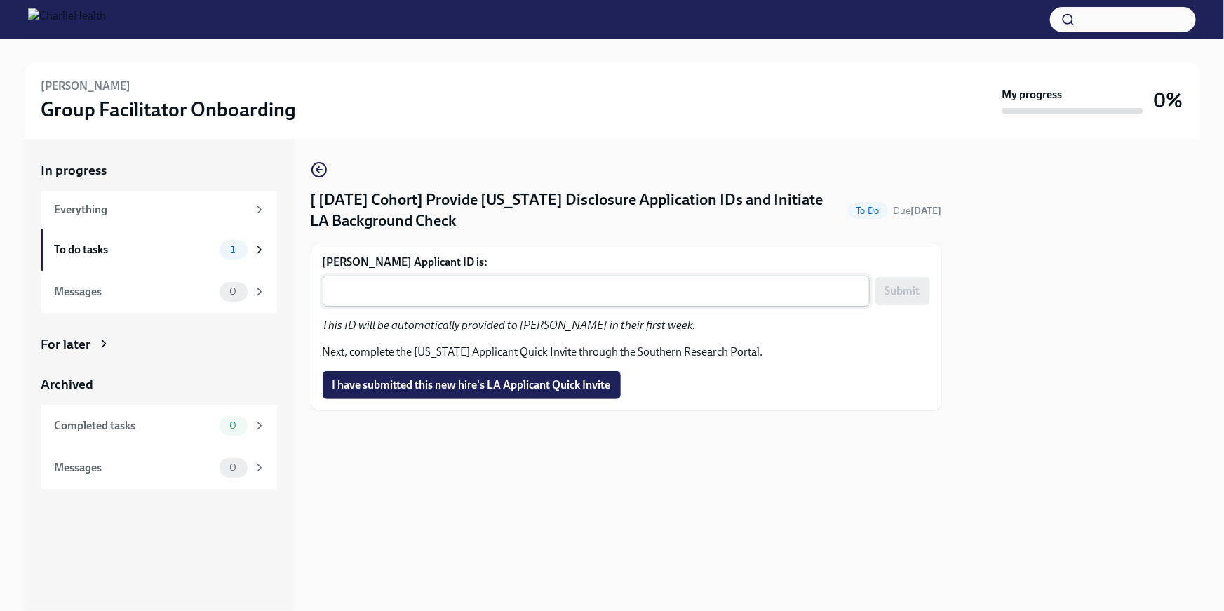
click at [466, 291] on textarea "[PERSON_NAME] Applicant ID is:" at bounding box center [596, 291] width 530 height 17
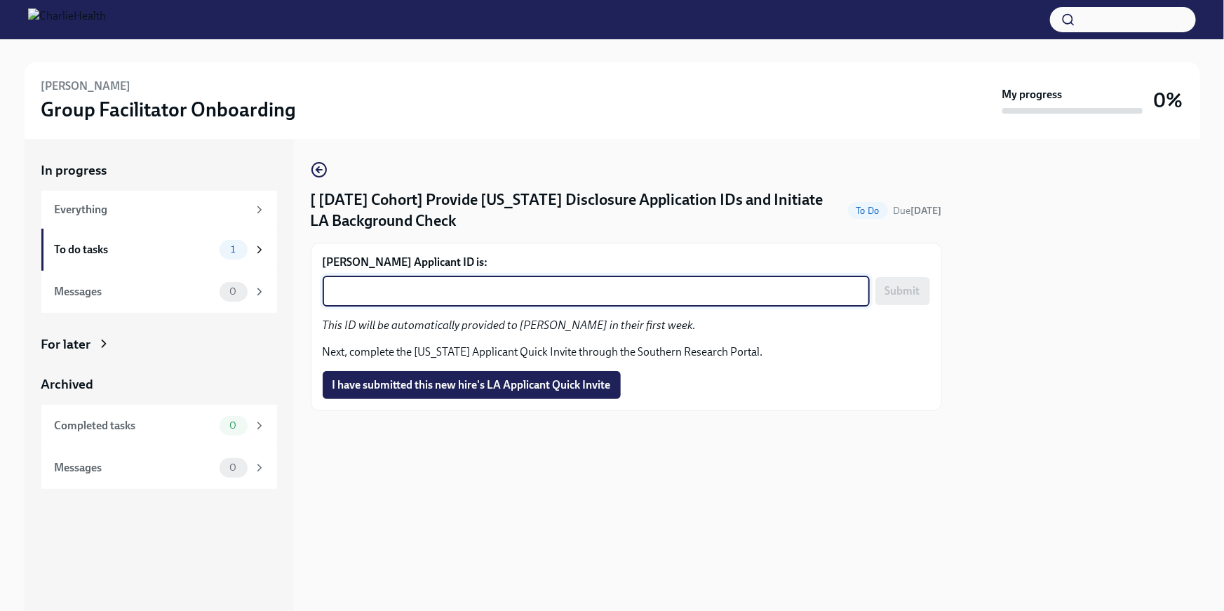
paste textarea "1242342"
type textarea "1242342"
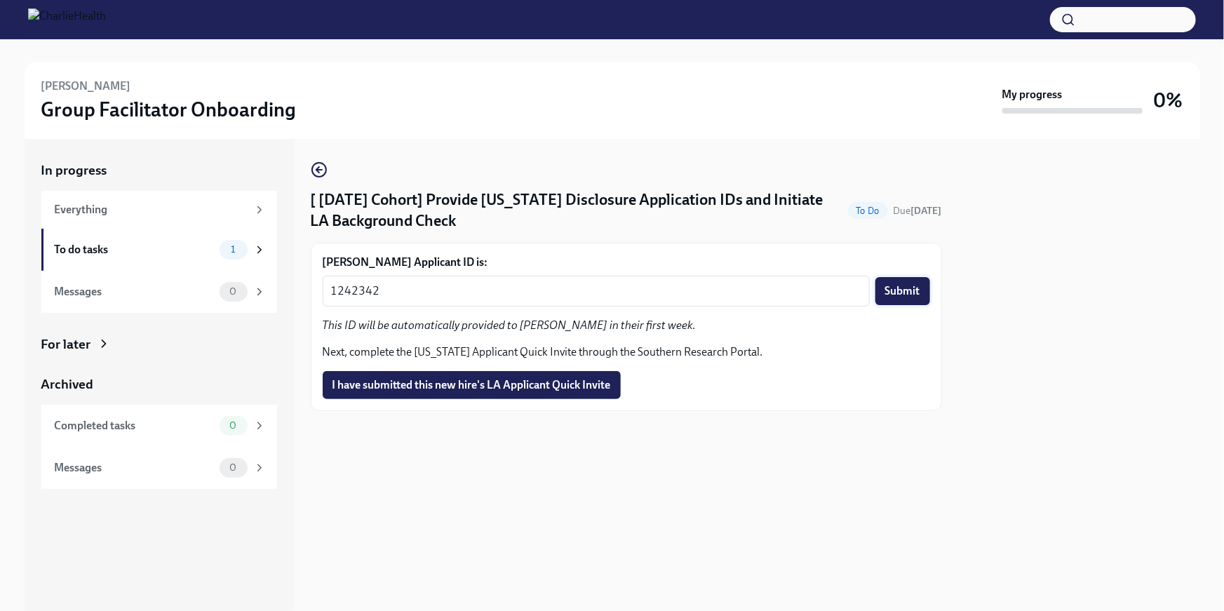
click at [890, 293] on span "Submit" at bounding box center [903, 291] width 35 height 14
click at [535, 389] on span "I have submitted this new hire's LA Applicant Quick Invite" at bounding box center [472, 385] width 279 height 14
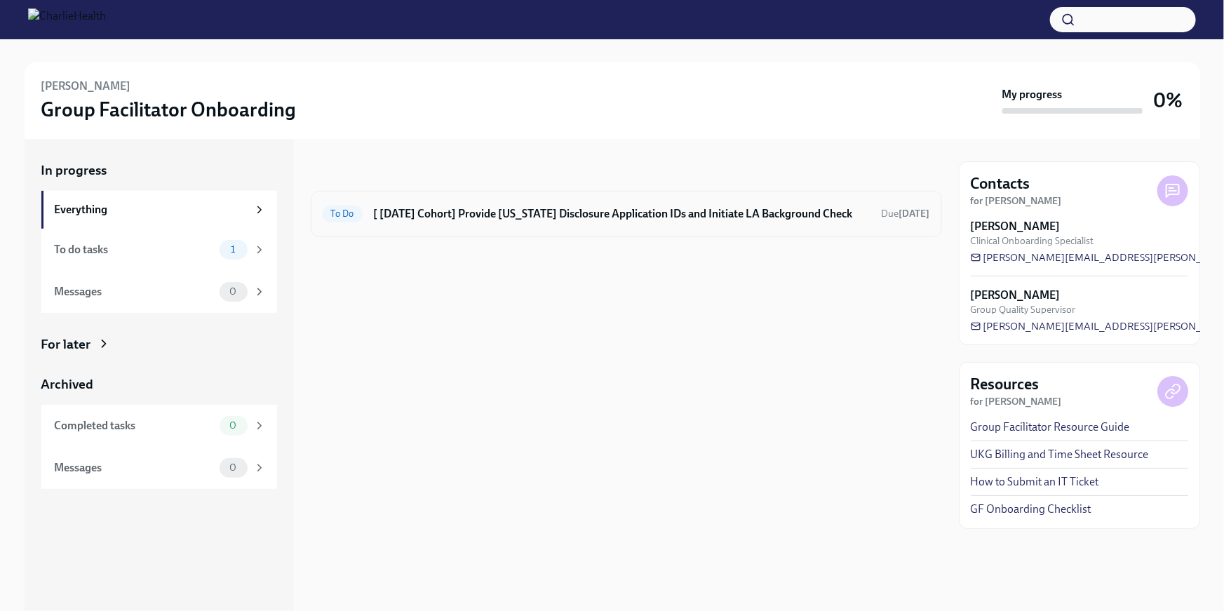
click at [474, 225] on div "To Do [ [DATE] Cohort] Provide [US_STATE] Disclosure Application IDs and Initia…" at bounding box center [627, 214] width 632 height 46
click at [502, 220] on h6 "[ [DATE] Cohort] Provide [US_STATE] Disclosure Application IDs and Initiate LA …" at bounding box center [622, 213] width 497 height 15
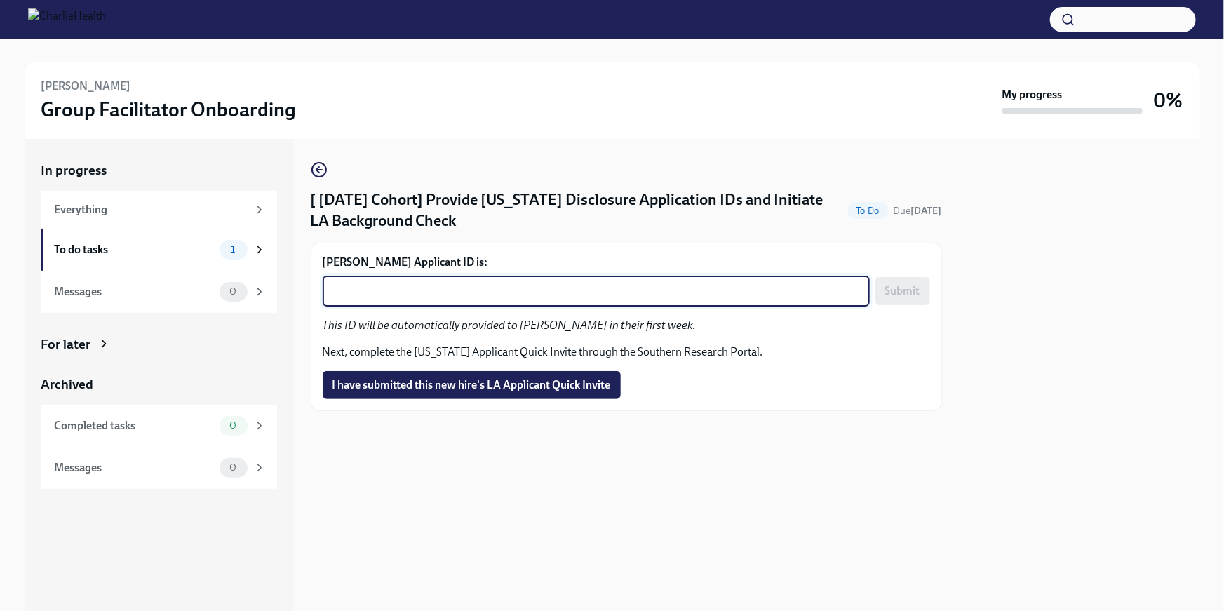
click at [446, 293] on textarea "[PERSON_NAME] Applicant ID is:" at bounding box center [596, 291] width 530 height 17
paste textarea "1242350"
type textarea "1242350"
click at [900, 292] on span "Submit" at bounding box center [903, 291] width 35 height 14
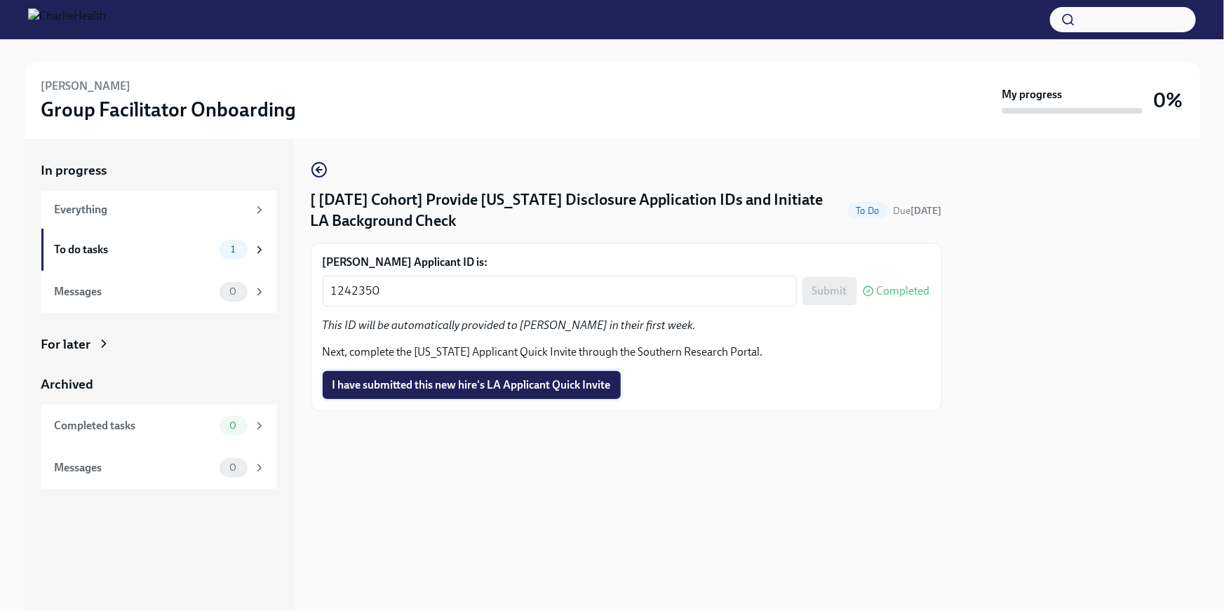
click at [587, 382] on span "I have submitted this new hire's LA Applicant Quick Invite" at bounding box center [472, 385] width 279 height 14
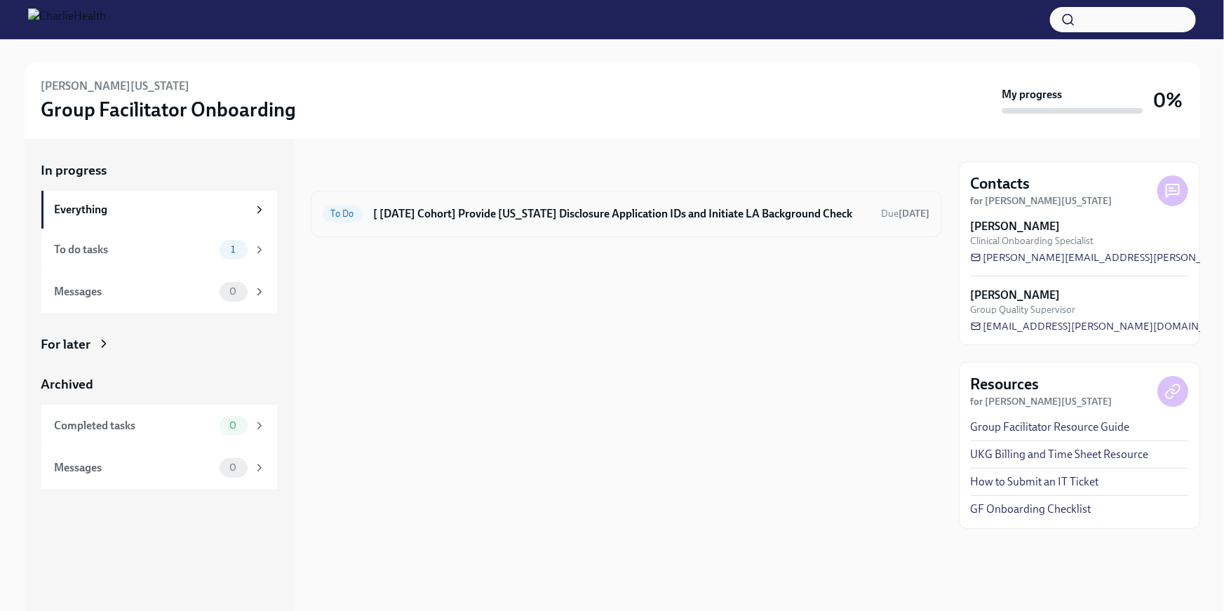
click at [453, 217] on h6 "[ [DATE] Cohort] Provide [US_STATE] Disclosure Application IDs and Initiate LA …" at bounding box center [622, 213] width 497 height 15
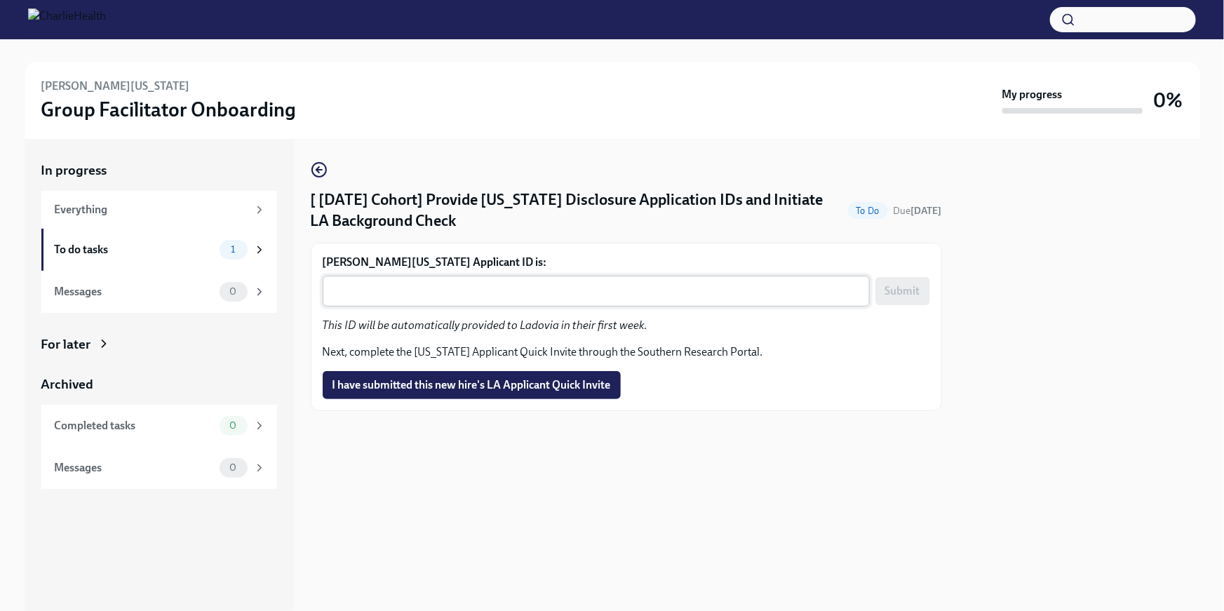
click at [525, 295] on textarea "[PERSON_NAME][US_STATE] Applicant ID is:" at bounding box center [596, 291] width 530 height 17
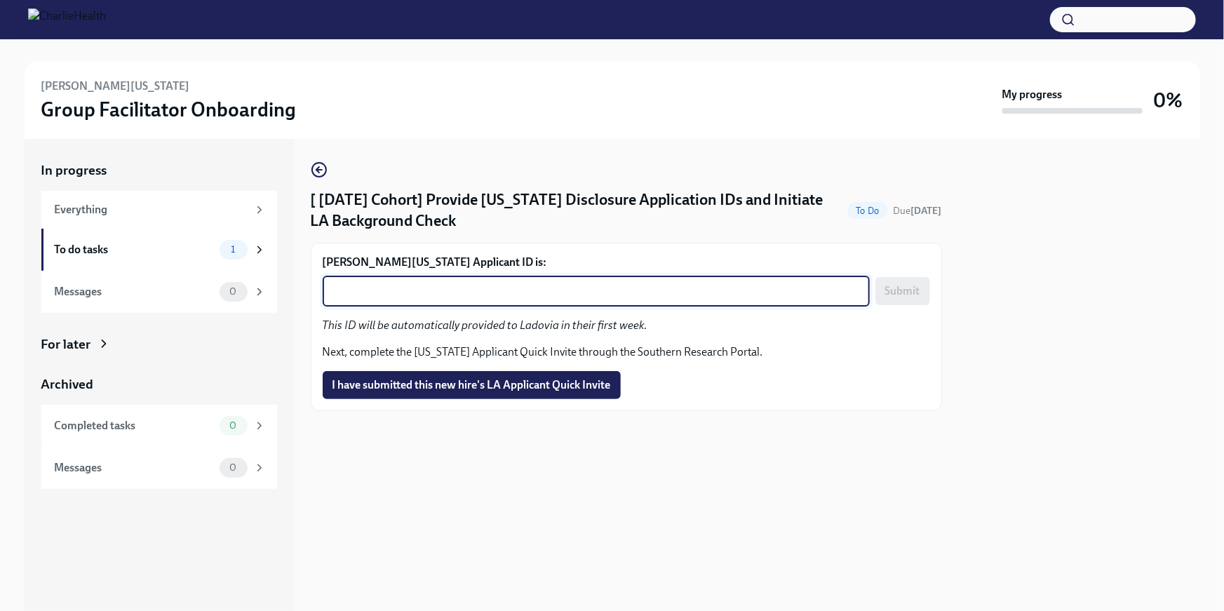
paste textarea "1242370"
type textarea "1242370"
click at [905, 298] on button "Submit" at bounding box center [903, 291] width 55 height 28
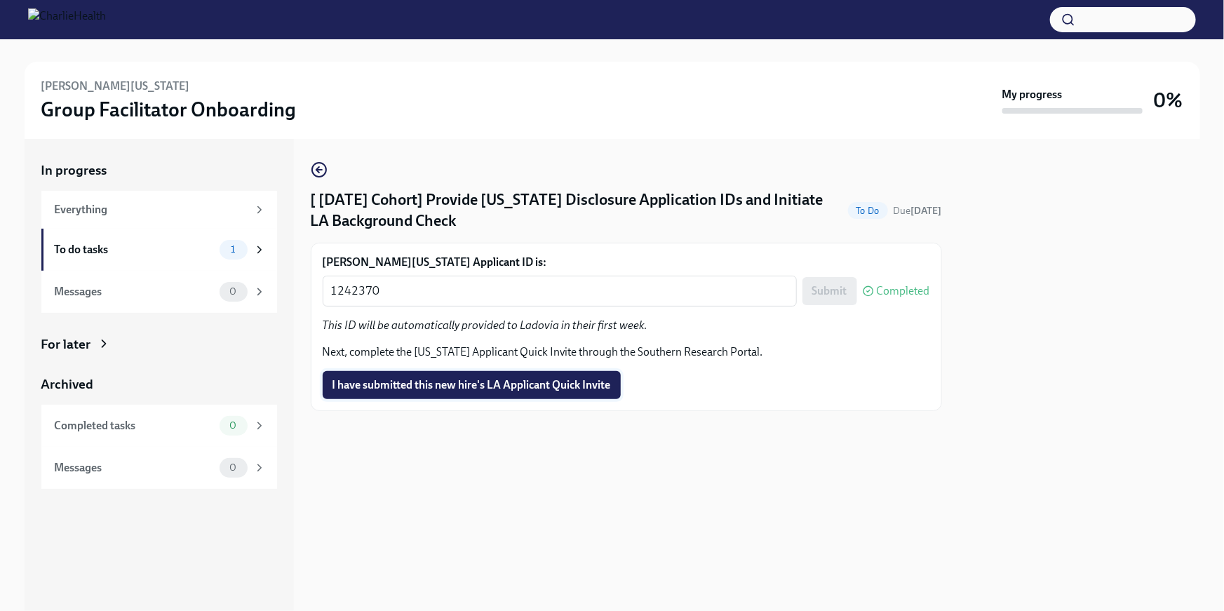
click at [608, 382] on span "I have submitted this new hire's LA Applicant Quick Invite" at bounding box center [472, 385] width 279 height 14
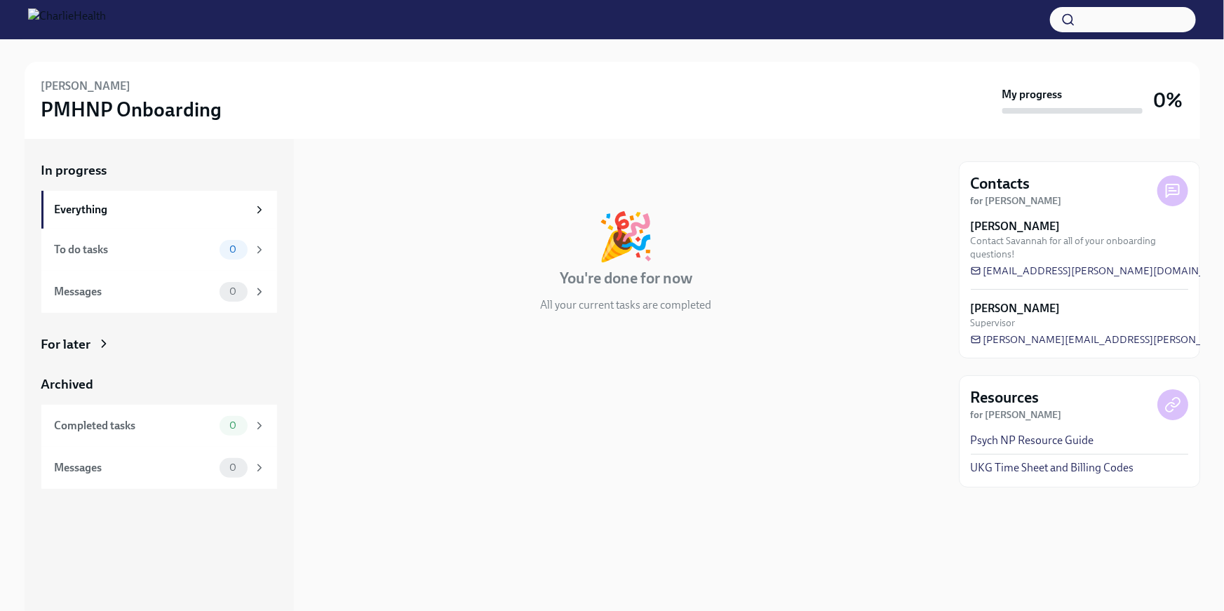
click at [72, 342] on div "For later" at bounding box center [66, 344] width 50 height 18
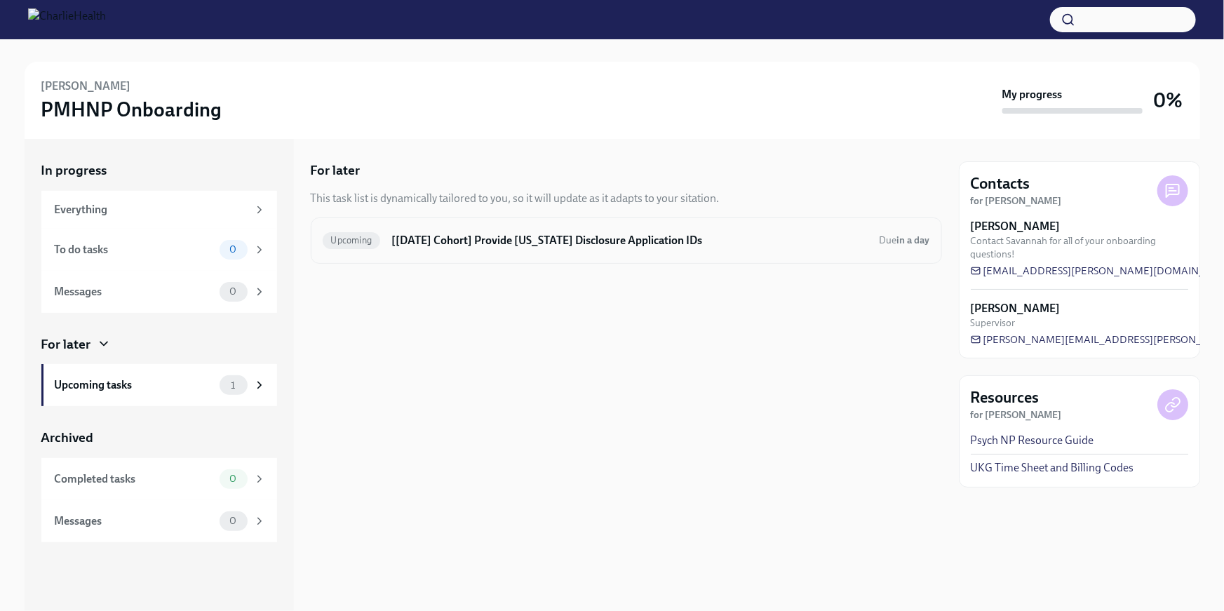
click at [511, 238] on h6 "[[DATE] Cohort] Provide [US_STATE] Disclosure Application IDs" at bounding box center [630, 240] width 476 height 15
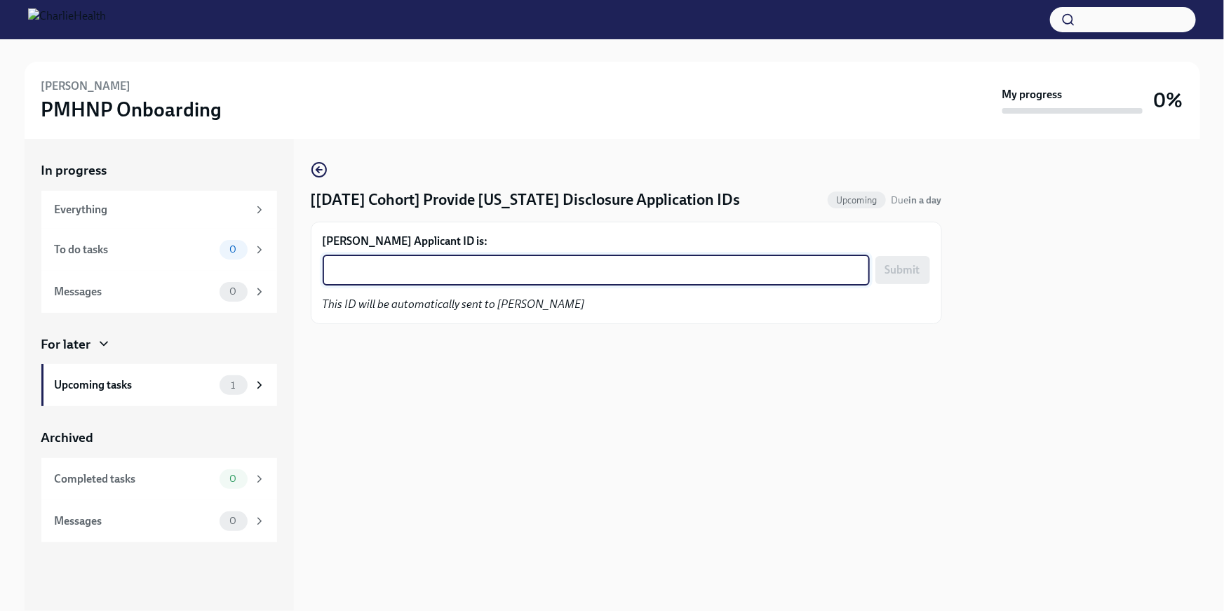
click at [457, 263] on textarea "[PERSON_NAME] Applicant ID is:" at bounding box center [596, 270] width 530 height 17
paste textarea "1242374"
type textarea "1242374"
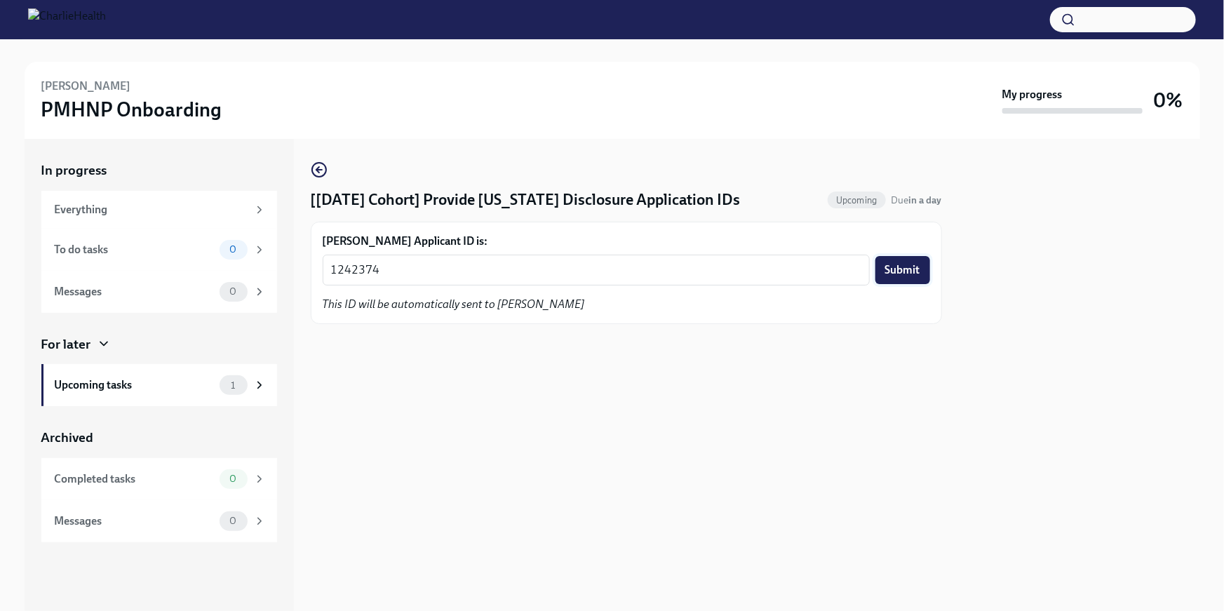
click at [912, 276] on span "Submit" at bounding box center [903, 270] width 35 height 14
